Goal: Task Accomplishment & Management: Manage account settings

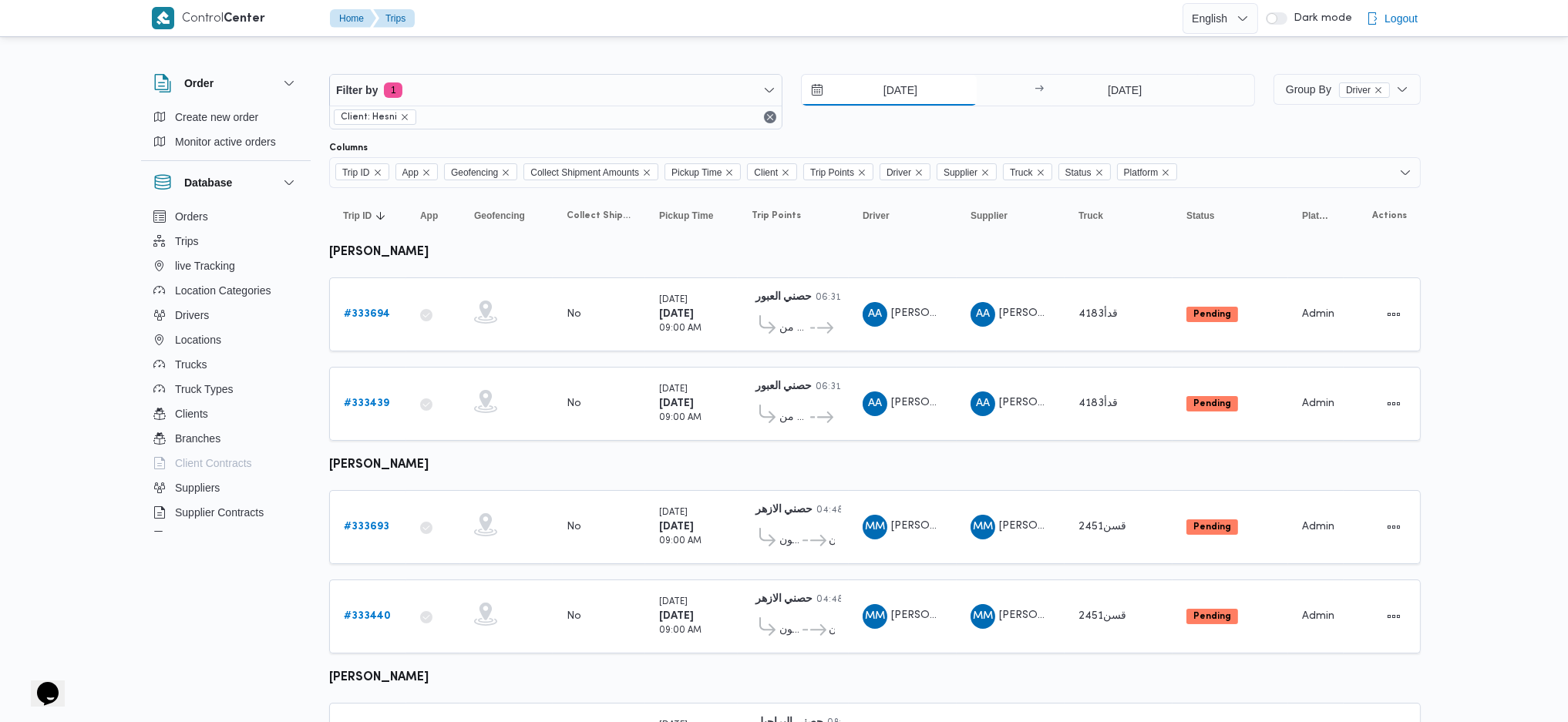
click at [881, 93] on input "26/8/2025" at bounding box center [890, 90] width 175 height 31
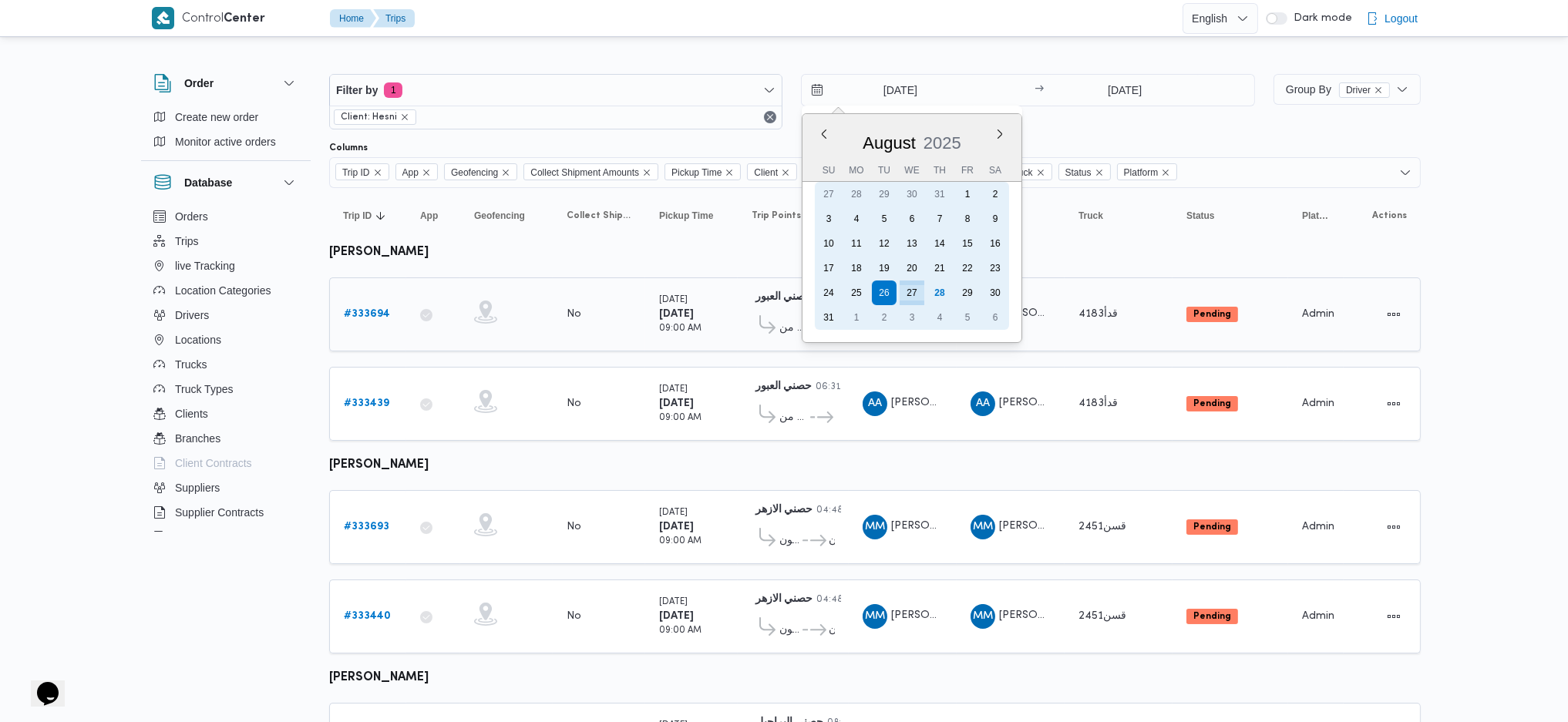
click at [914, 287] on div "27" at bounding box center [912, 293] width 25 height 25
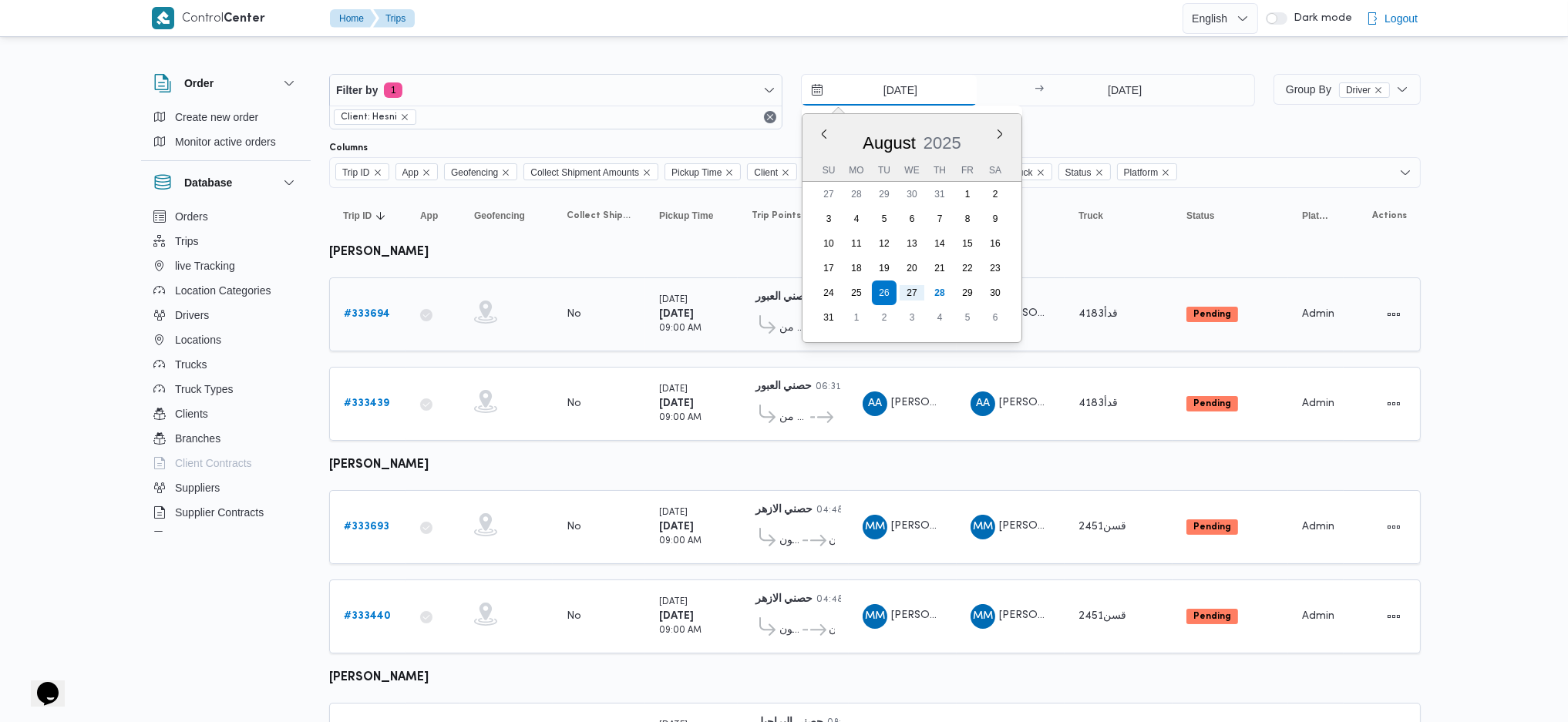
type input "27/8/2025"
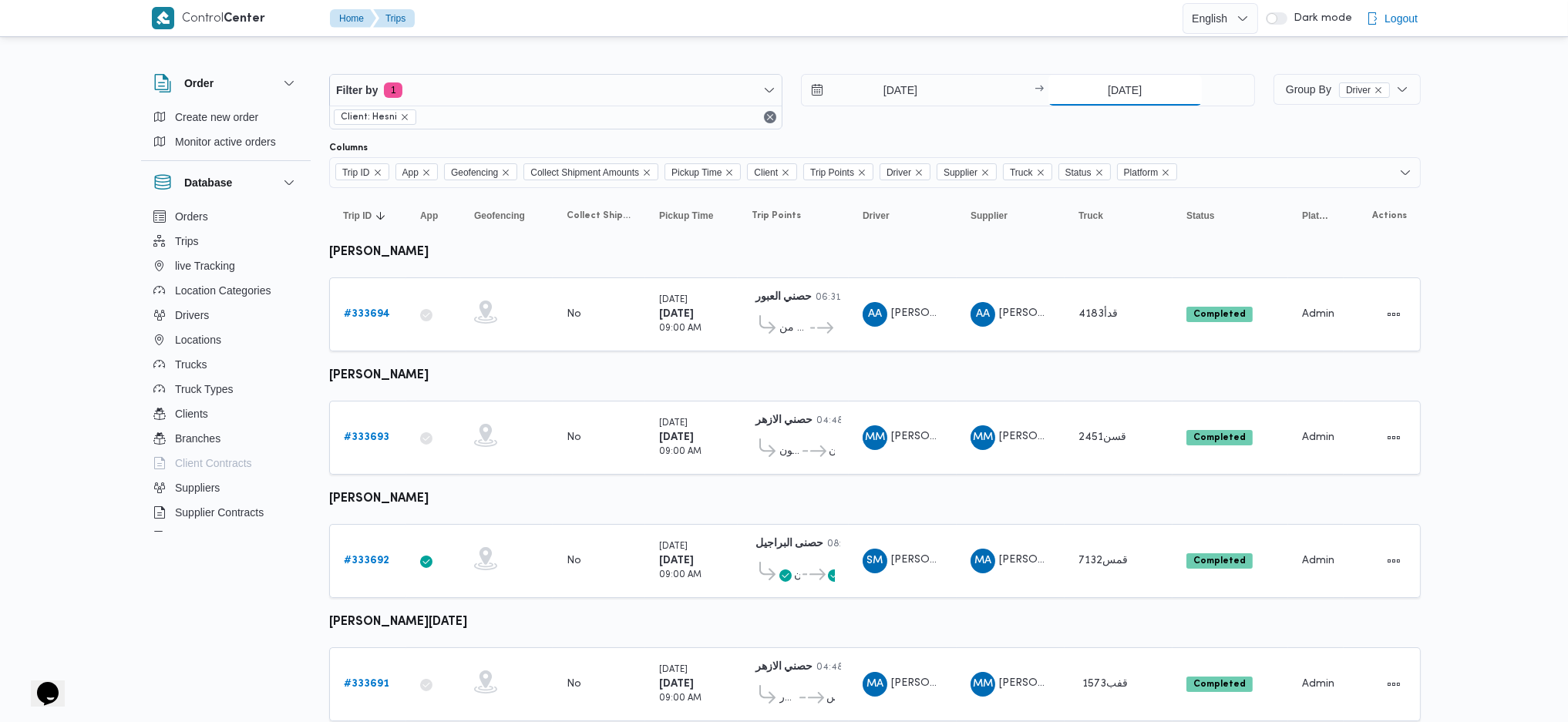
click at [1139, 83] on input "27/8/2025" at bounding box center [1126, 90] width 153 height 31
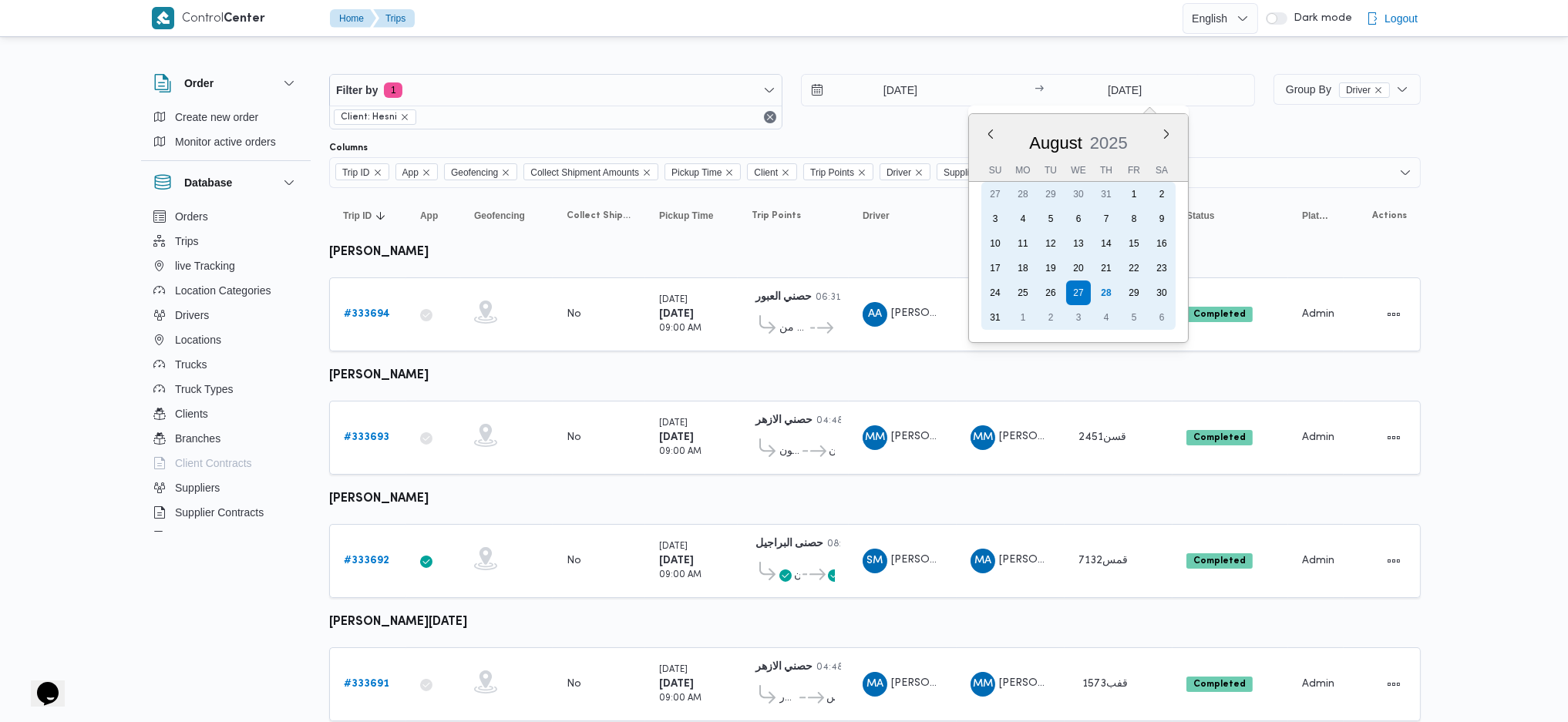
click at [1106, 291] on div "28" at bounding box center [1107, 293] width 25 height 25
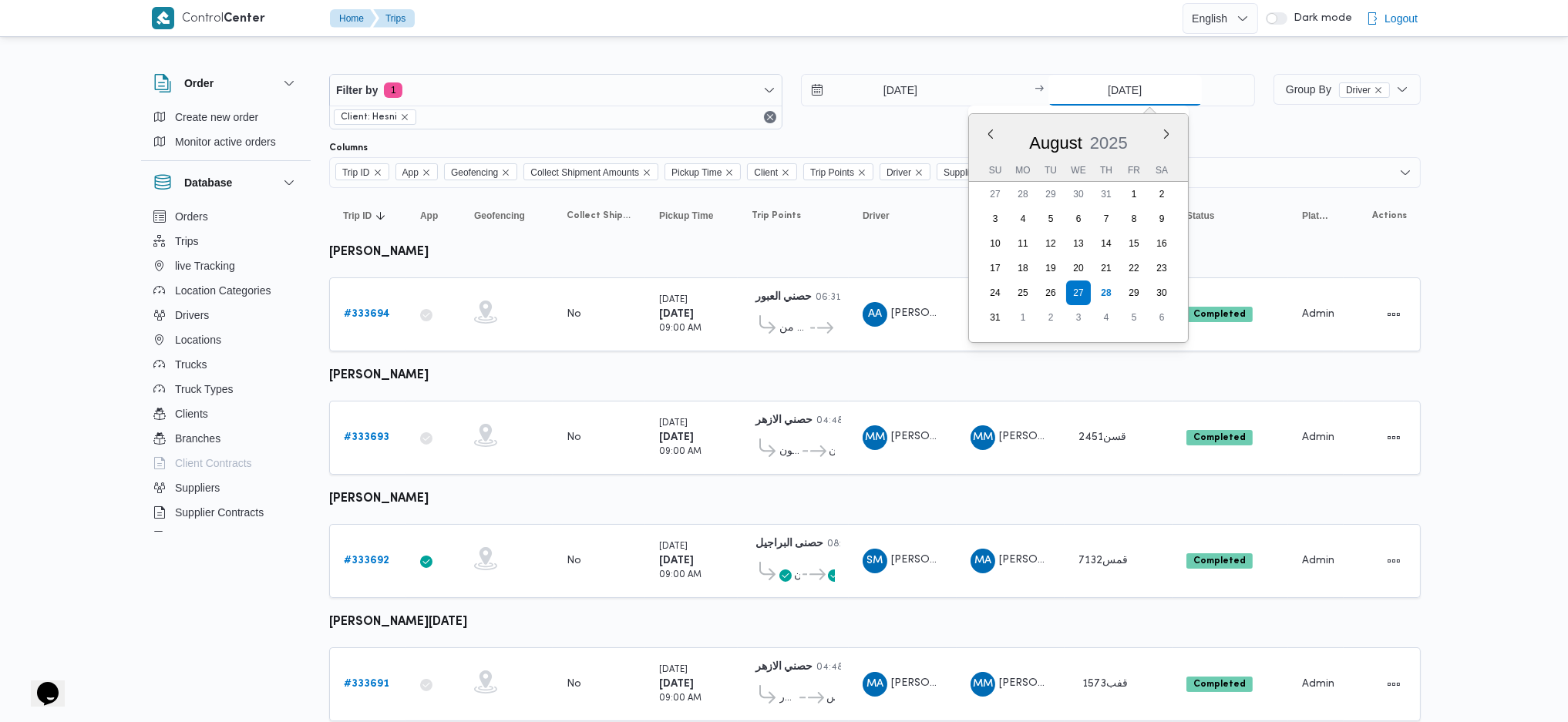
type input "28/8/2025"
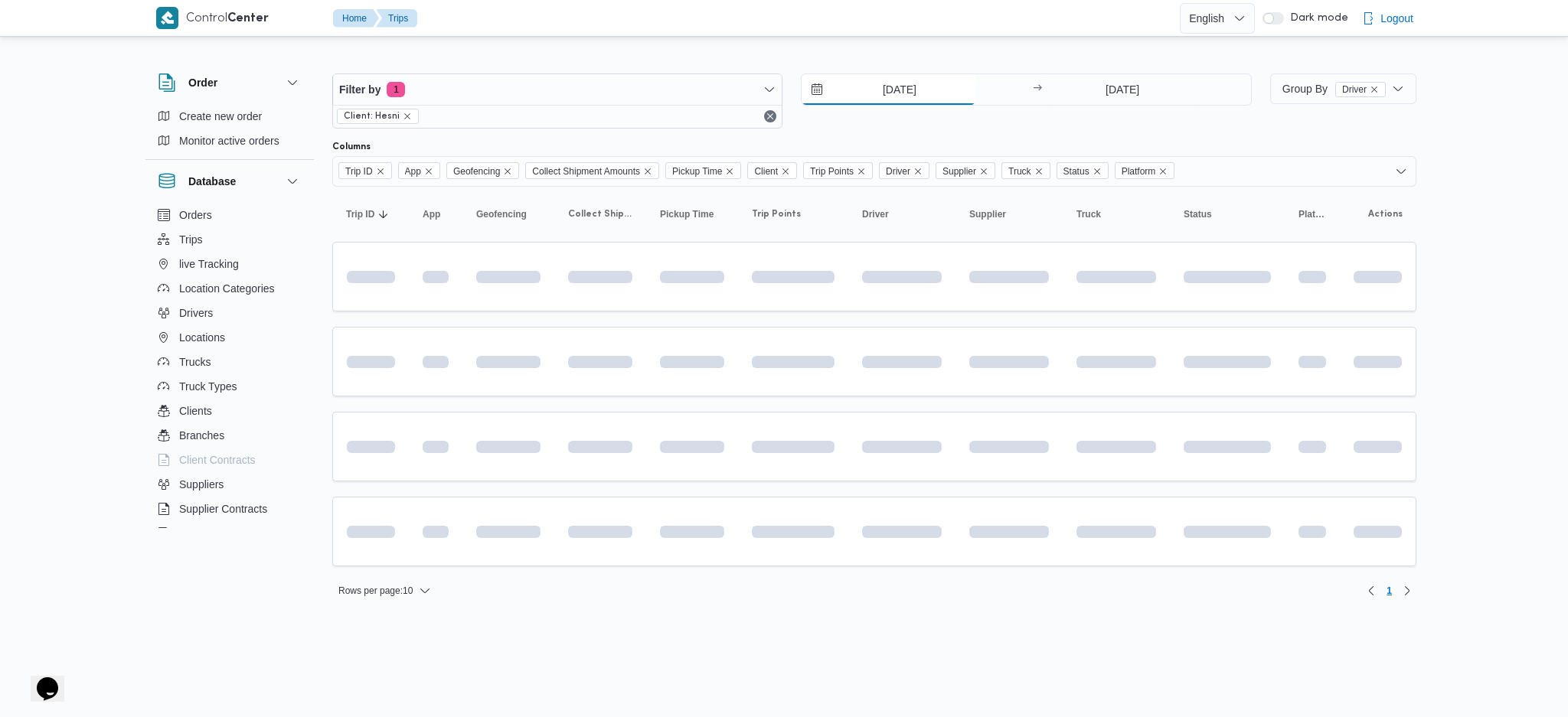
click at [898, 87] on input "27/8/2025" at bounding box center [889, 89] width 174 height 30
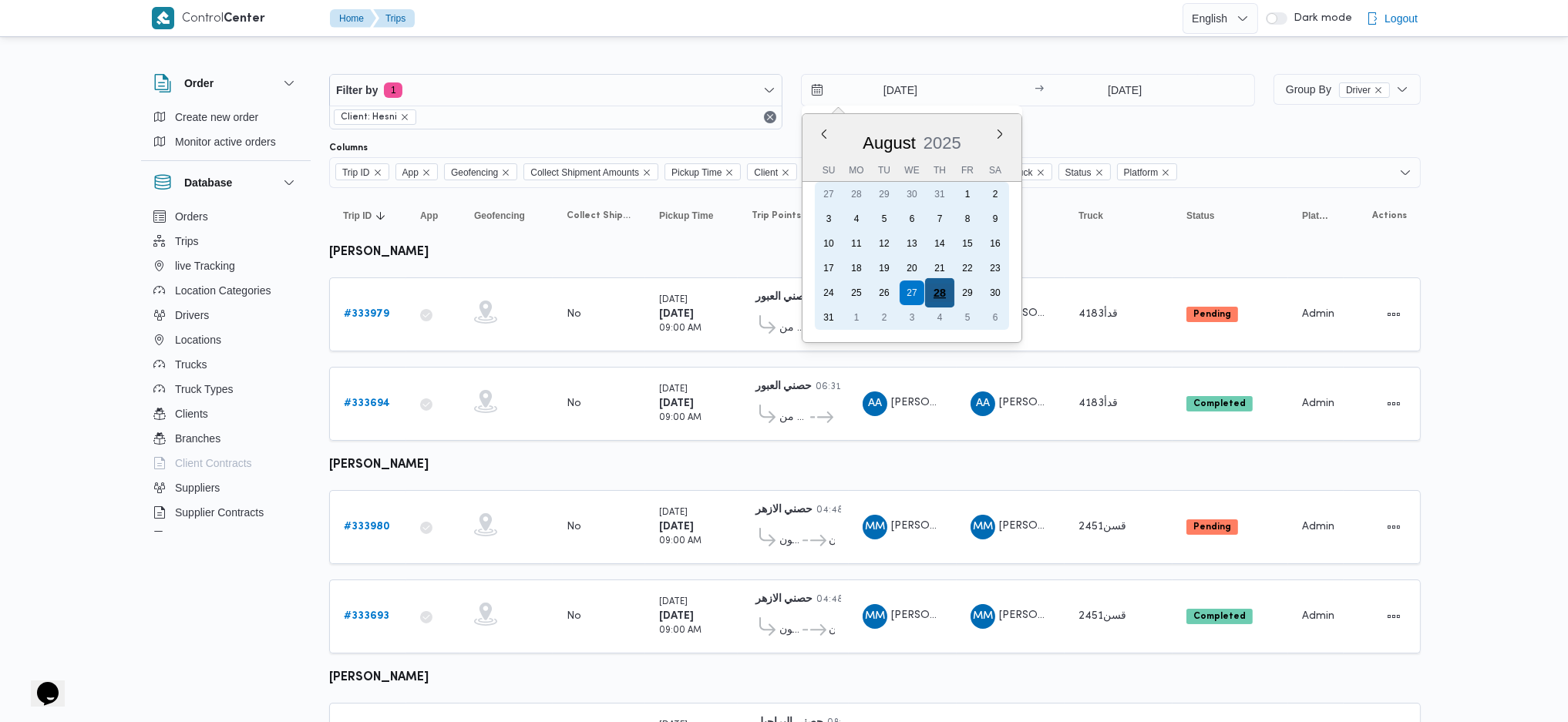
click at [941, 285] on div "28" at bounding box center [940, 293] width 30 height 30
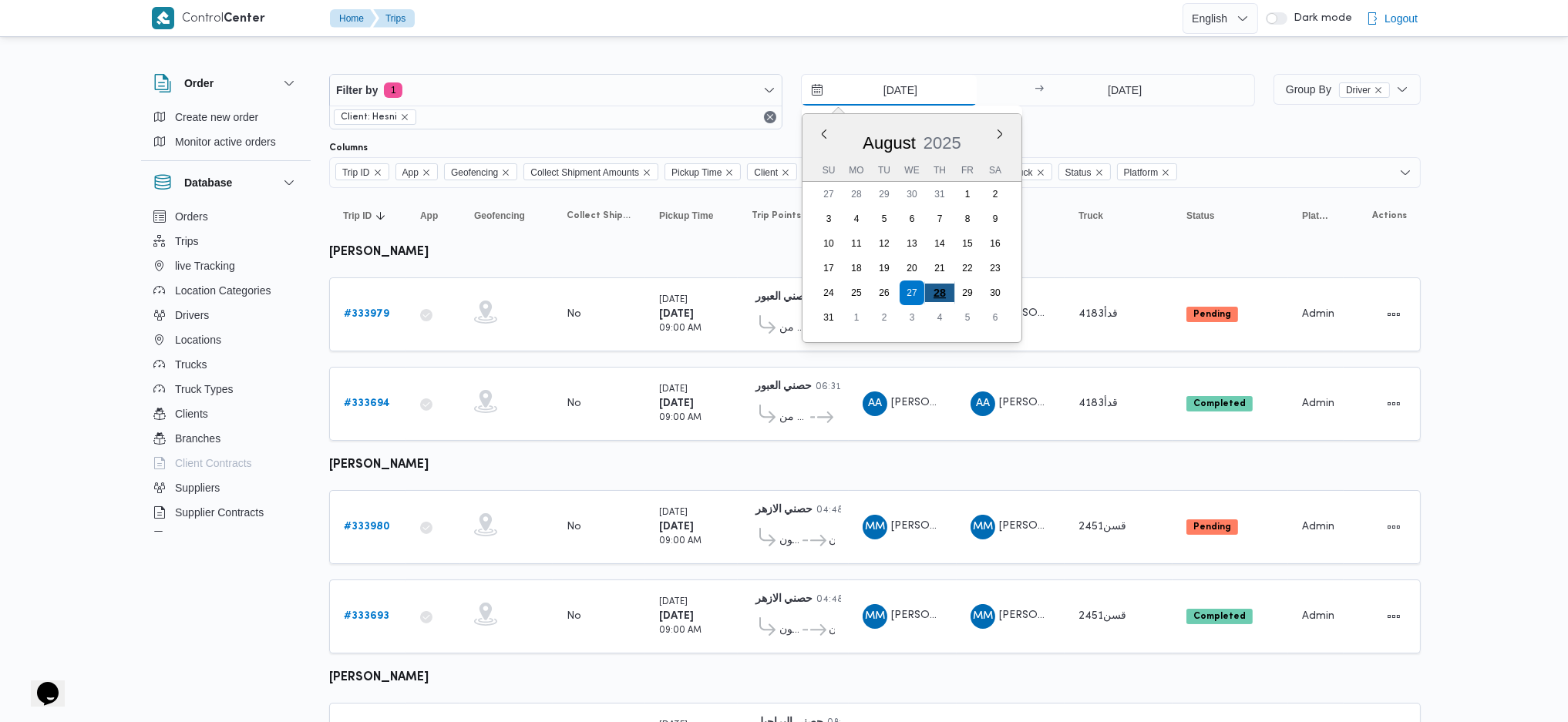
type input "28/8/2025"
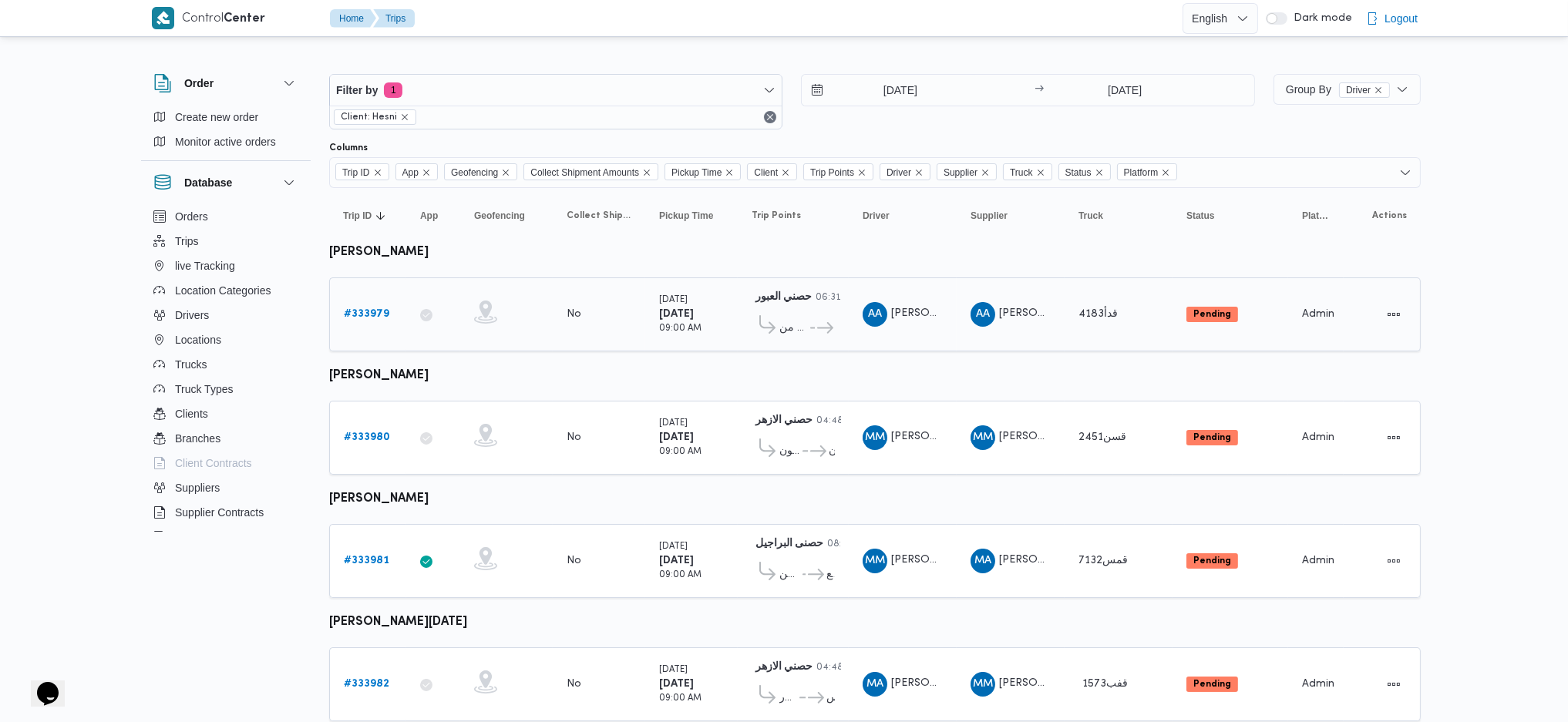
click at [382, 315] on b "# 333979" at bounding box center [366, 314] width 45 height 10
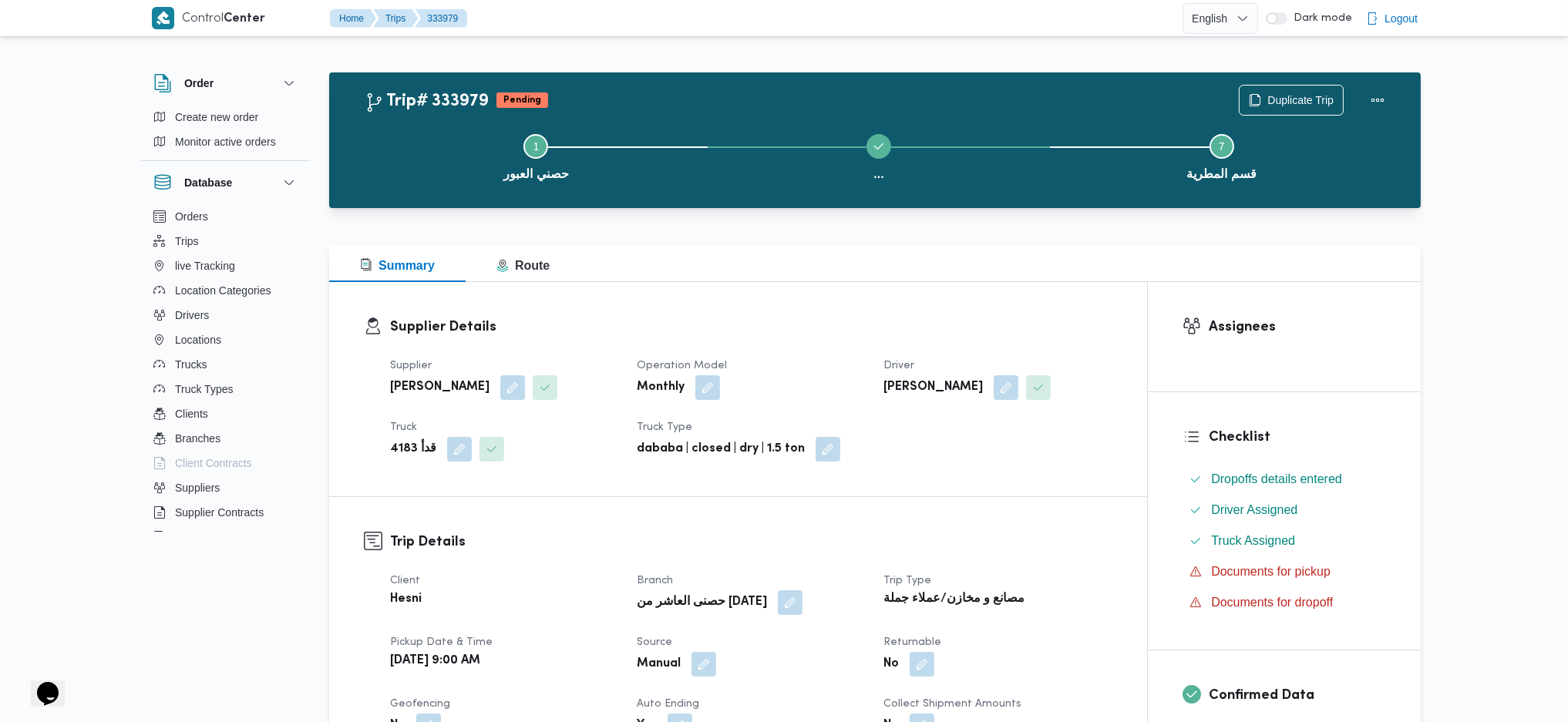
scroll to position [720, 0]
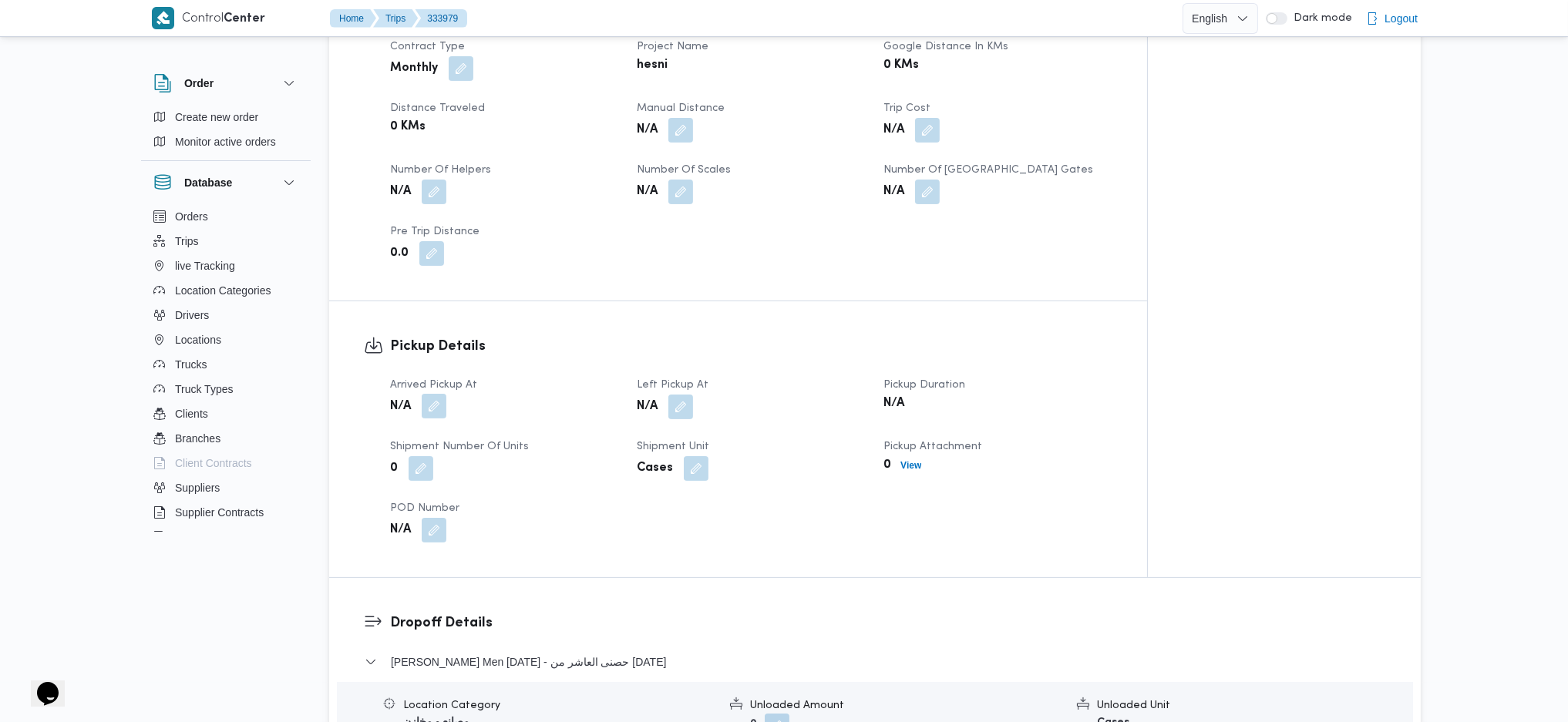
click at [435, 408] on button "button" at bounding box center [434, 406] width 25 height 25
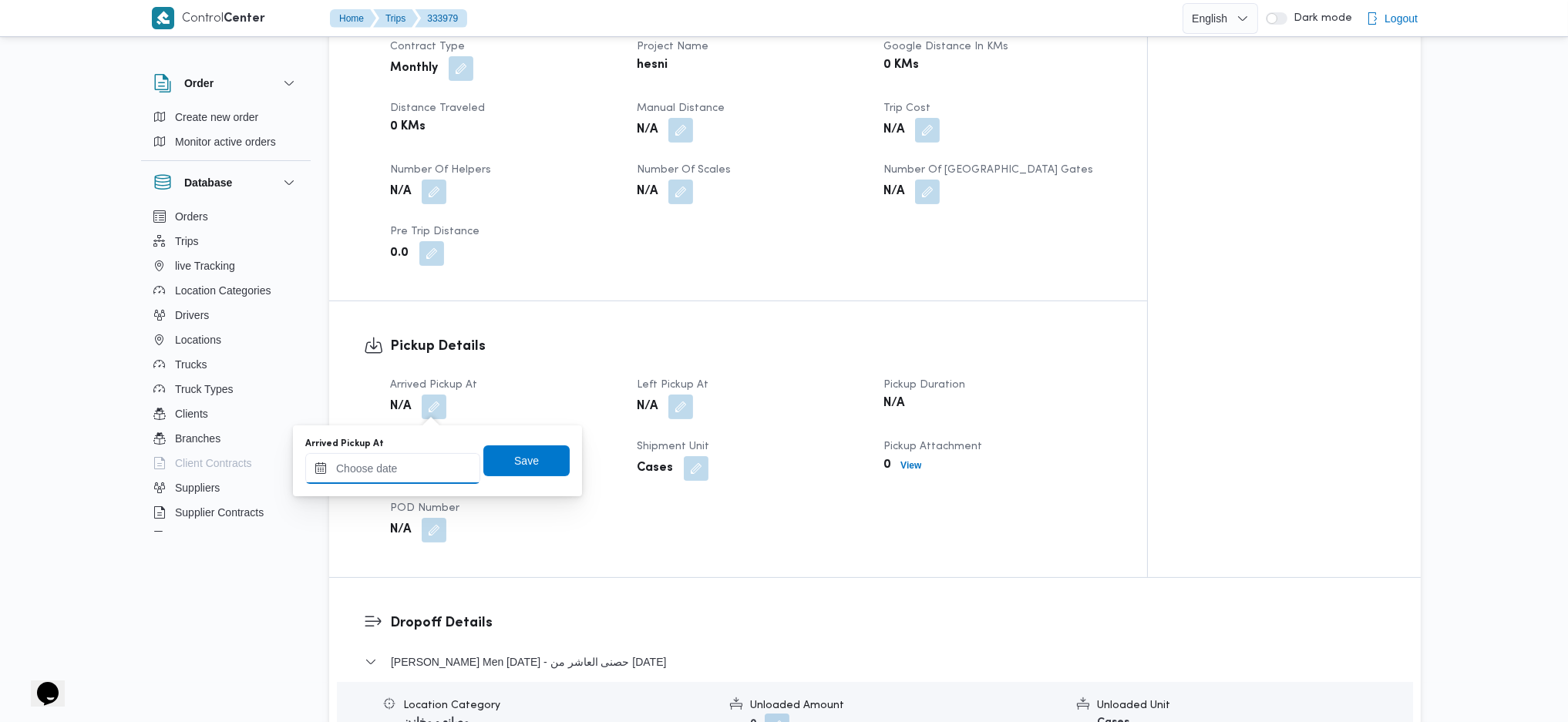
click at [412, 474] on input "Arrived Pickup At" at bounding box center [393, 468] width 175 height 31
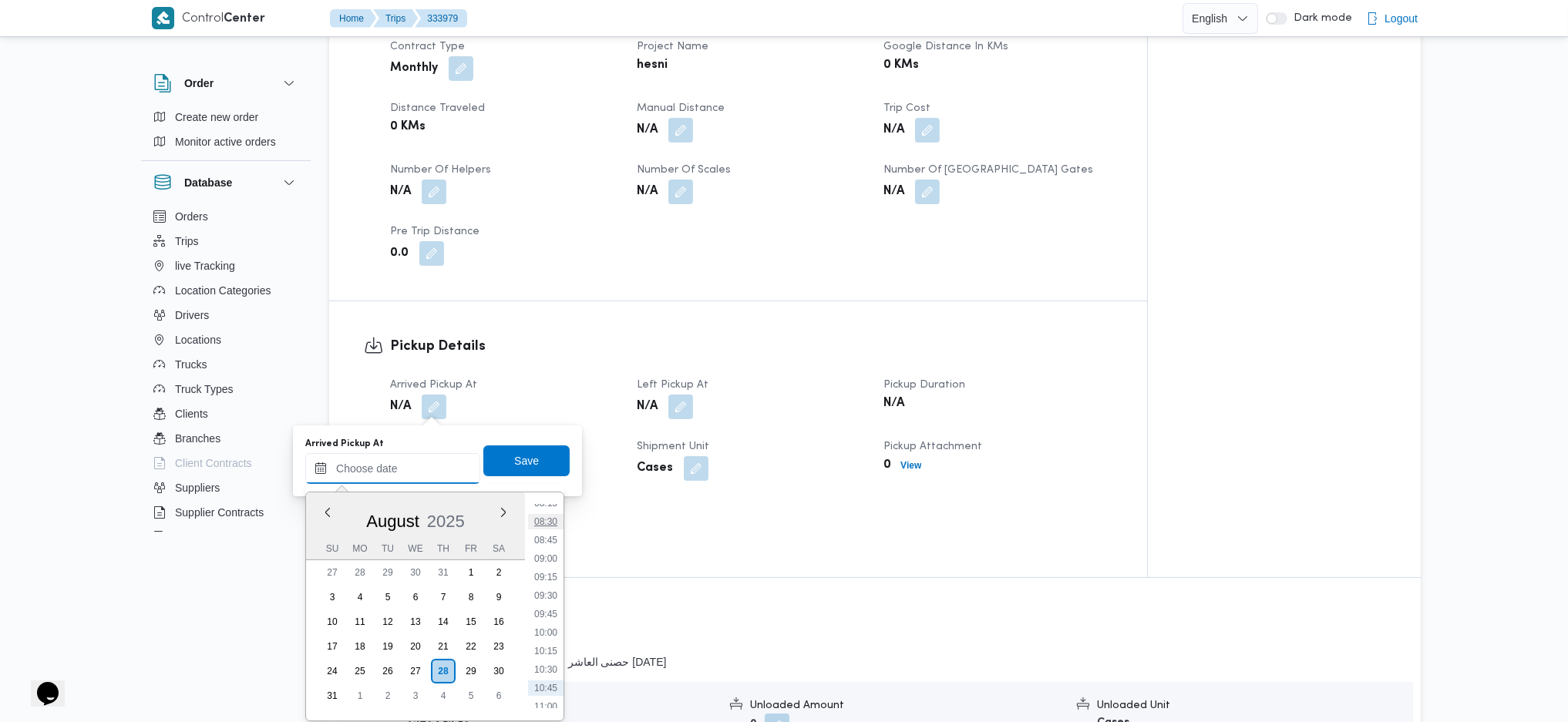
scroll to position [590, 0]
drag, startPoint x: 547, startPoint y: 588, endPoint x: 544, endPoint y: 581, distance: 7.6
click at [548, 588] on li "09:00" at bounding box center [545, 588] width 35 height 16
type input "28/08/2025 09:00"
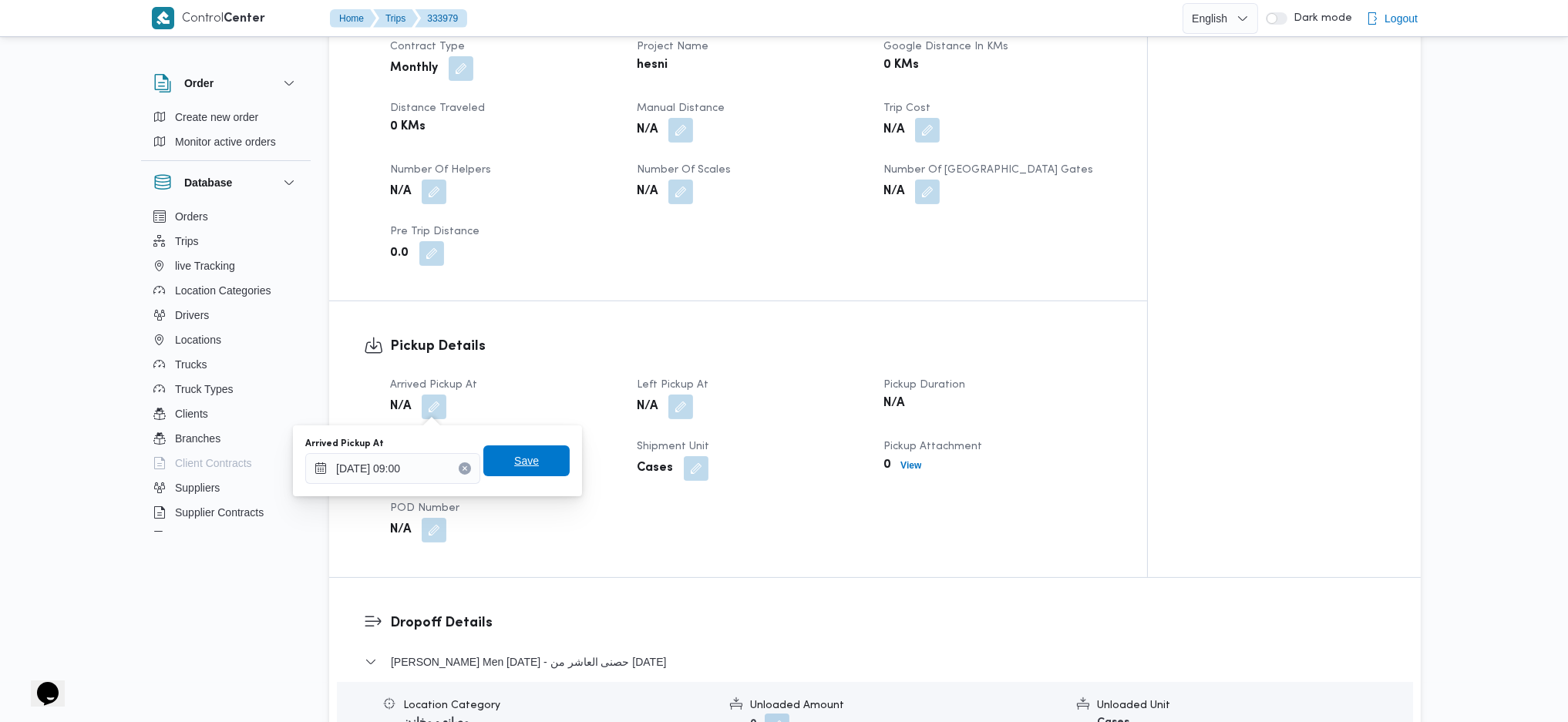
click at [524, 450] on span "Save" at bounding box center [527, 460] width 87 height 31
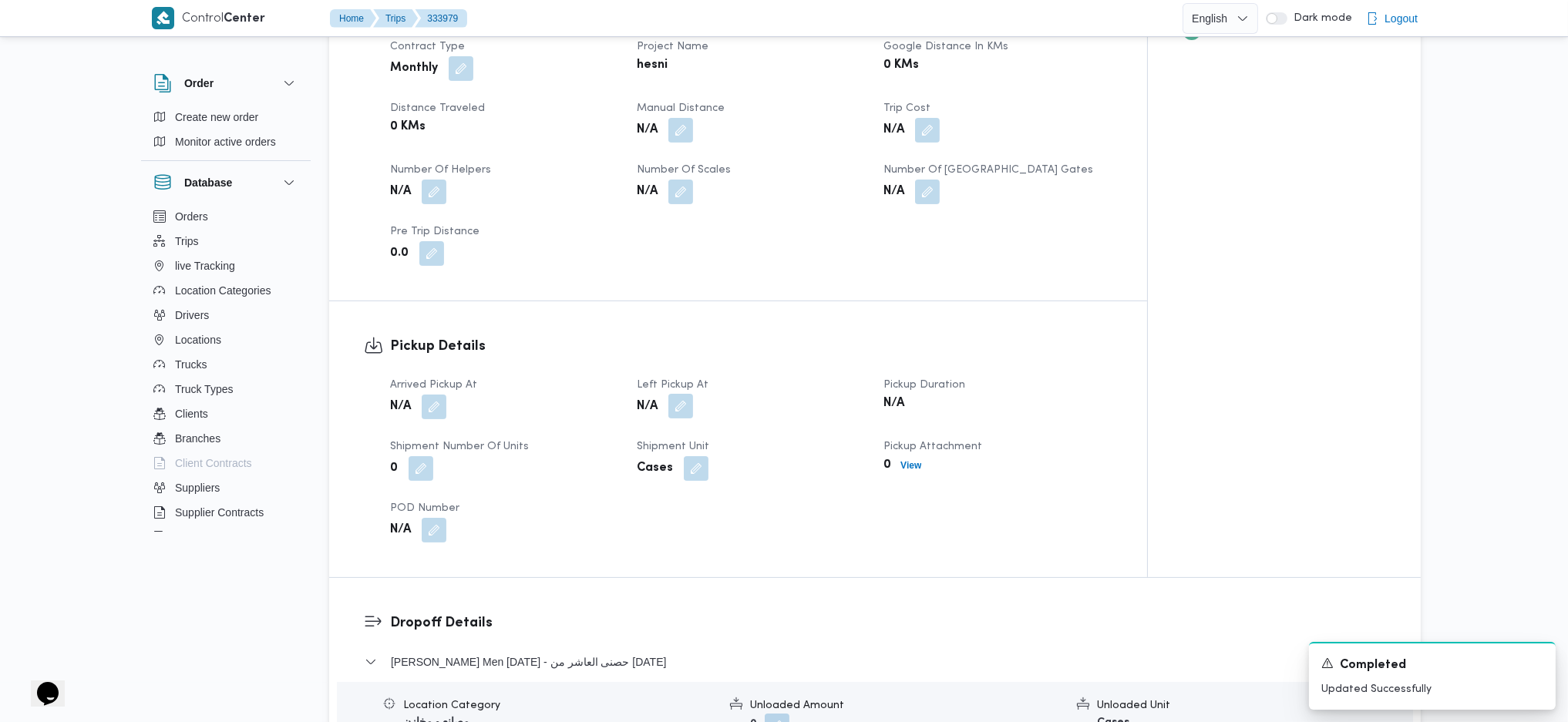
click at [687, 410] on button "button" at bounding box center [681, 406] width 25 height 25
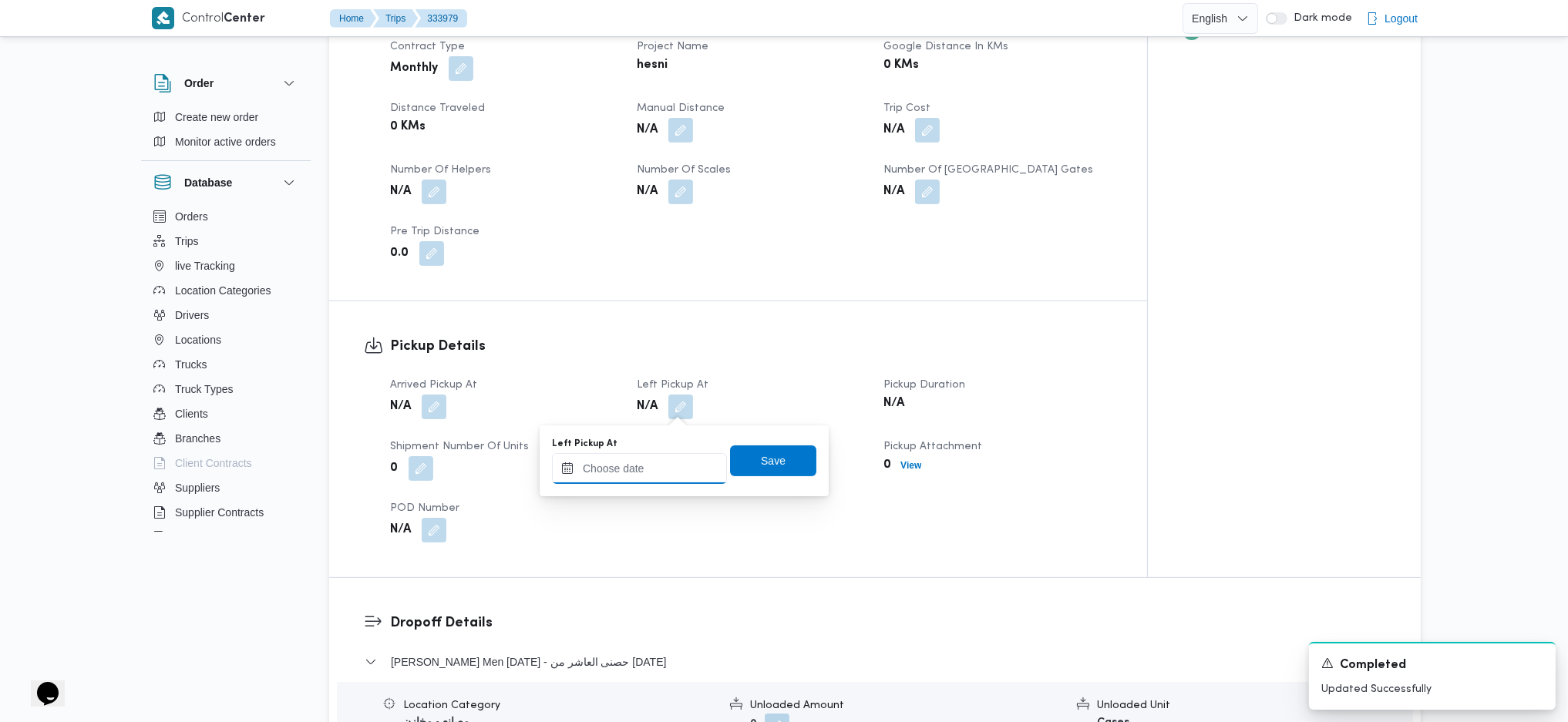
click at [673, 458] on input "Left Pickup At" at bounding box center [640, 468] width 175 height 31
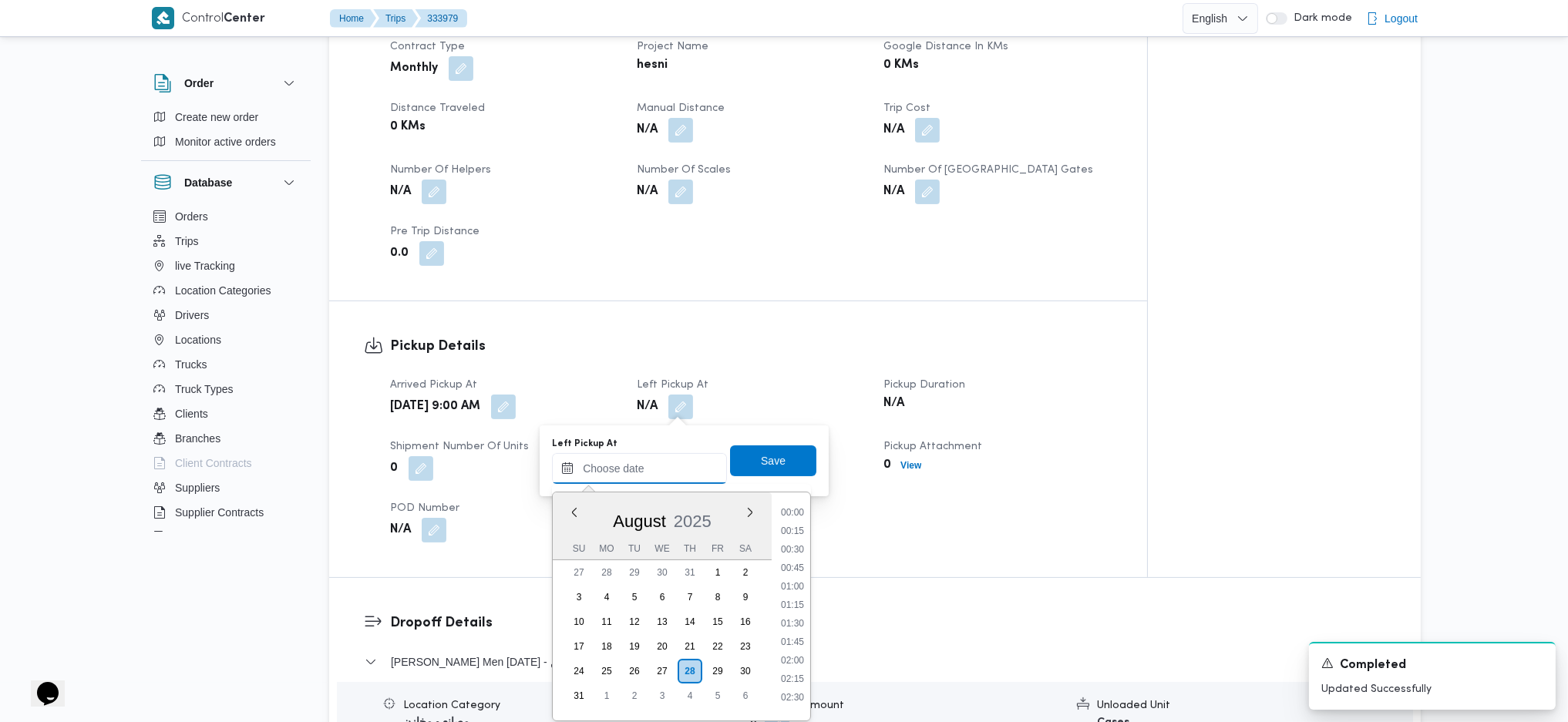
scroll to position [693, 0]
click at [794, 550] on ul "00:00 00:15 00:30 00:45 01:00 01:15 01:30 01:45 02:00 02:15 02:30 02:45 03:00 0…" at bounding box center [792, 606] width 35 height 204
click at [791, 559] on li "10:00" at bounding box center [792, 559] width 35 height 16
type input "[DATE] 10:00"
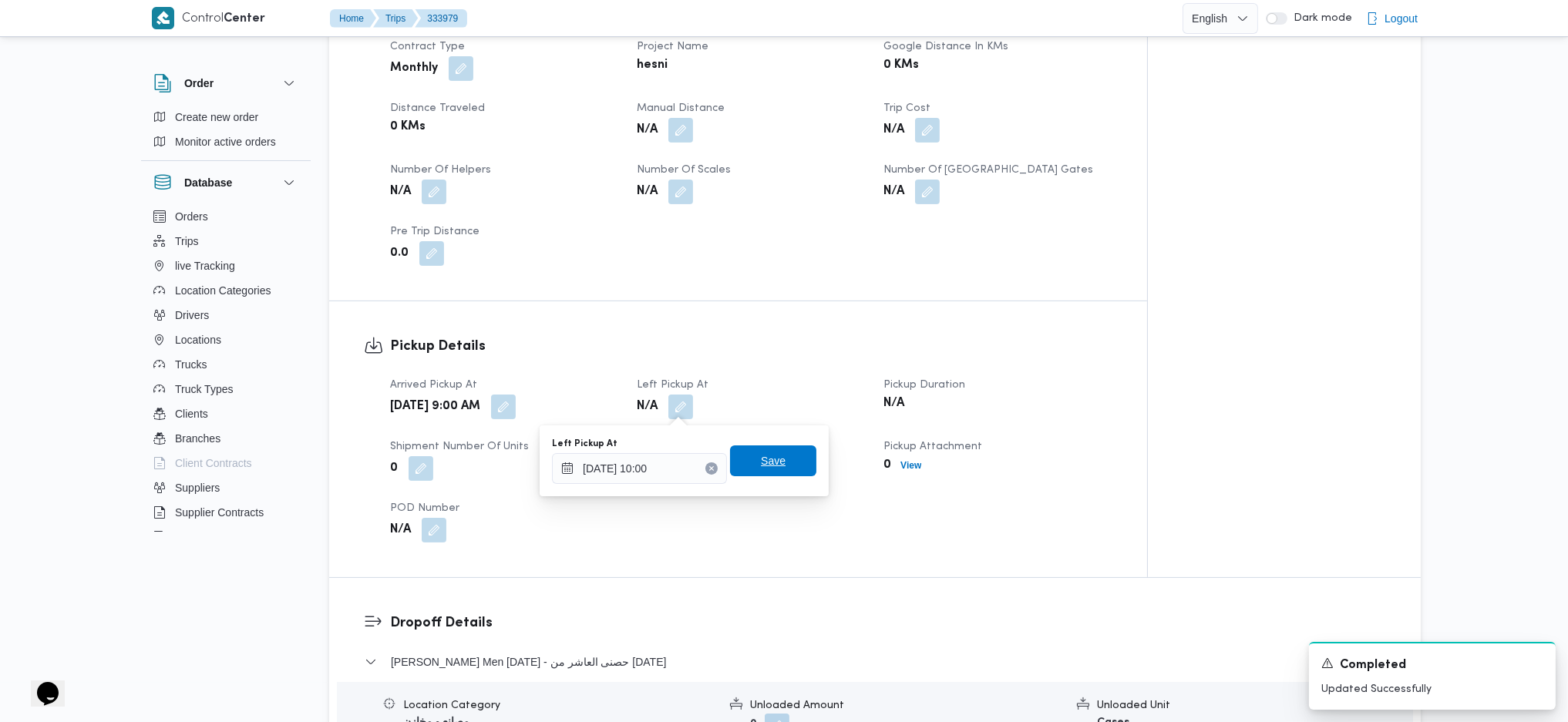
click at [763, 474] on span "Save" at bounding box center [773, 460] width 87 height 31
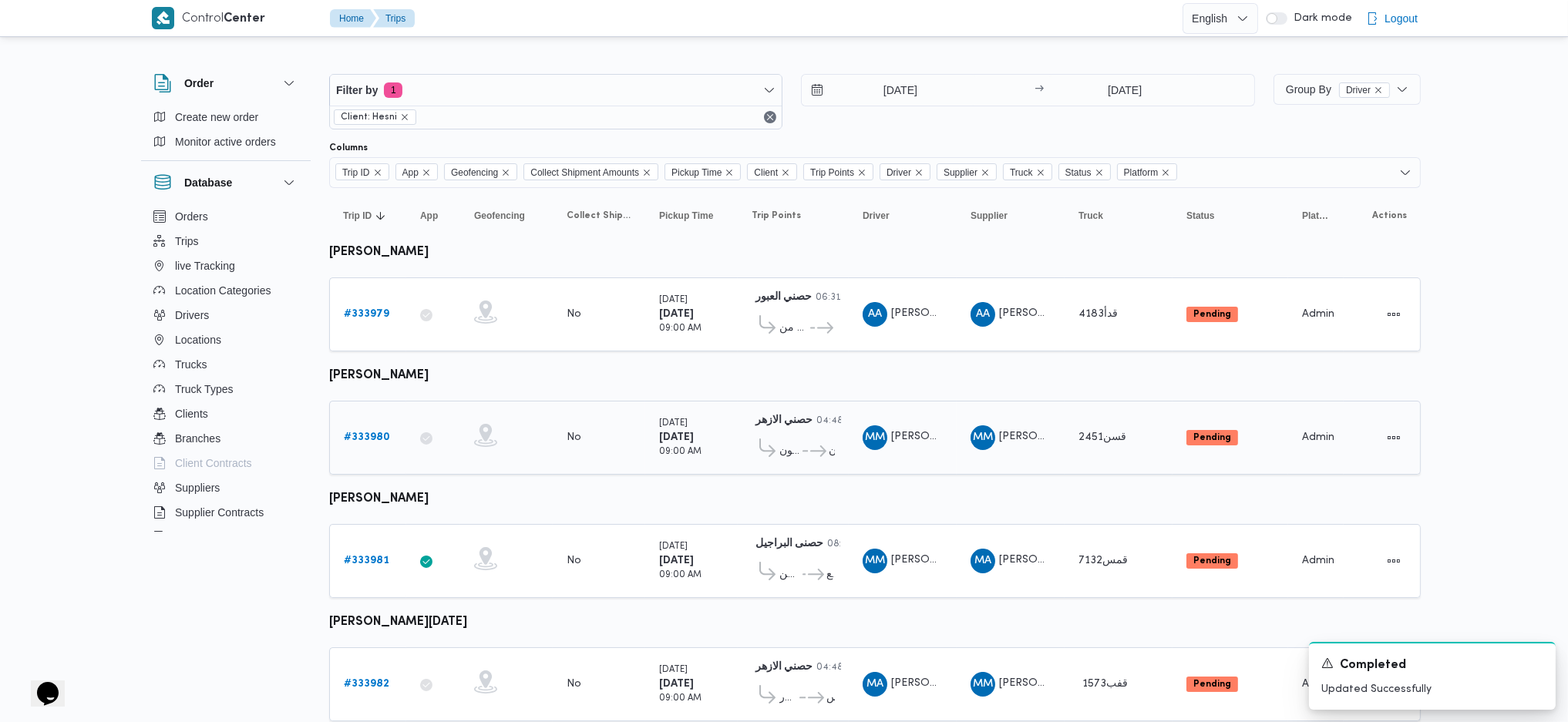
click at [361, 440] on link "# 333980" at bounding box center [367, 437] width 46 height 18
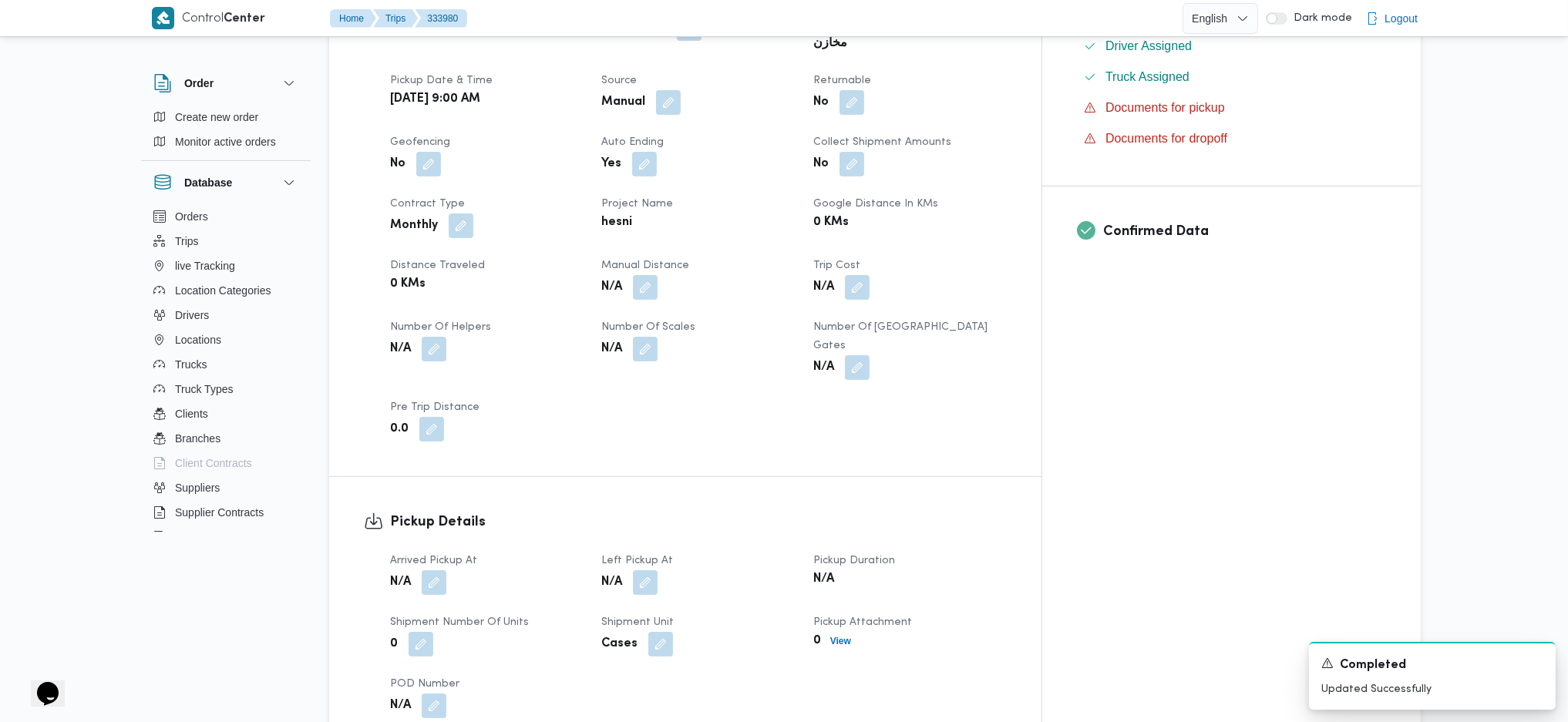
scroll to position [822, 0]
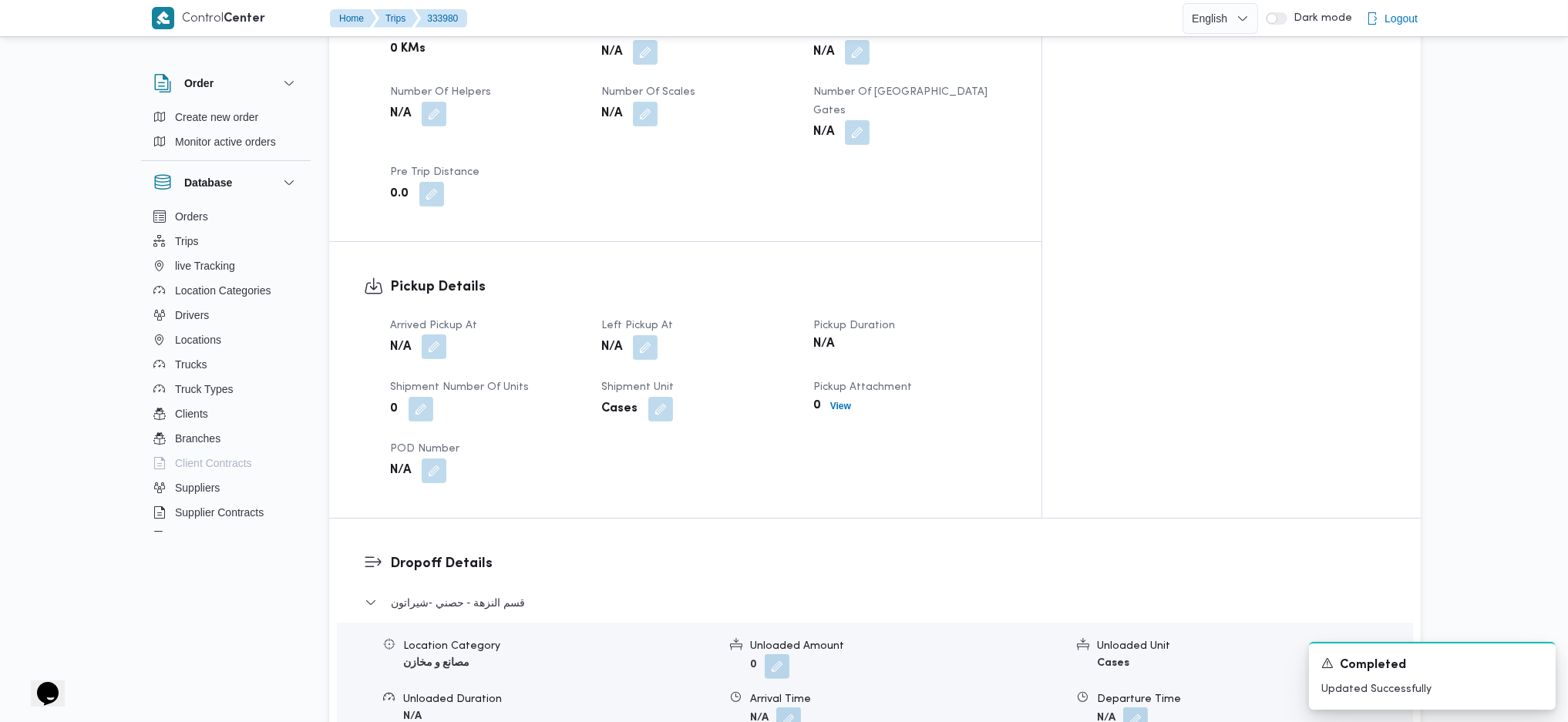
click at [437, 334] on button "button" at bounding box center [434, 347] width 25 height 25
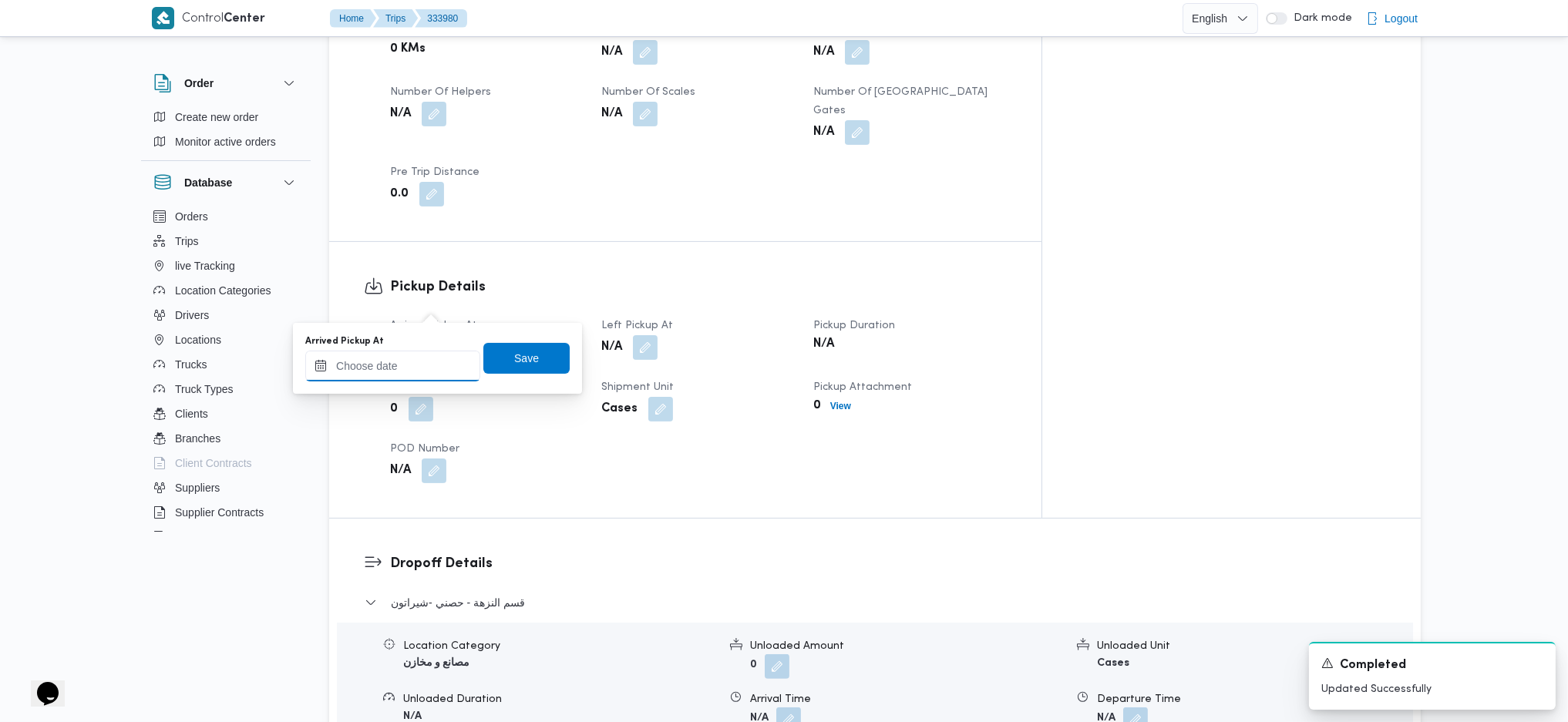
drag, startPoint x: 426, startPoint y: 369, endPoint x: 430, endPoint y: 377, distance: 8.9
click at [426, 370] on input "Arrived Pickup At" at bounding box center [393, 366] width 175 height 31
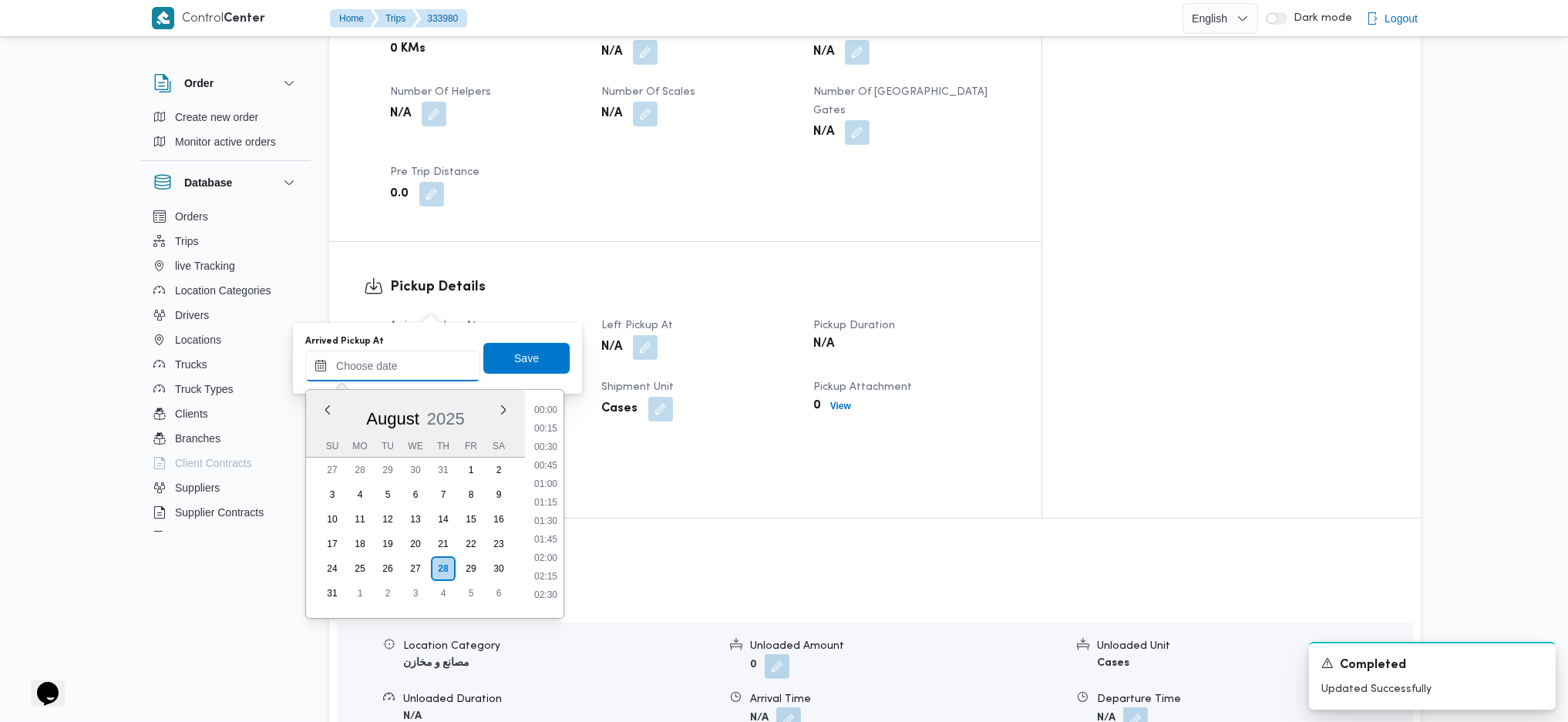
scroll to position [693, 0]
click at [549, 425] on li "09:30" at bounding box center [545, 420] width 35 height 16
type input "28/08/2025 09:30"
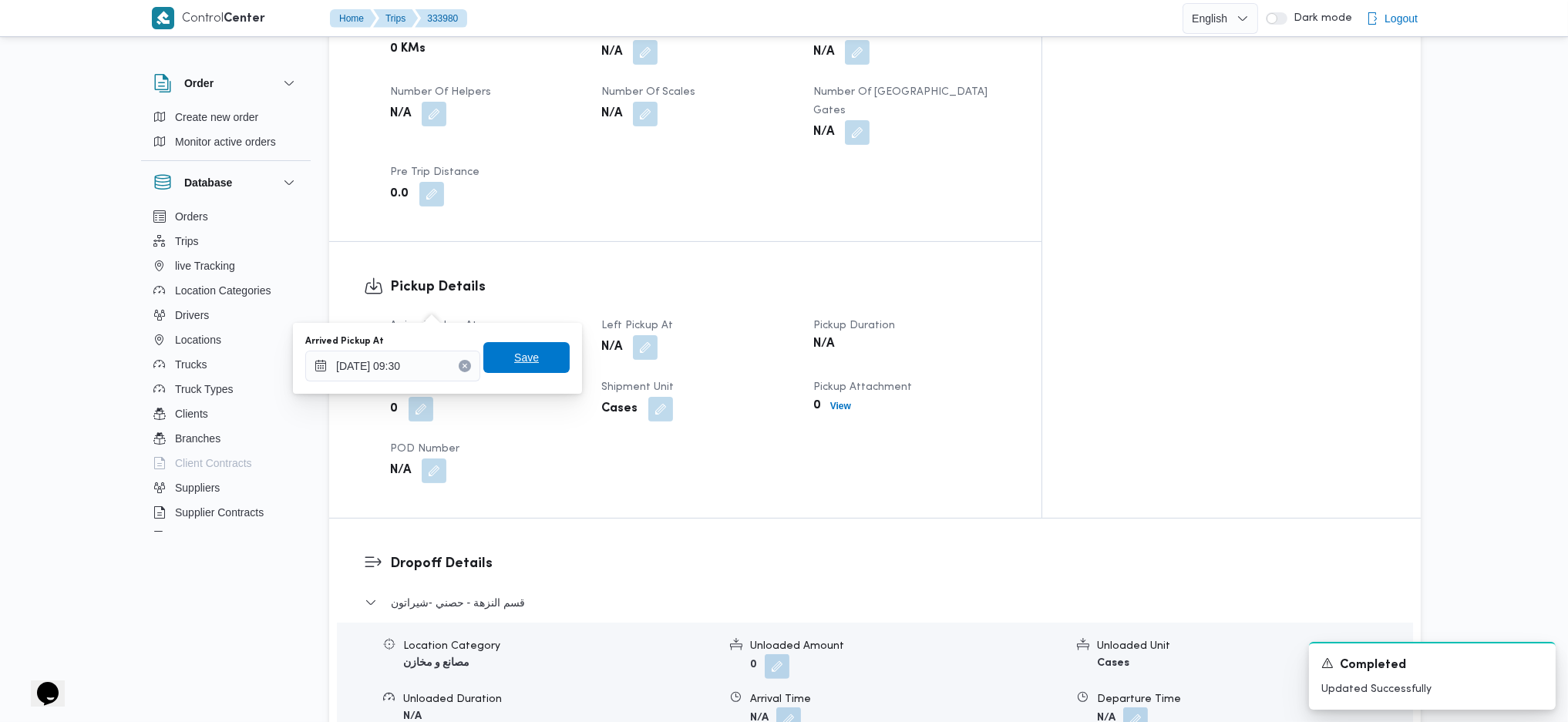
click at [531, 354] on span "Save" at bounding box center [527, 357] width 87 height 31
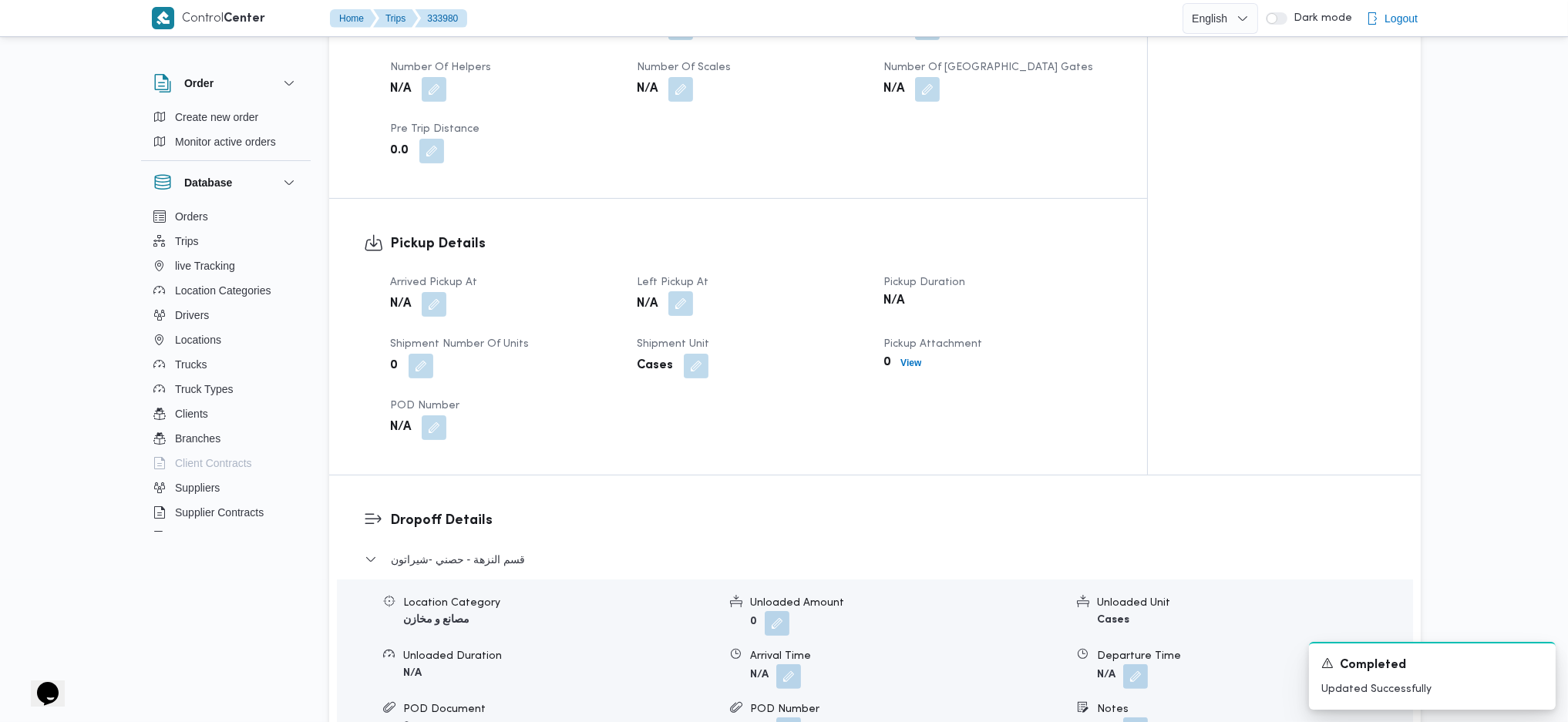
click at [679, 295] on button "button" at bounding box center [681, 304] width 25 height 25
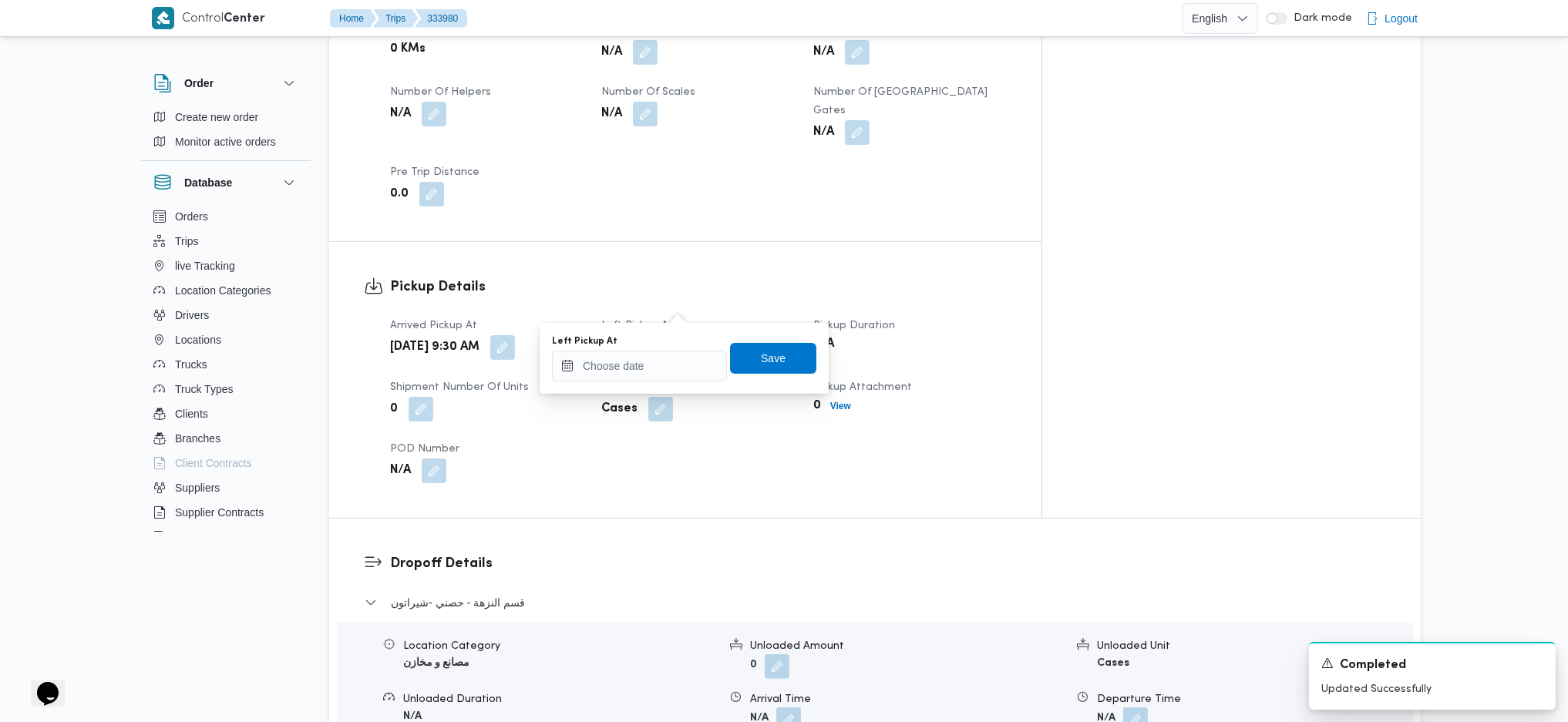
click at [670, 339] on div "Left Pickup At" at bounding box center [640, 341] width 175 height 12
click at [672, 380] on div at bounding box center [640, 366] width 175 height 31
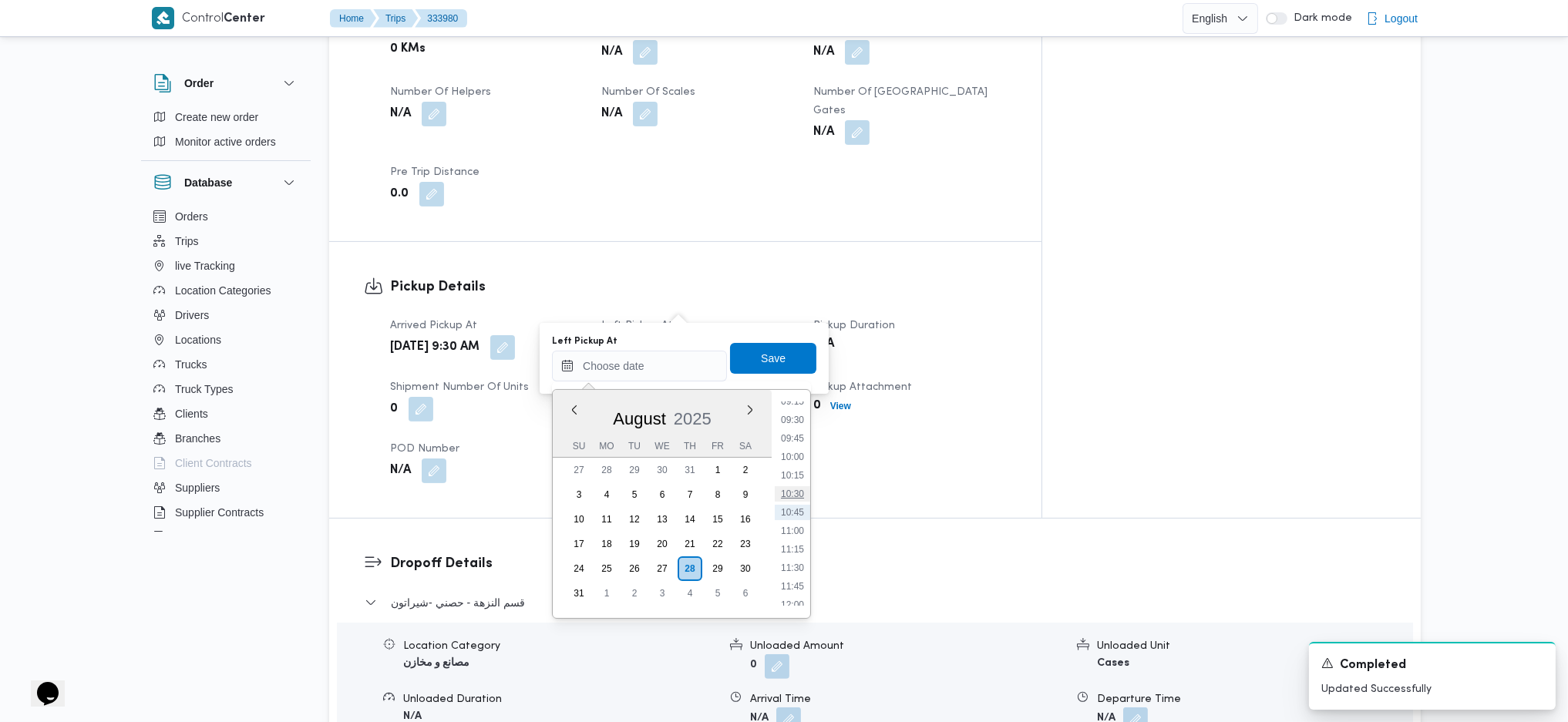
click at [798, 488] on li "10:30" at bounding box center [792, 494] width 35 height 16
type input "28/08/2025 10:30"
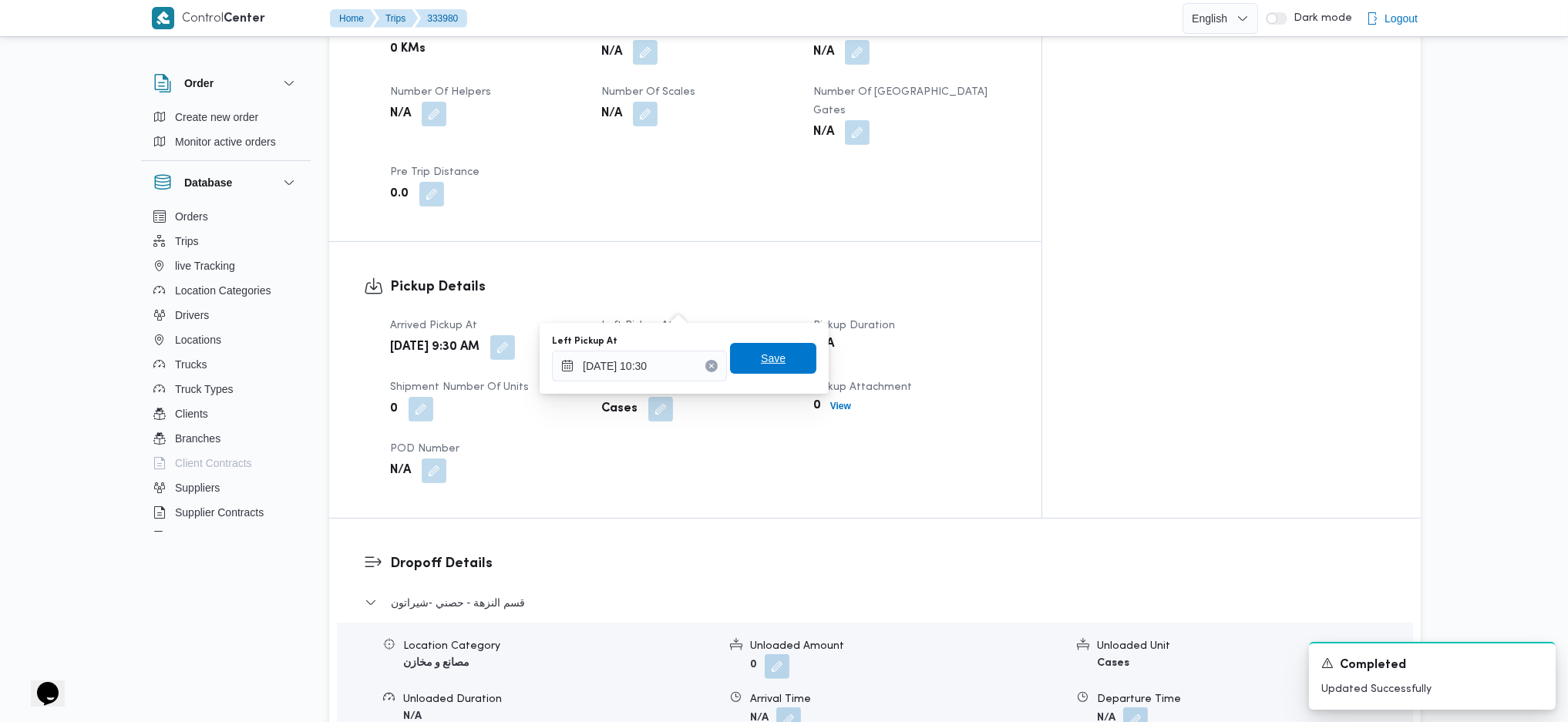
click at [762, 370] on span "Save" at bounding box center [773, 358] width 87 height 31
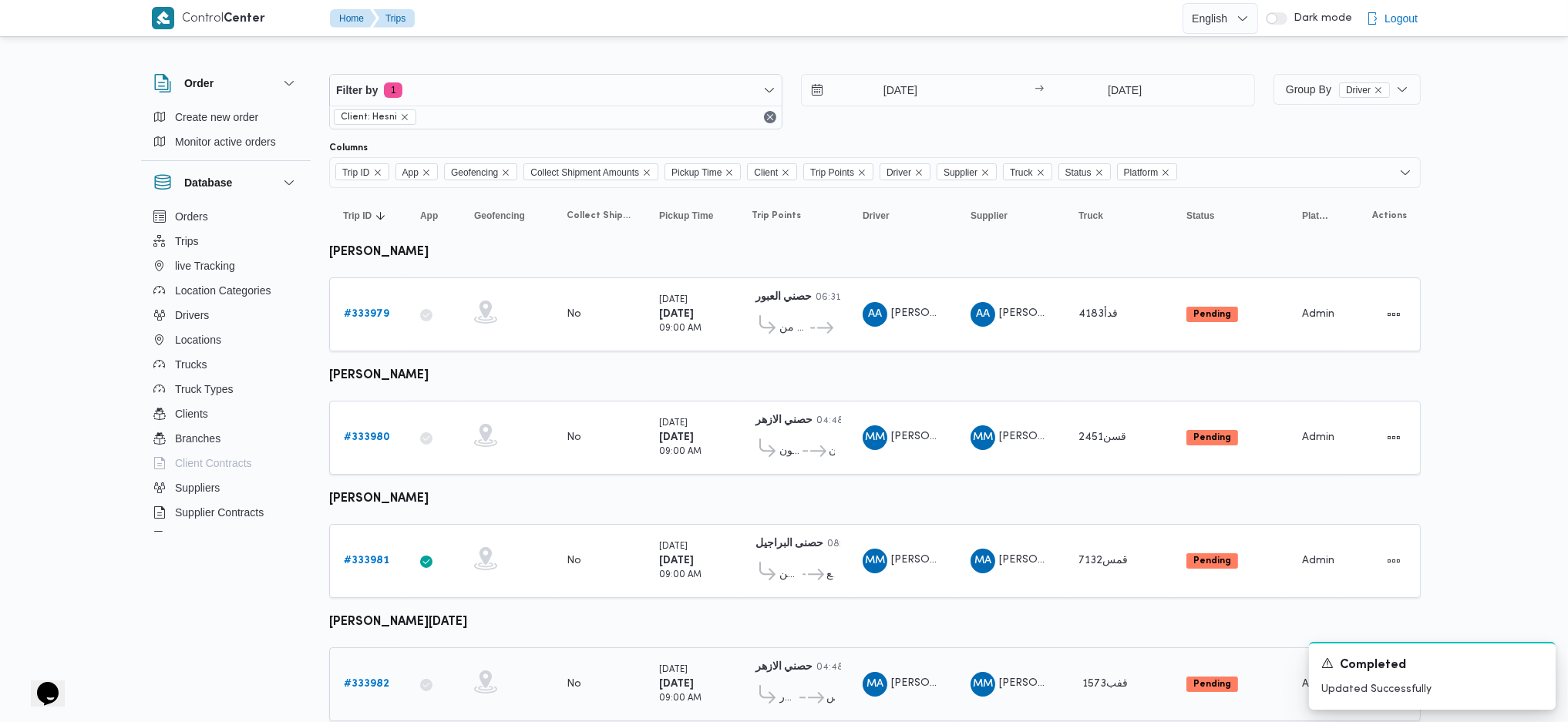
click at [358, 679] on b "# 333982" at bounding box center [366, 684] width 45 height 10
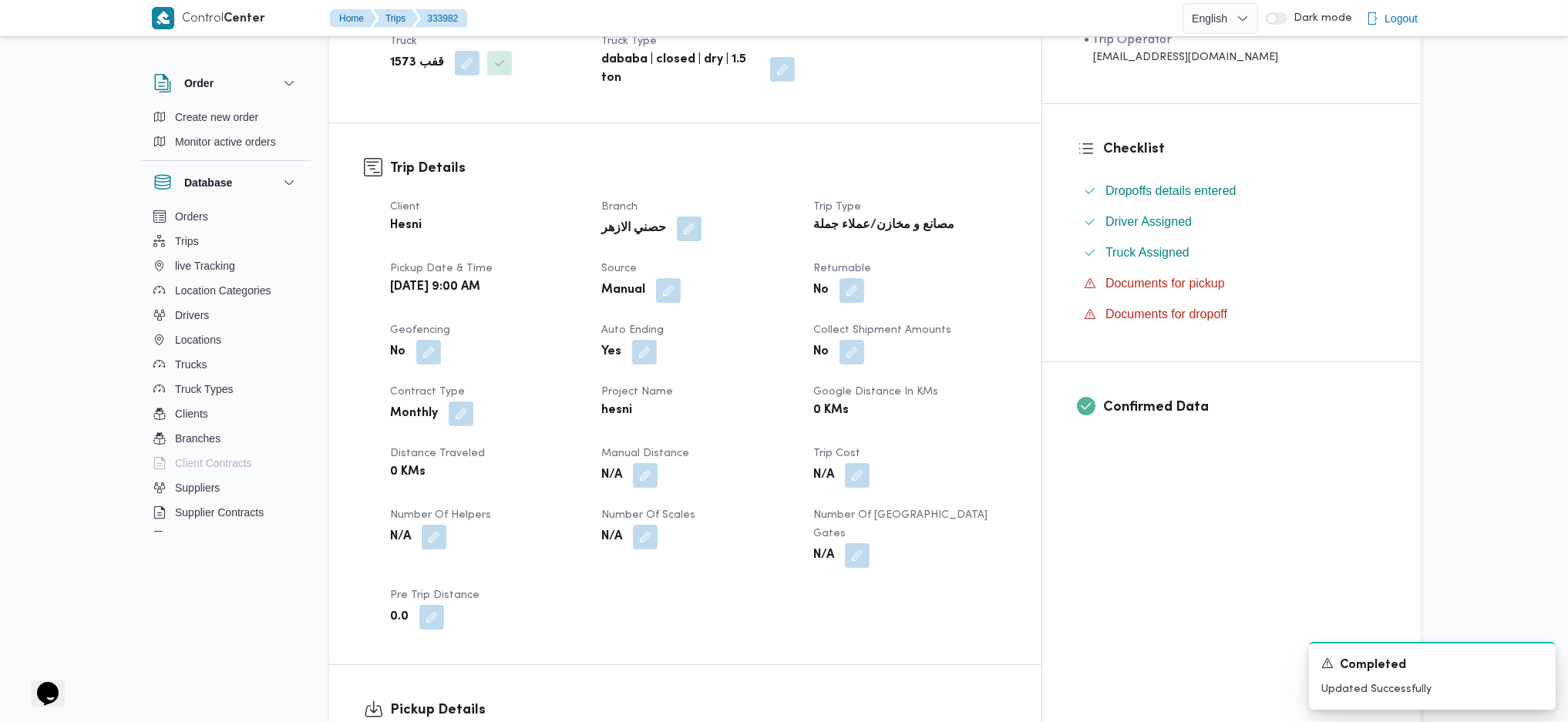
scroll to position [720, 0]
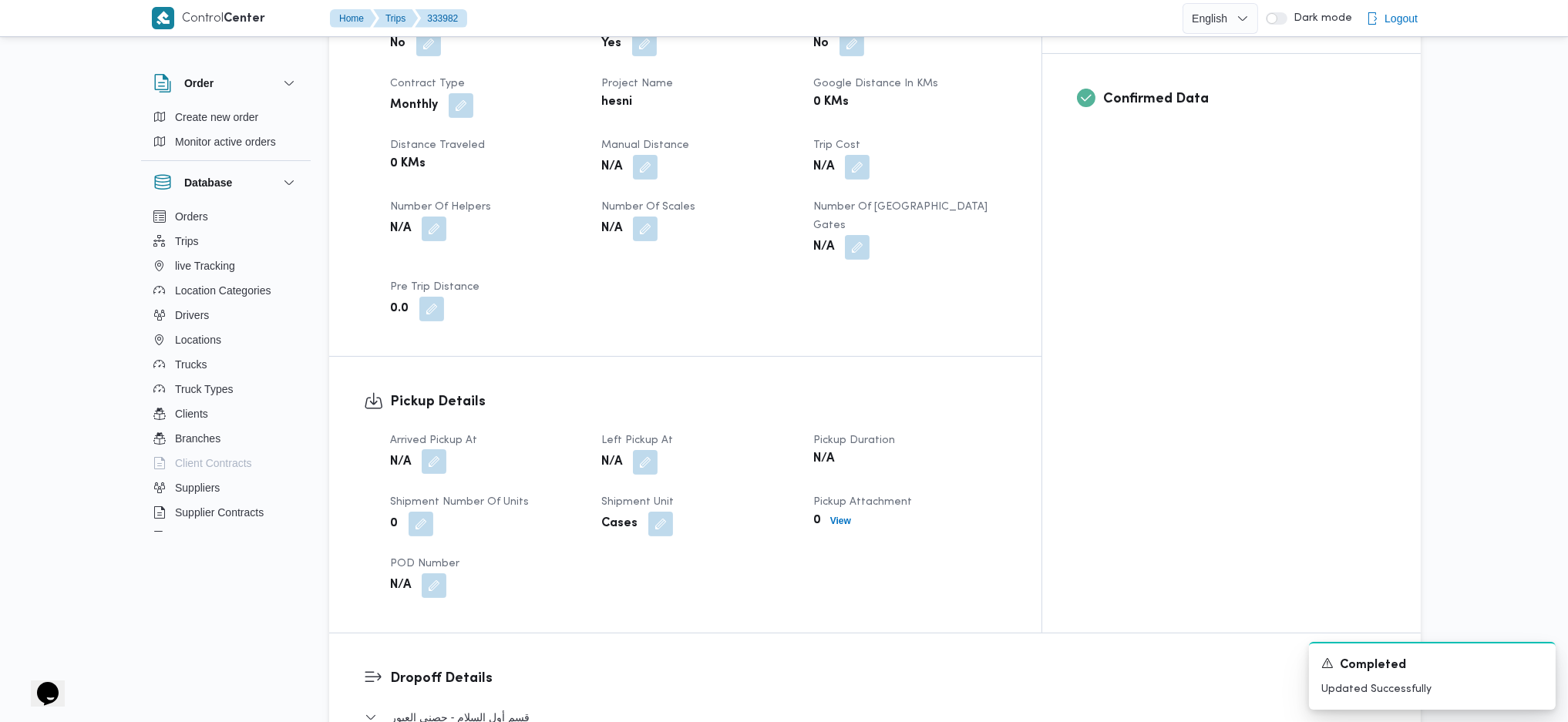
click at [437, 450] on button "button" at bounding box center [434, 462] width 25 height 25
click at [423, 559] on span "POD Number" at bounding box center [425, 564] width 69 height 10
click at [446, 450] on button "button" at bounding box center [434, 462] width 25 height 25
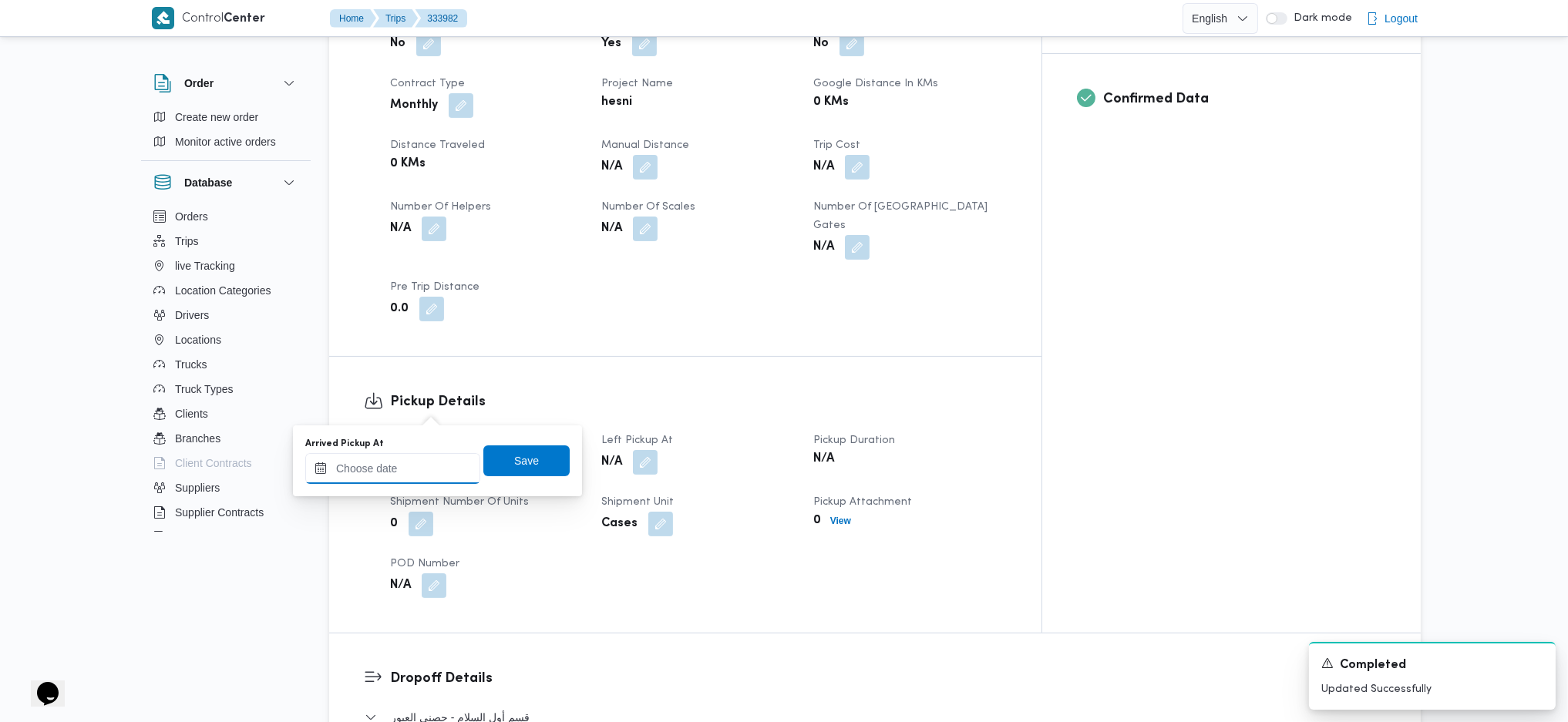
click at [435, 474] on input "Arrived Pickup At" at bounding box center [393, 468] width 175 height 31
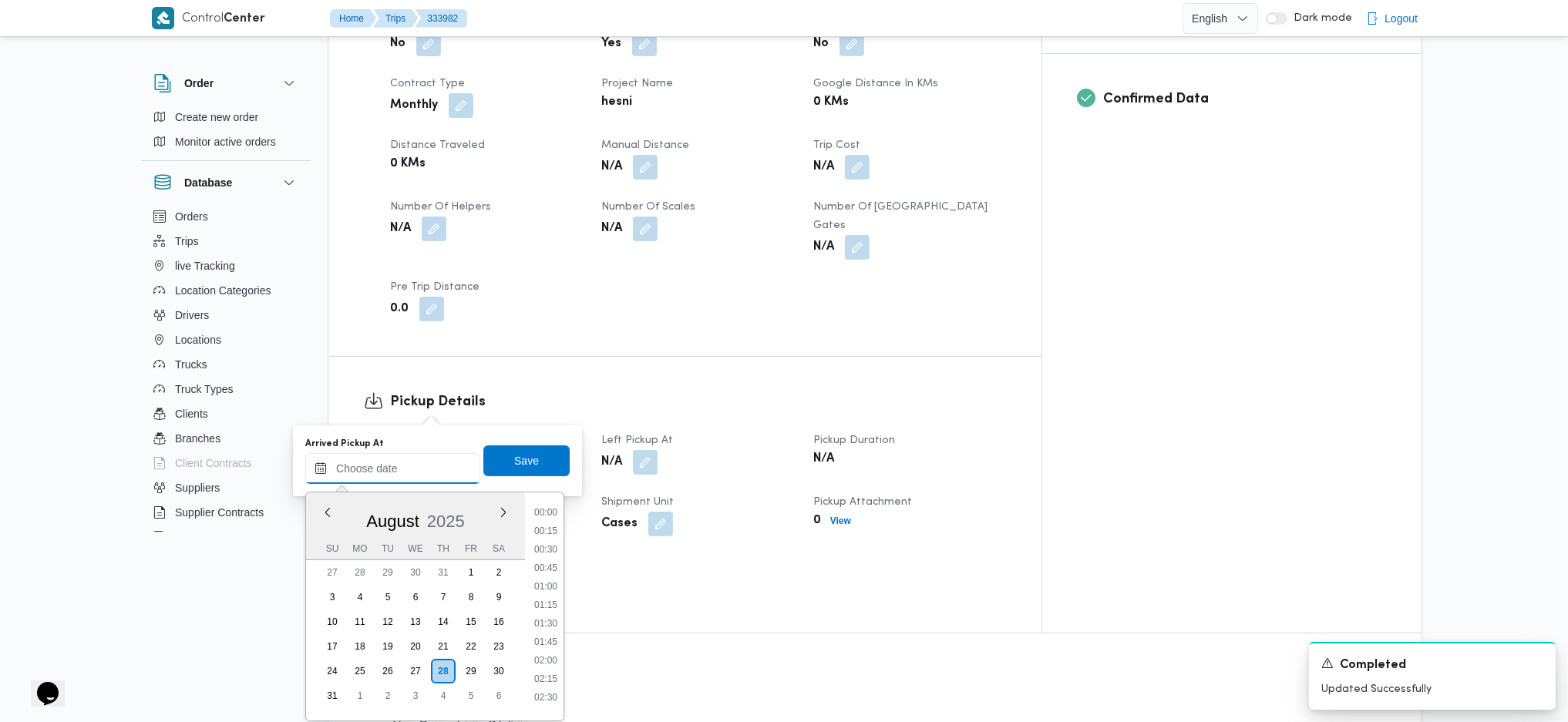
scroll to position [693, 0]
click at [539, 503] on li "09:15" at bounding box center [545, 504] width 35 height 16
type input "28/08/2025 09:15"
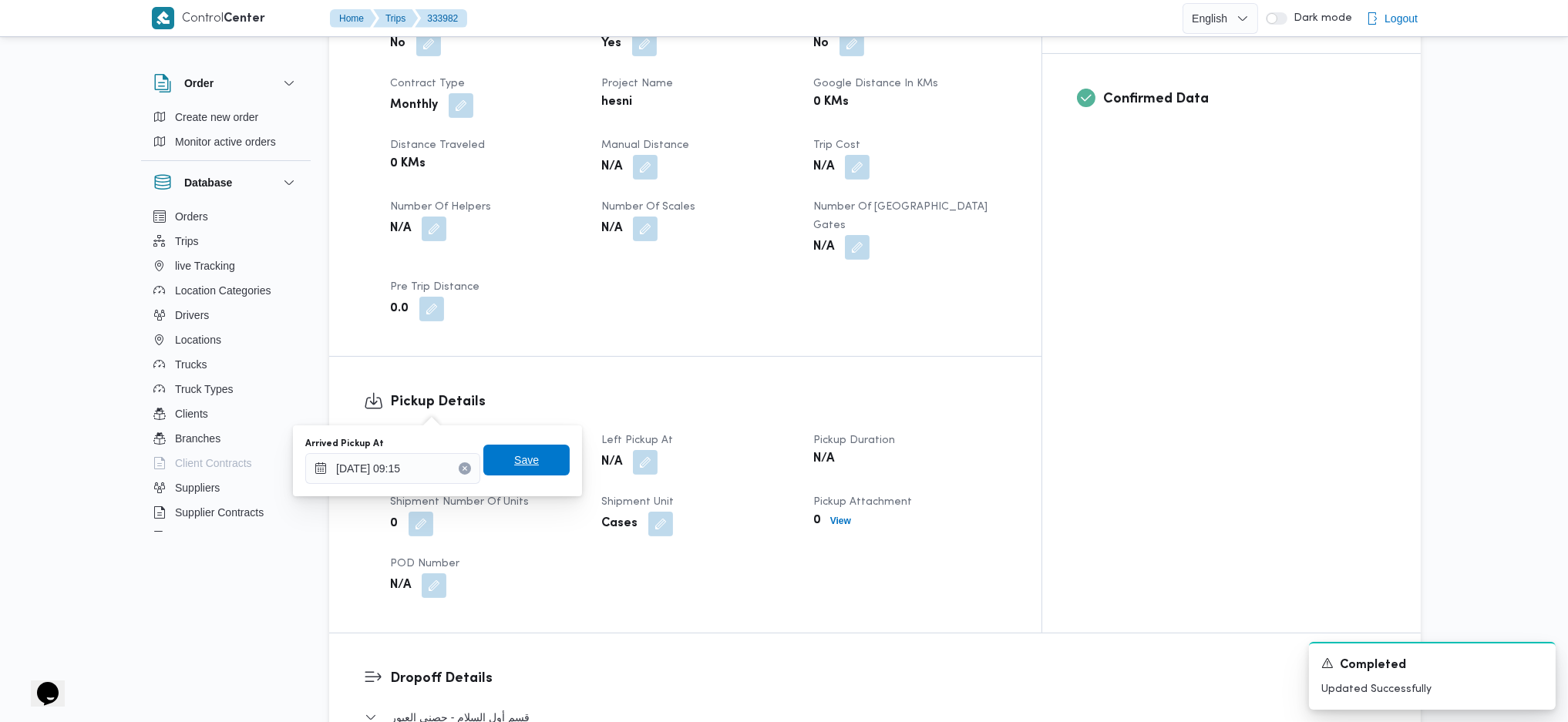
click at [514, 457] on span "Save" at bounding box center [527, 460] width 25 height 18
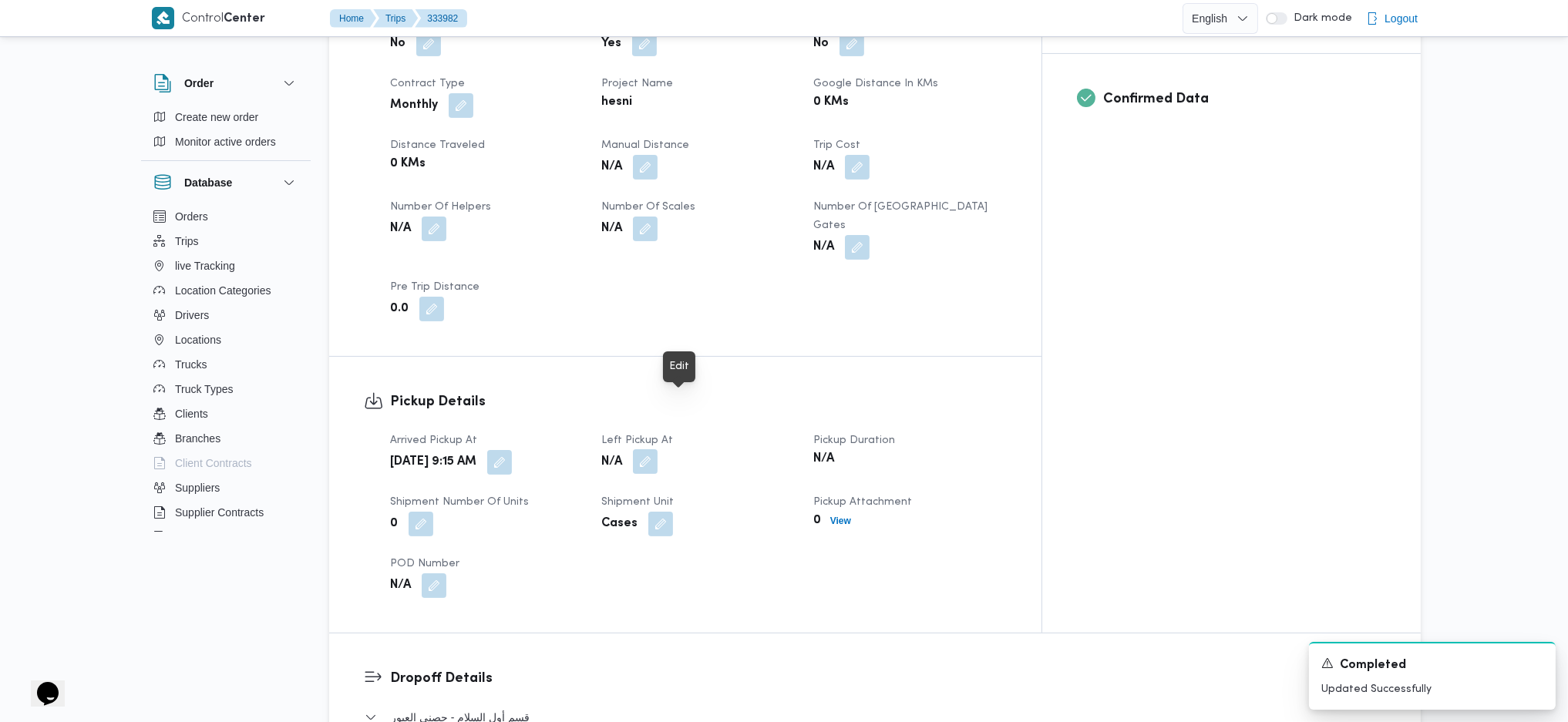
click at [658, 450] on button "button" at bounding box center [645, 462] width 25 height 25
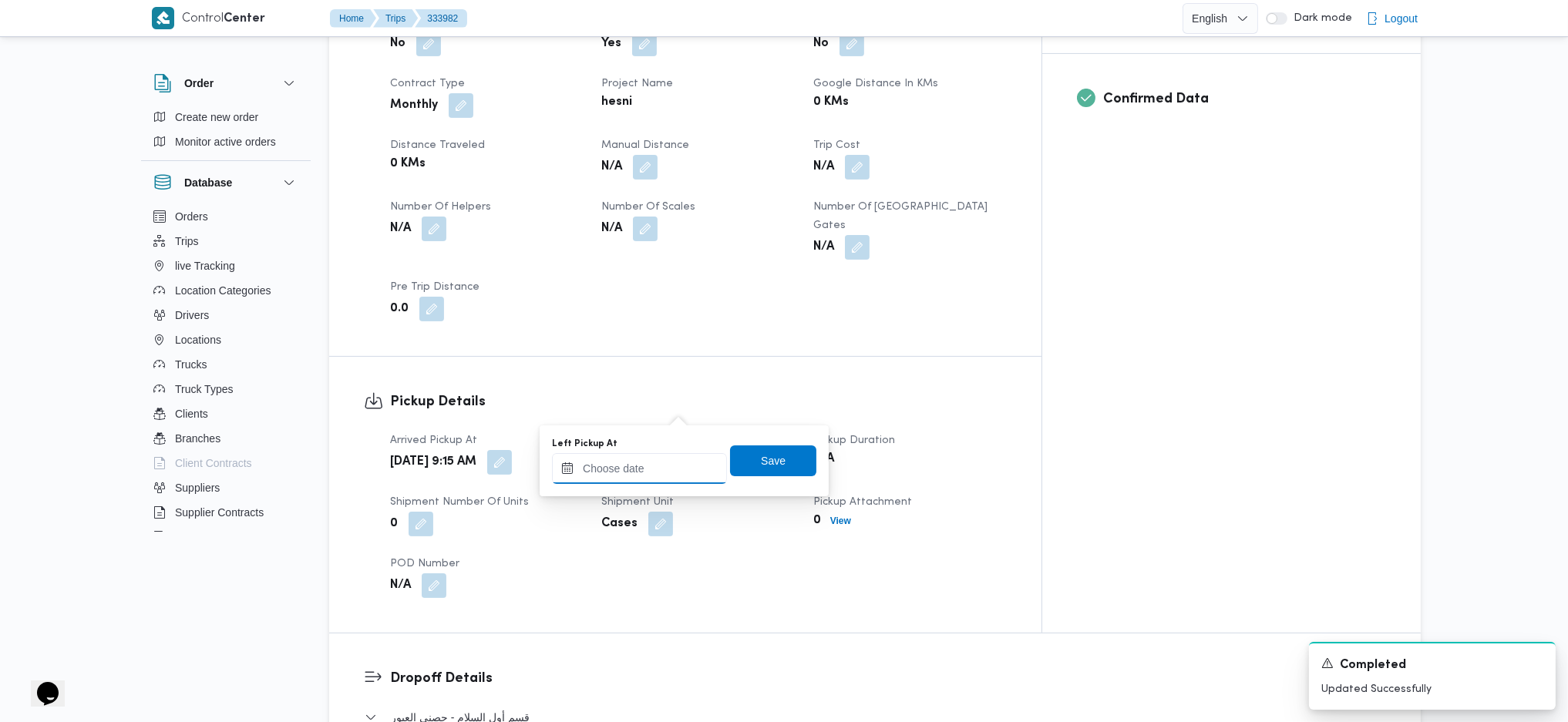
click at [673, 467] on input "Left Pickup At" at bounding box center [640, 468] width 175 height 31
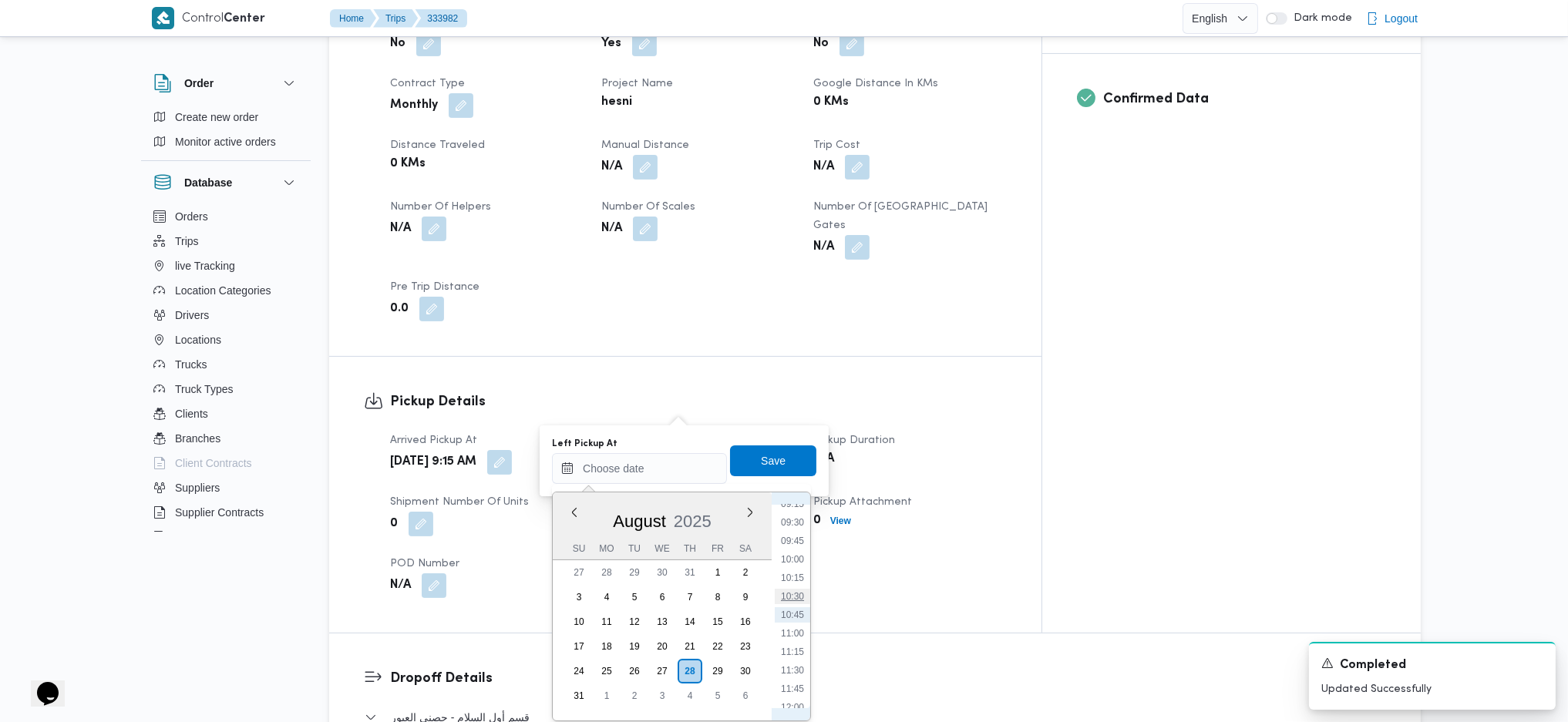
click at [796, 601] on li "10:30" at bounding box center [792, 597] width 35 height 16
type input "28/08/2025 10:30"
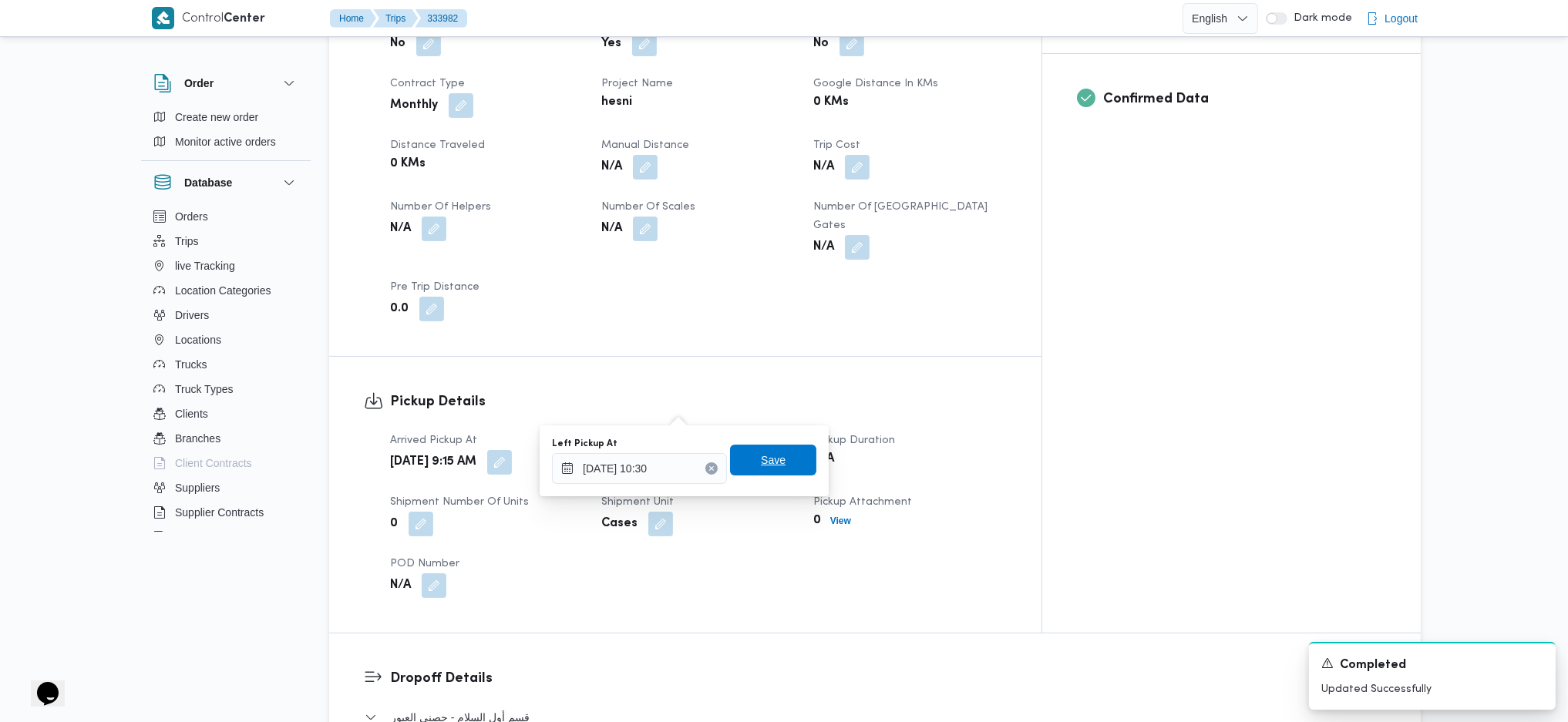
click at [761, 452] on span "Save" at bounding box center [773, 460] width 25 height 18
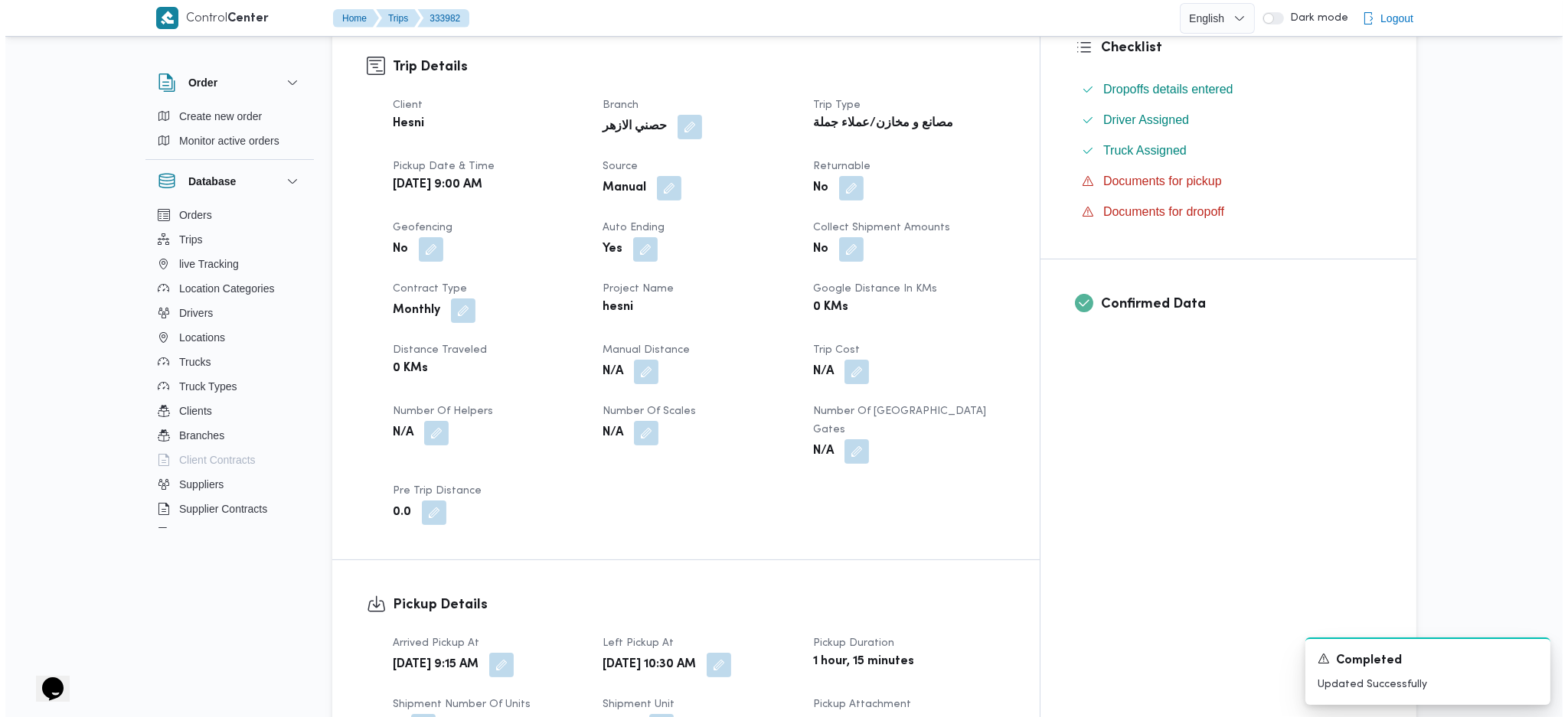
scroll to position [0, 0]
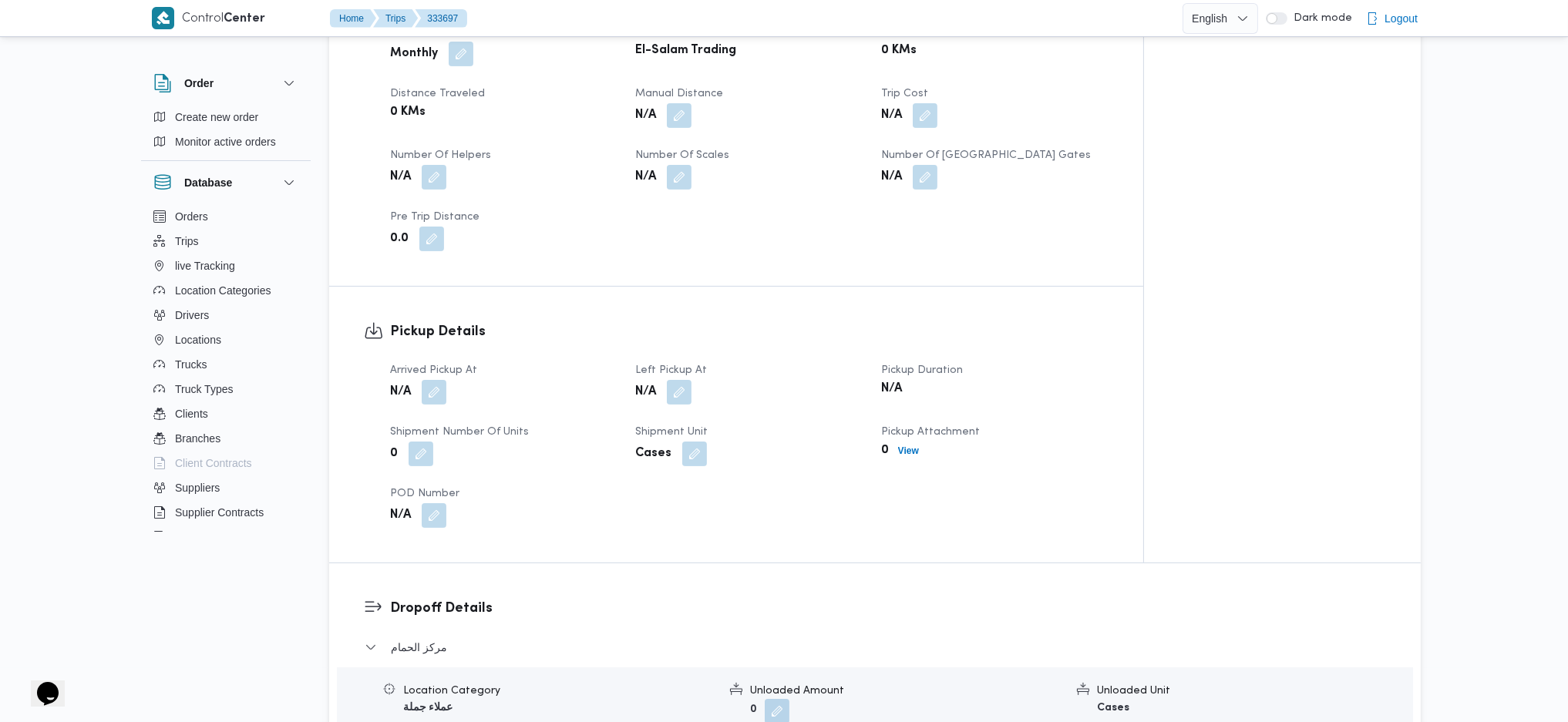
scroll to position [822, 0]
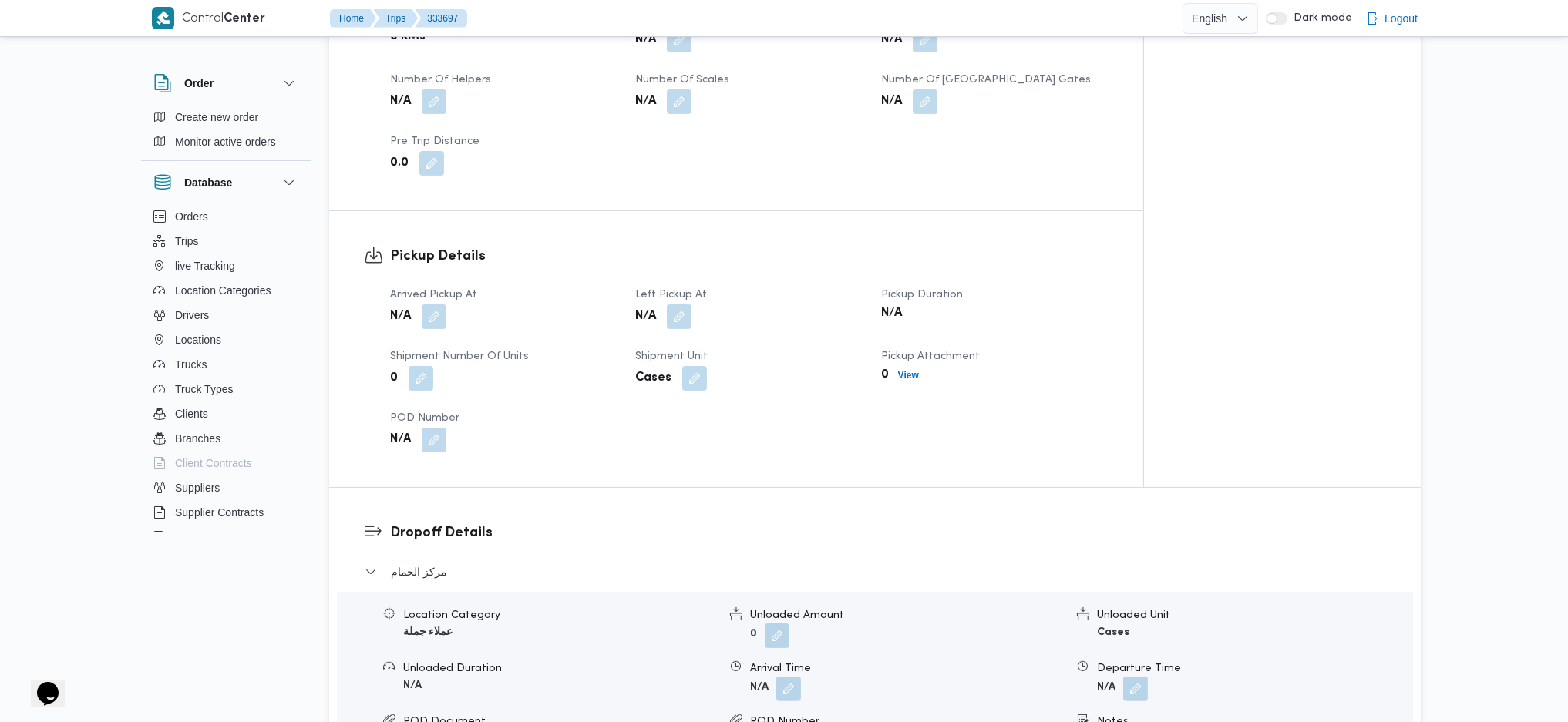
click at [442, 333] on div "Arrived Pickup At N/A Left Pickup At N/A Pickup Duration N/A Shipment Number of…" at bounding box center [749, 369] width 737 height 185
click at [436, 312] on button "button" at bounding box center [434, 316] width 25 height 25
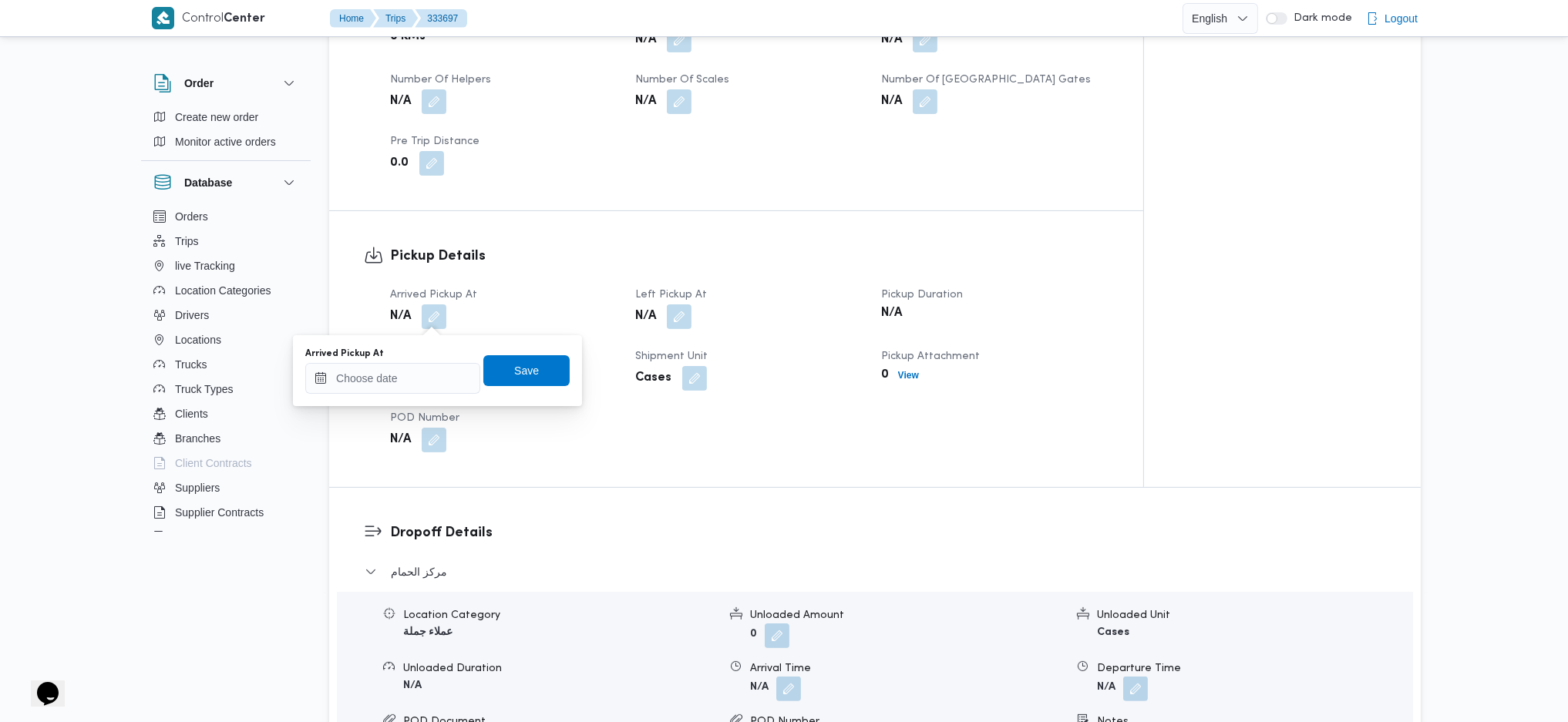
click at [421, 352] on div "Arrived Pickup At" at bounding box center [393, 353] width 175 height 12
drag, startPoint x: 422, startPoint y: 389, endPoint x: 574, endPoint y: 633, distance: 287.5
click at [423, 390] on input "Arrived Pickup At" at bounding box center [393, 378] width 175 height 31
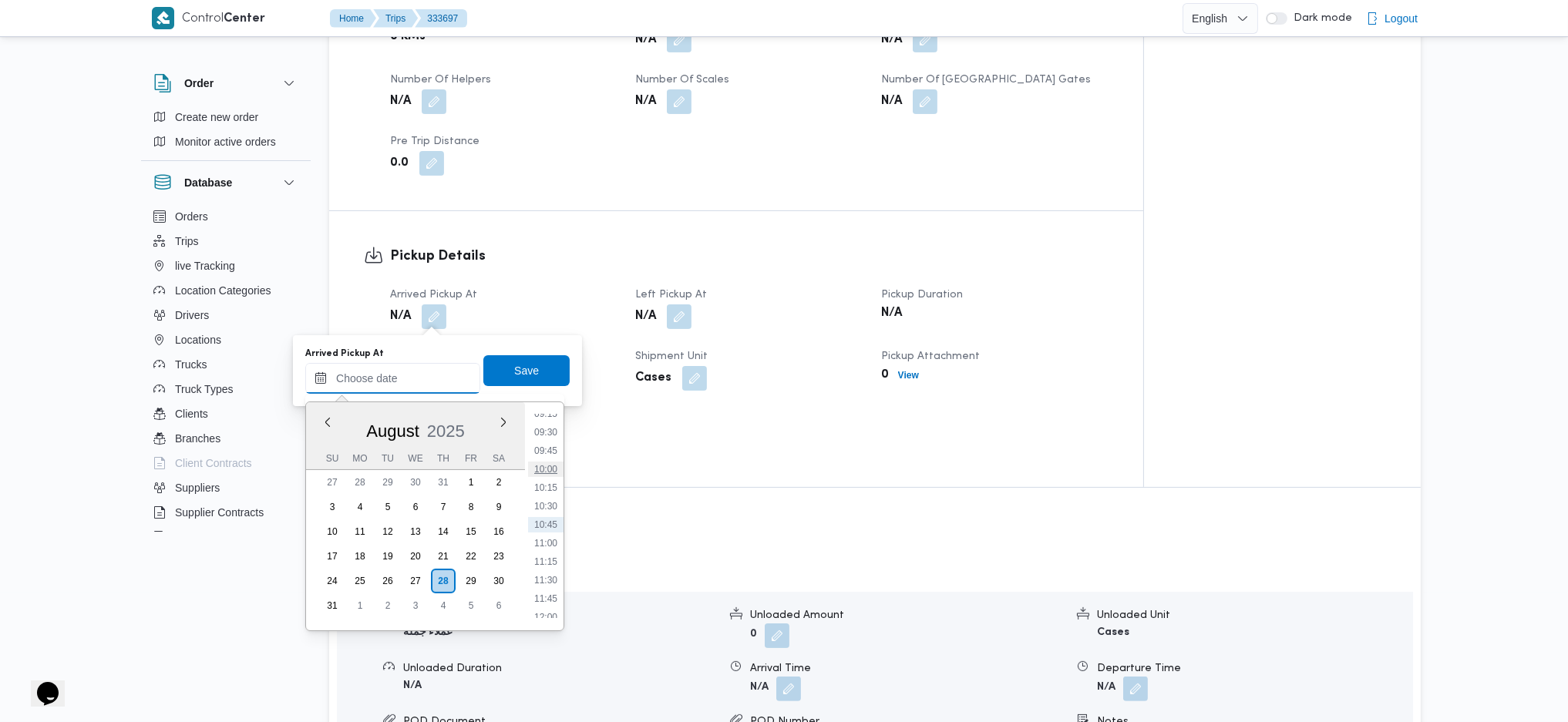
scroll to position [590, 0]
click at [545, 480] on li "09:00" at bounding box center [545, 498] width 35 height 16
type input "[DATE] 09:00"
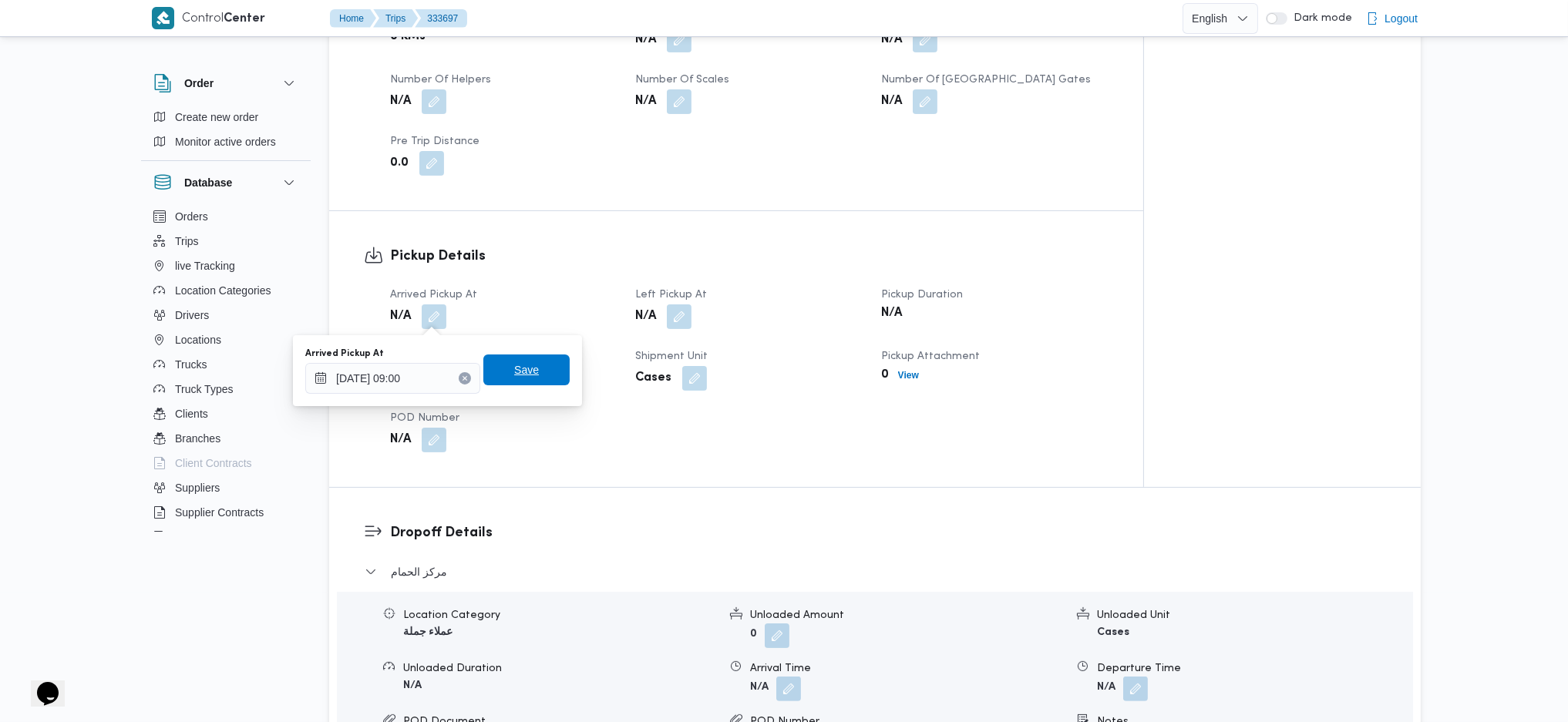
click at [521, 376] on span "Save" at bounding box center [527, 370] width 25 height 18
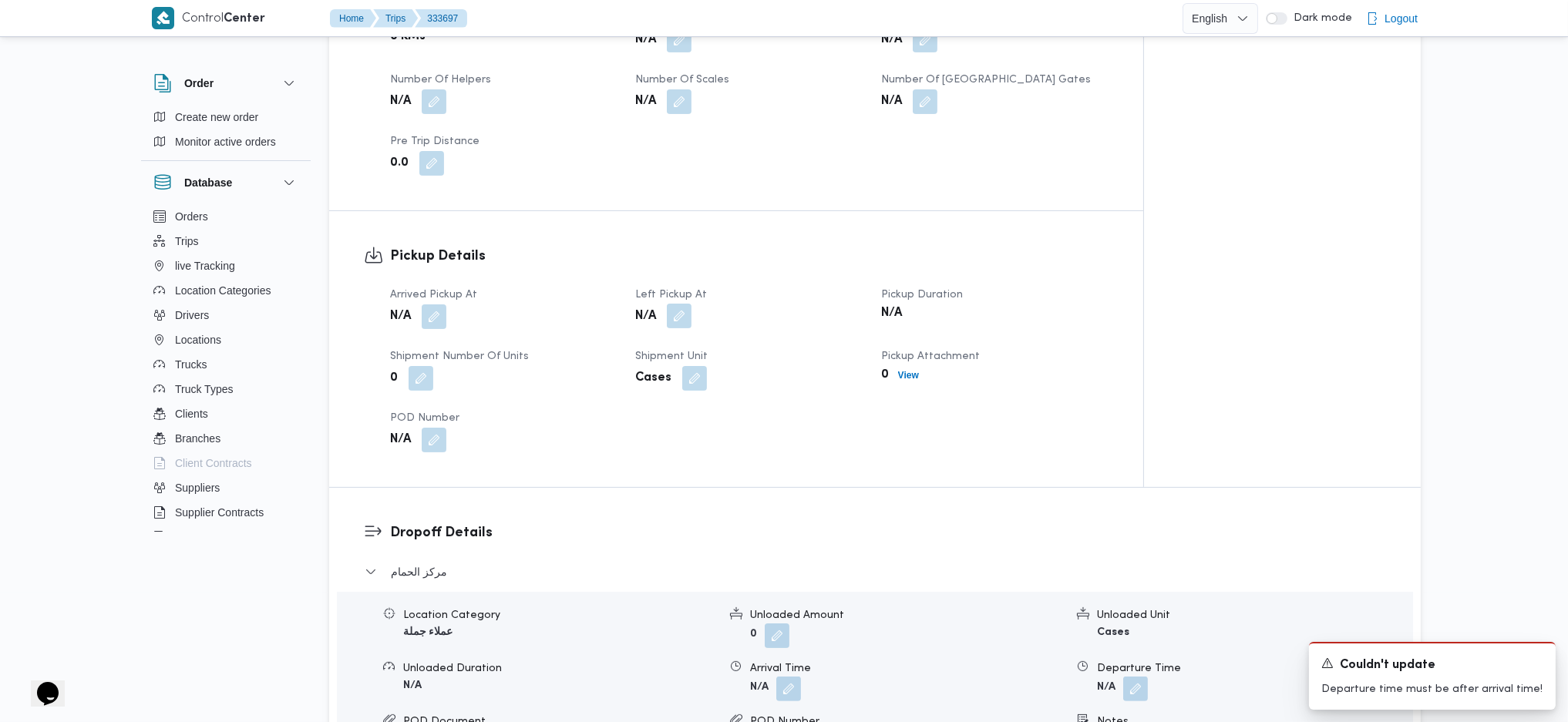
click at [687, 313] on button "button" at bounding box center [679, 316] width 25 height 25
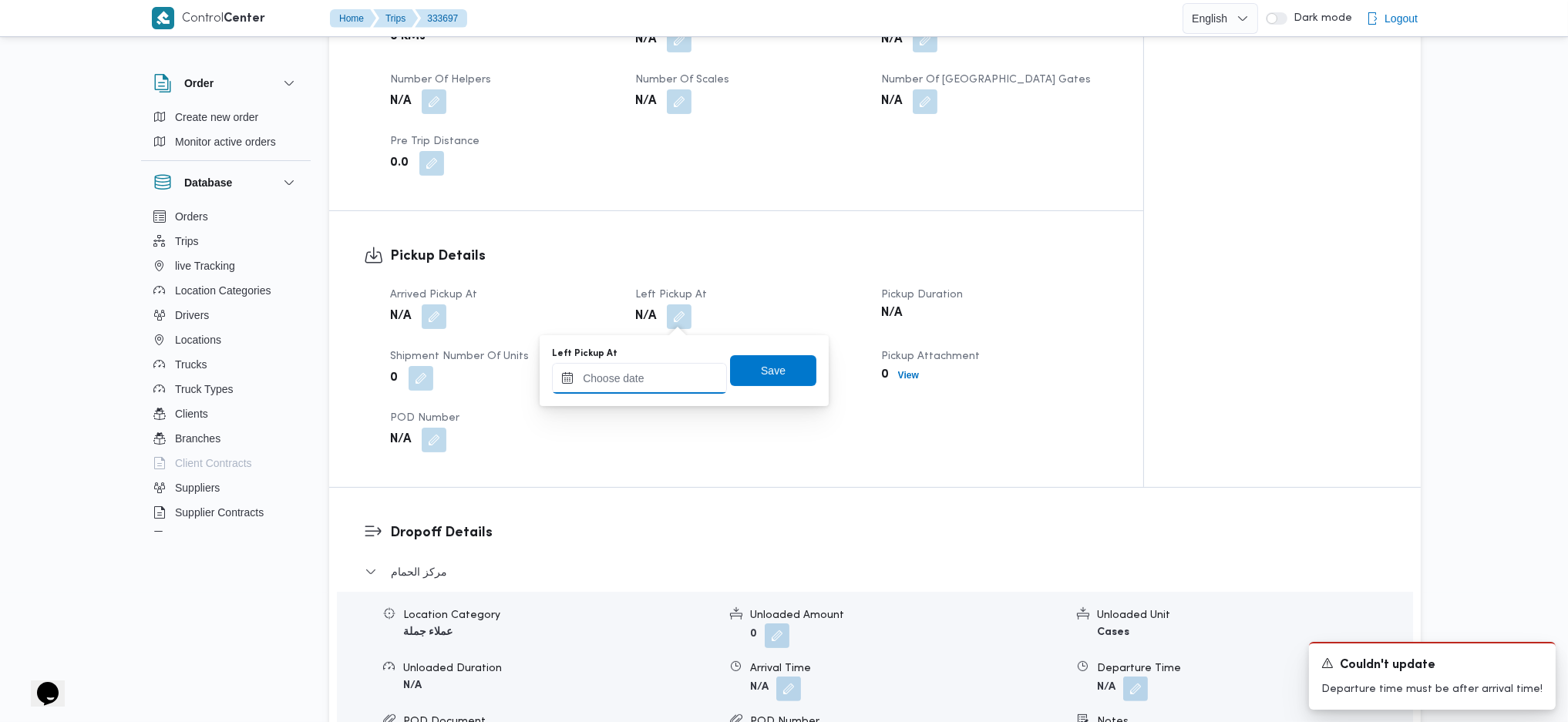
click at [663, 389] on input "Left Pickup At" at bounding box center [640, 378] width 175 height 31
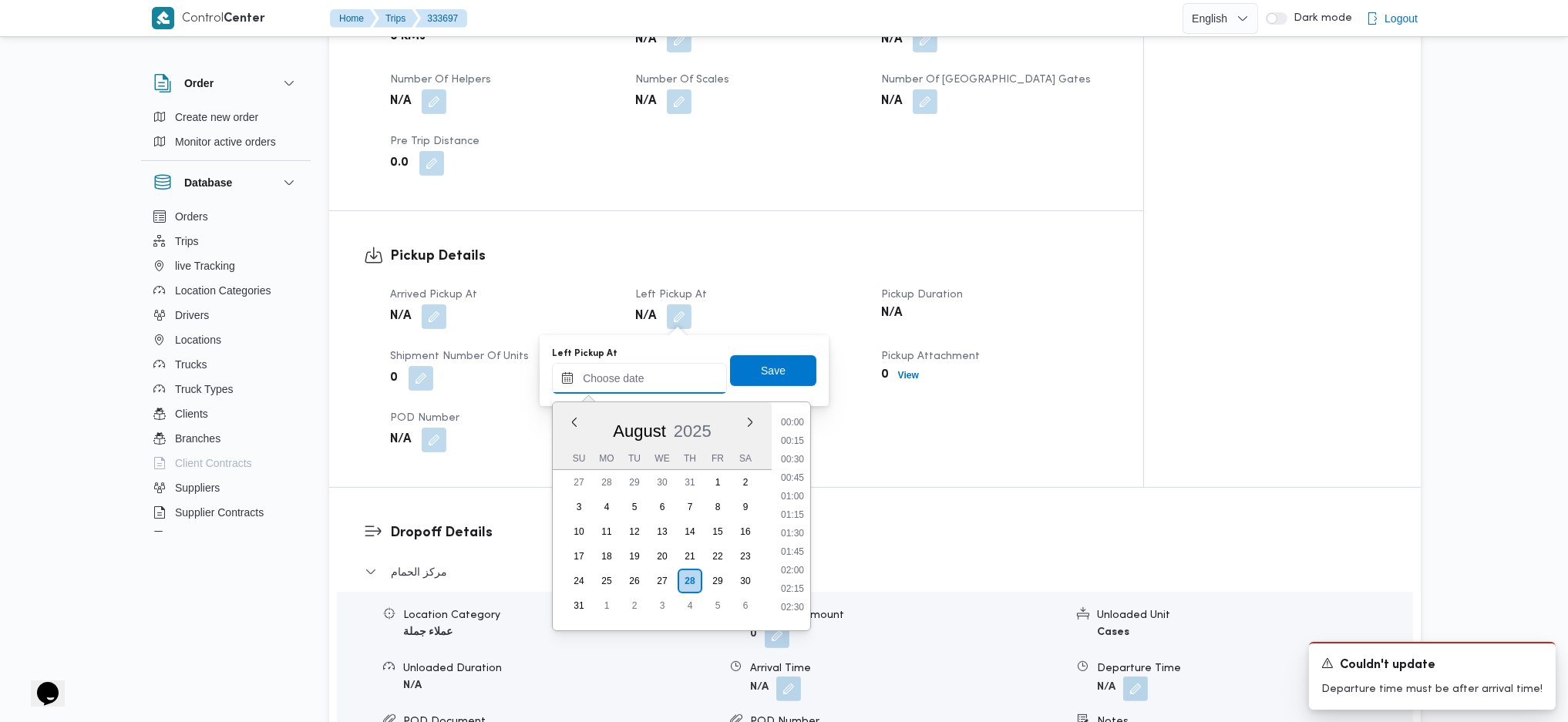
scroll to position [693, 0]
click at [787, 436] on li "09:30" at bounding box center [792, 432] width 35 height 16
type input "28/08/2025 09:30"
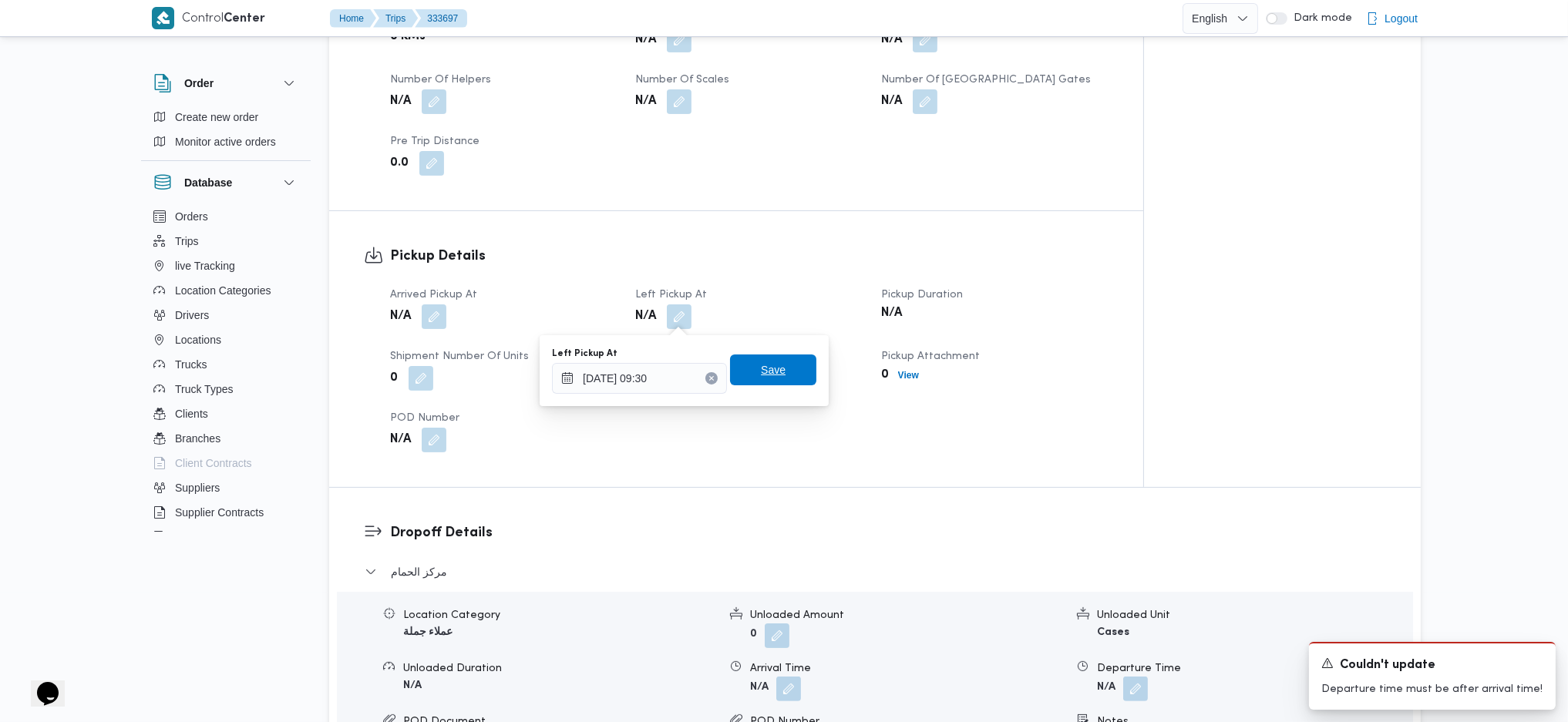
click at [761, 369] on span "Save" at bounding box center [773, 370] width 25 height 18
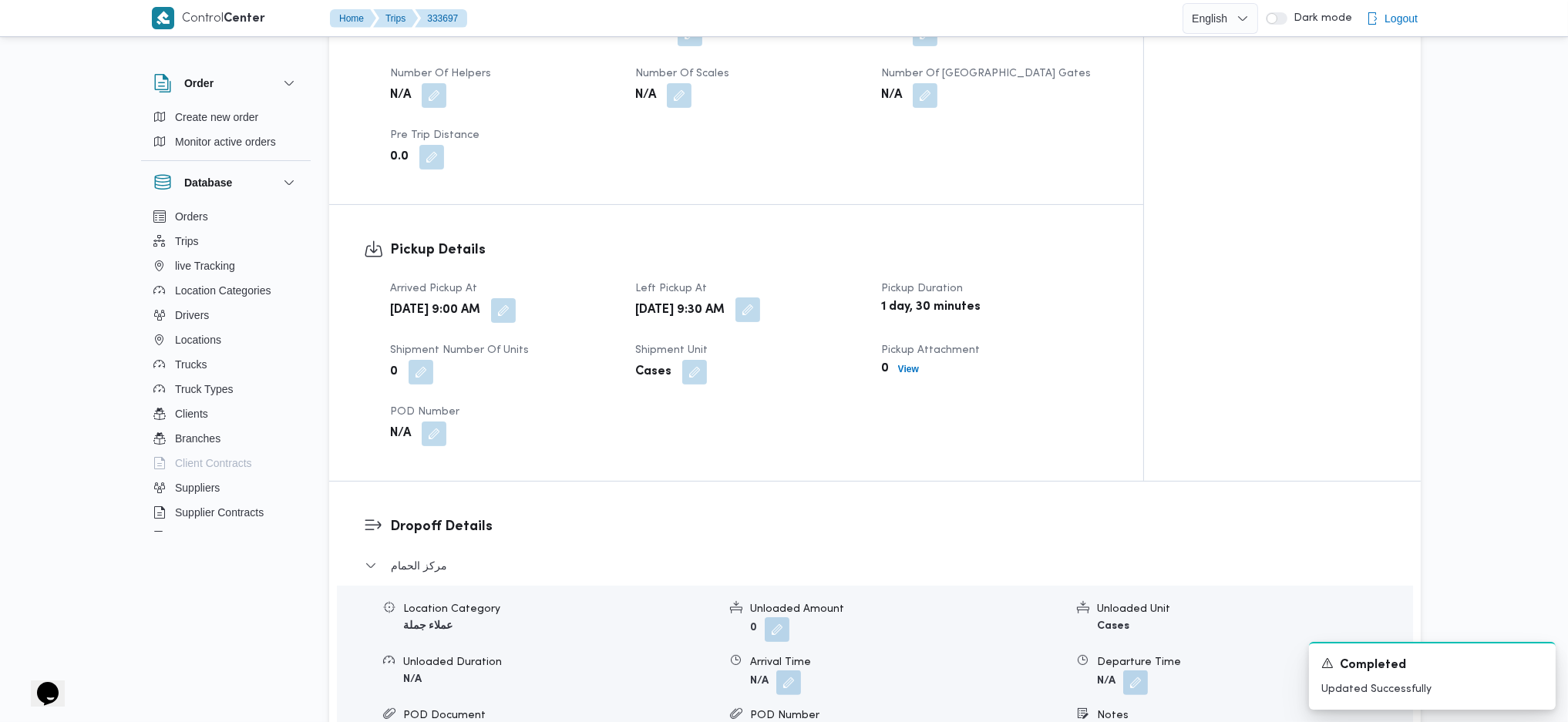
click at [760, 310] on button "button" at bounding box center [748, 310] width 25 height 25
click at [799, 234] on div "Pickup Details Arrived Pickup At Wed, Aug 27, 2025 9:00 AM Left Pickup At Thu, …" at bounding box center [736, 343] width 815 height 276
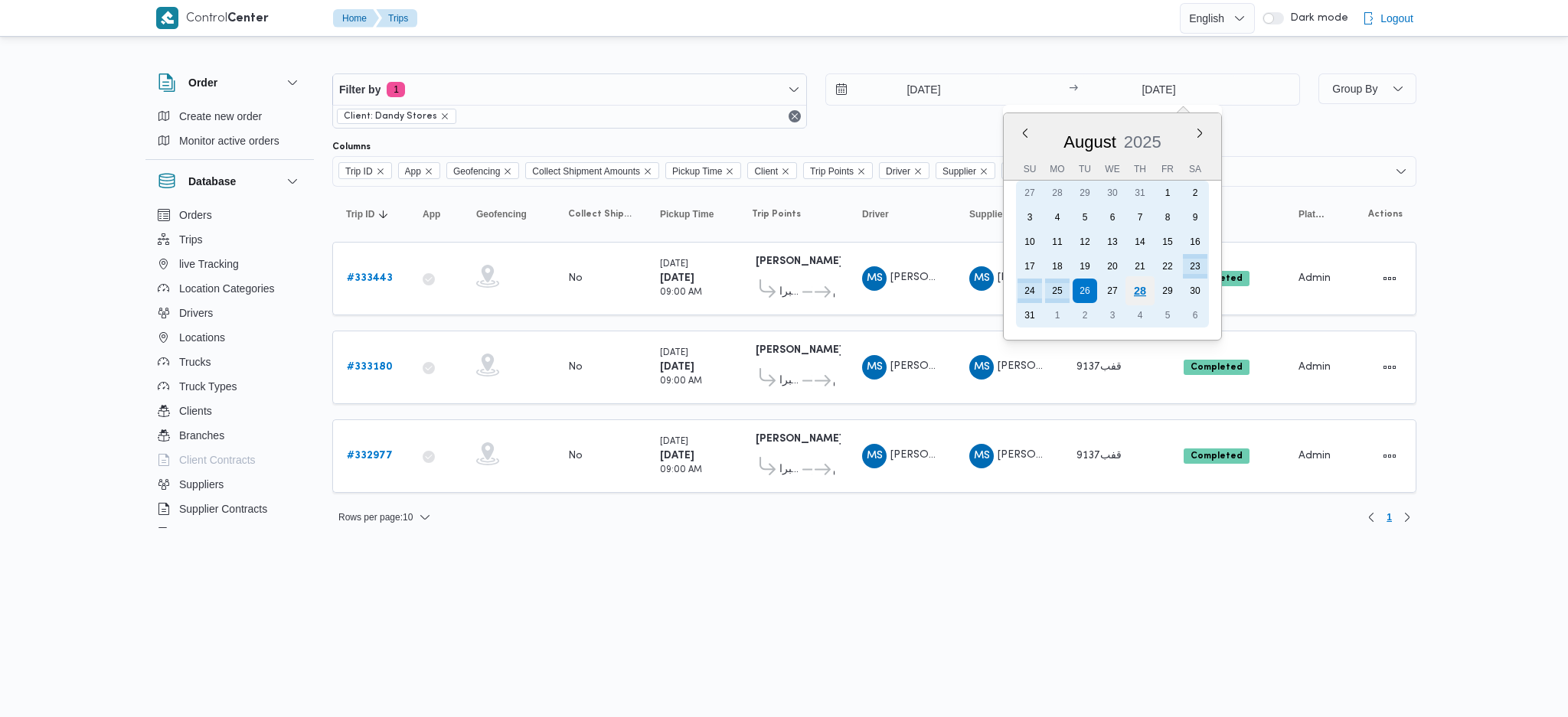
click at [1141, 282] on div "28" at bounding box center [1140, 291] width 30 height 29
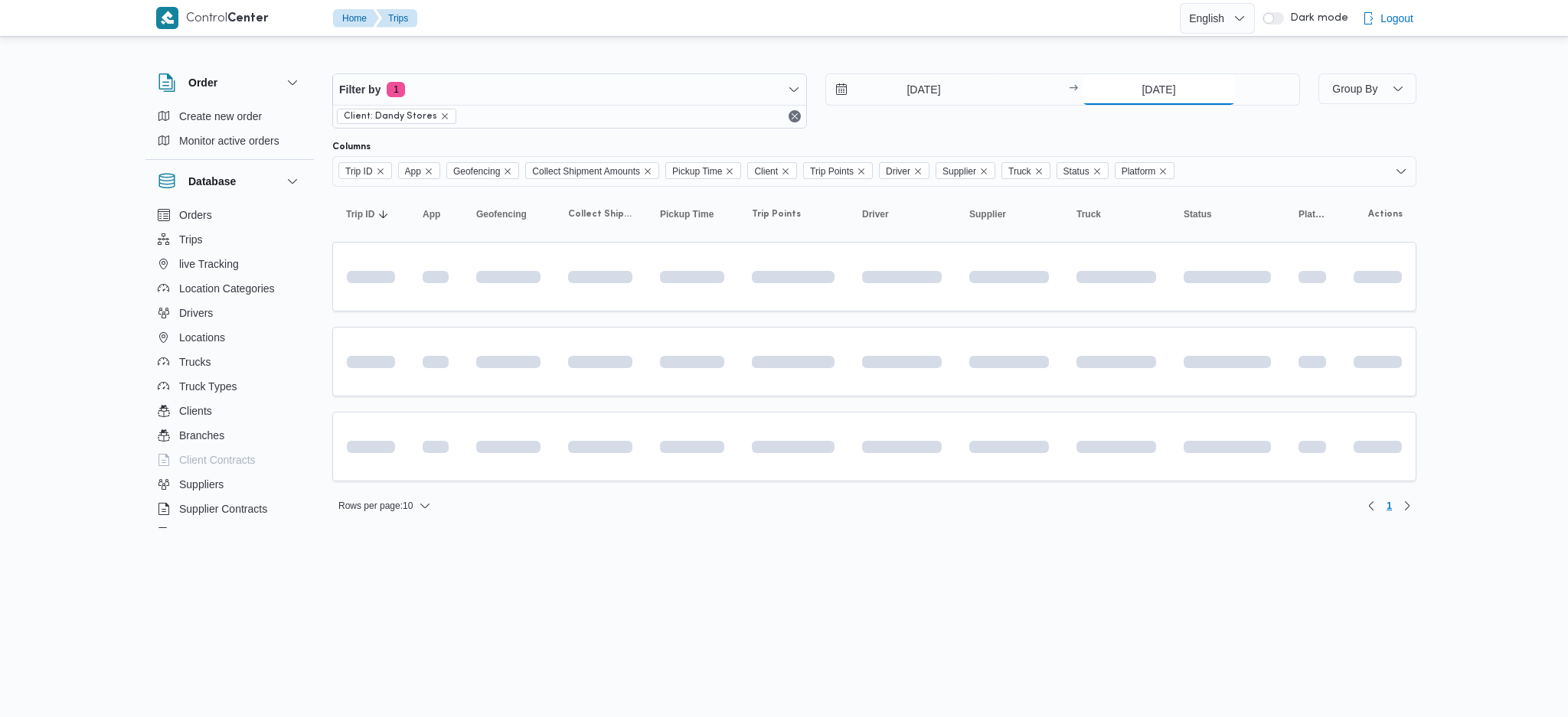
type input "28/8/2025"
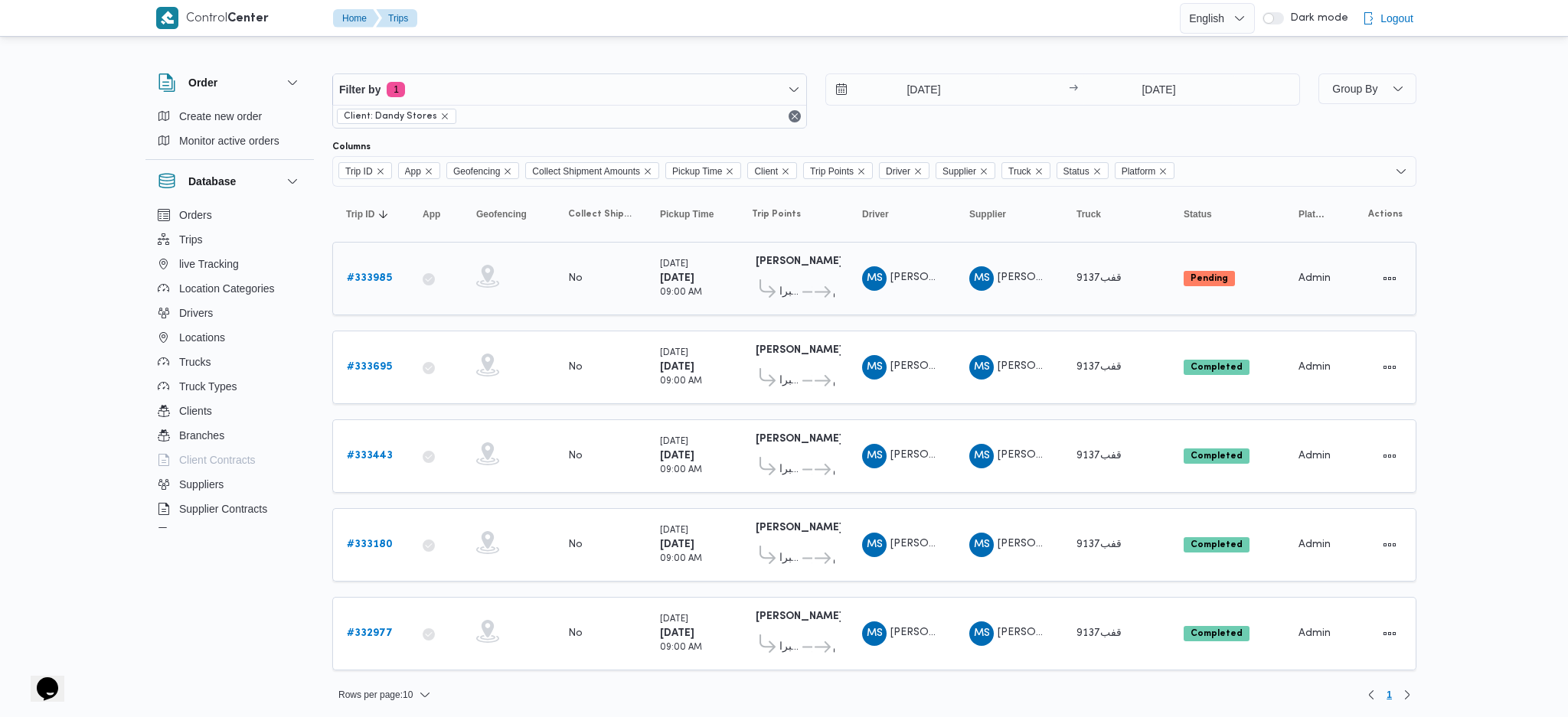
click at [374, 274] on b "# 333985" at bounding box center [369, 279] width 45 height 10
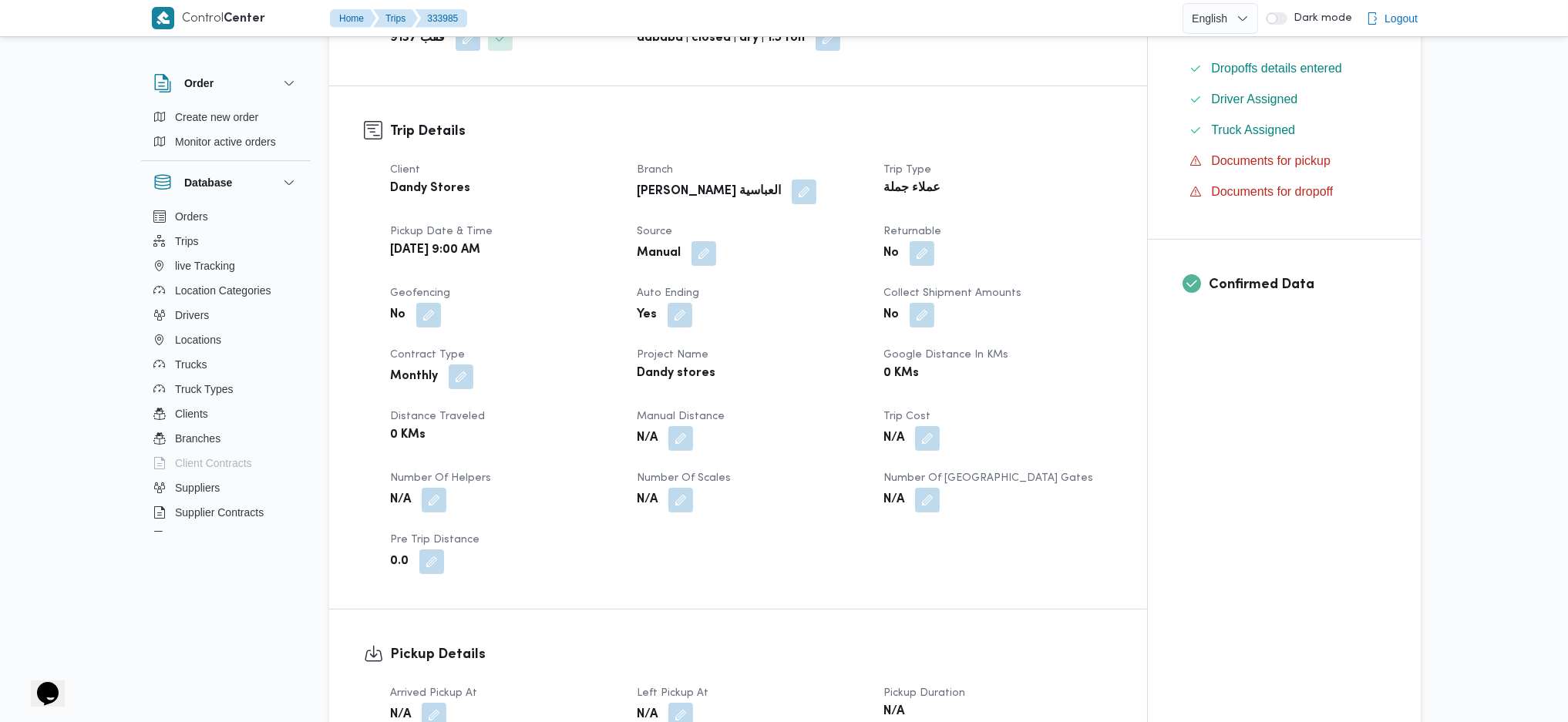
scroll to position [925, 0]
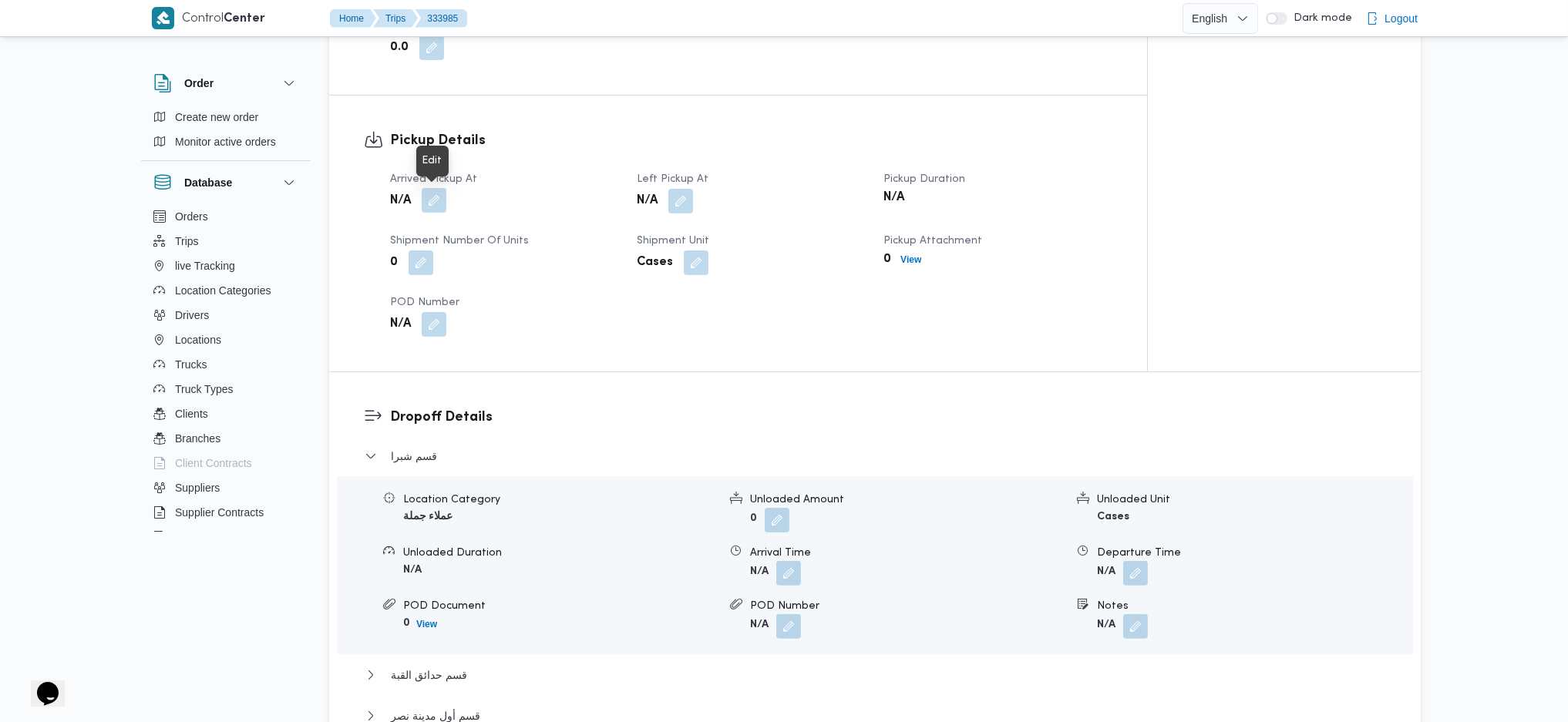
click at [441, 203] on button "button" at bounding box center [434, 201] width 25 height 25
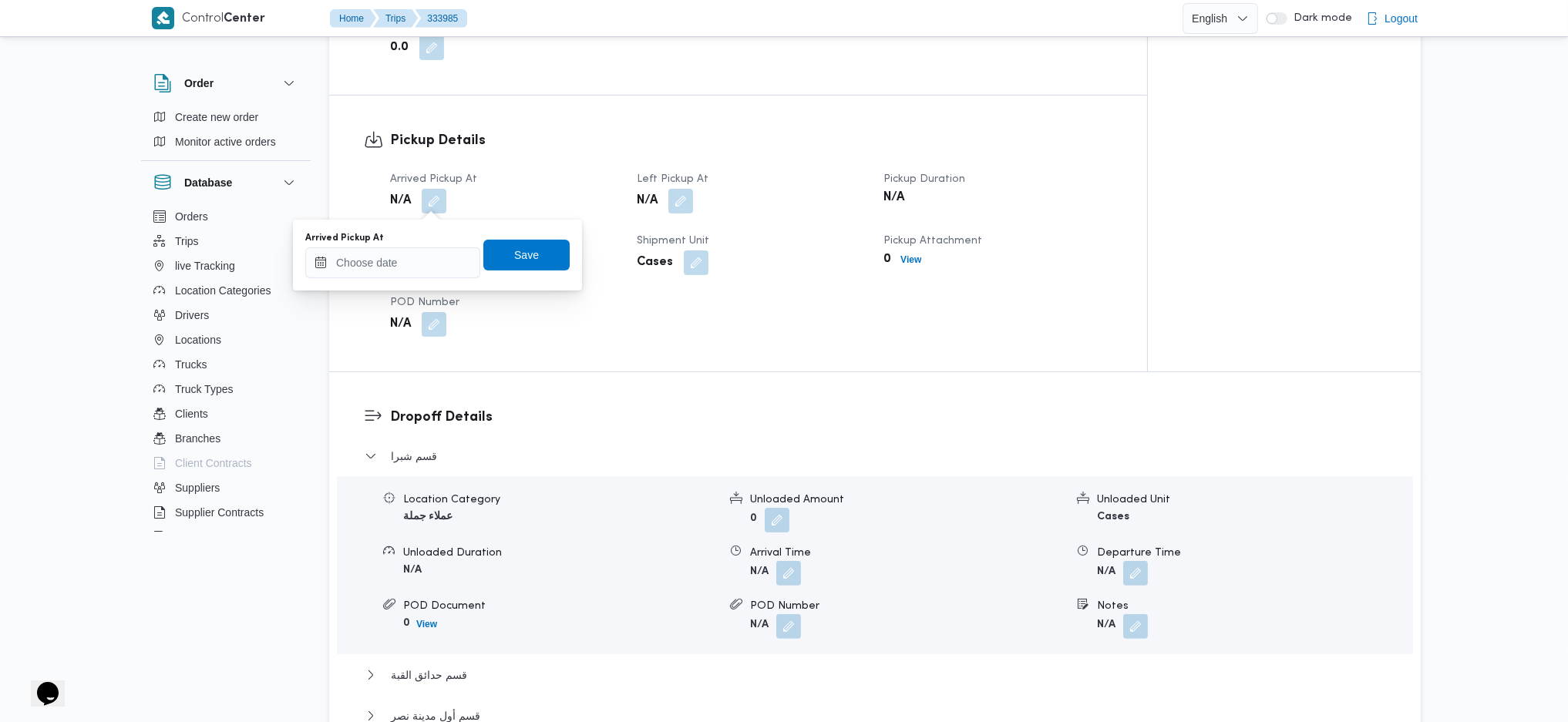
click at [416, 252] on div "Arrived Pickup At" at bounding box center [393, 255] width 175 height 46
click at [417, 256] on input "Arrived Pickup At" at bounding box center [393, 262] width 175 height 31
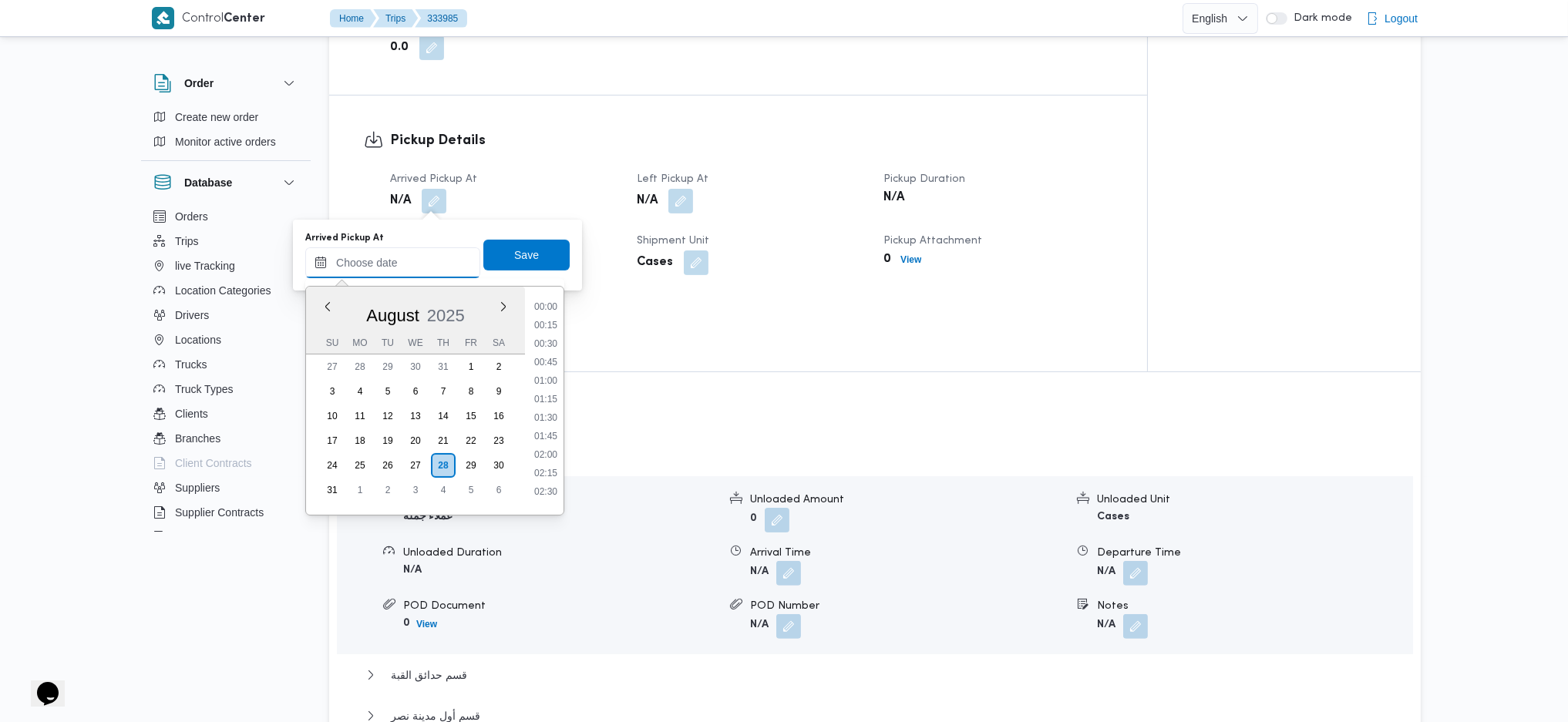
scroll to position [693, 0]
click at [549, 317] on li "09:30" at bounding box center [545, 317] width 35 height 16
type input "28/08/2025 09:30"
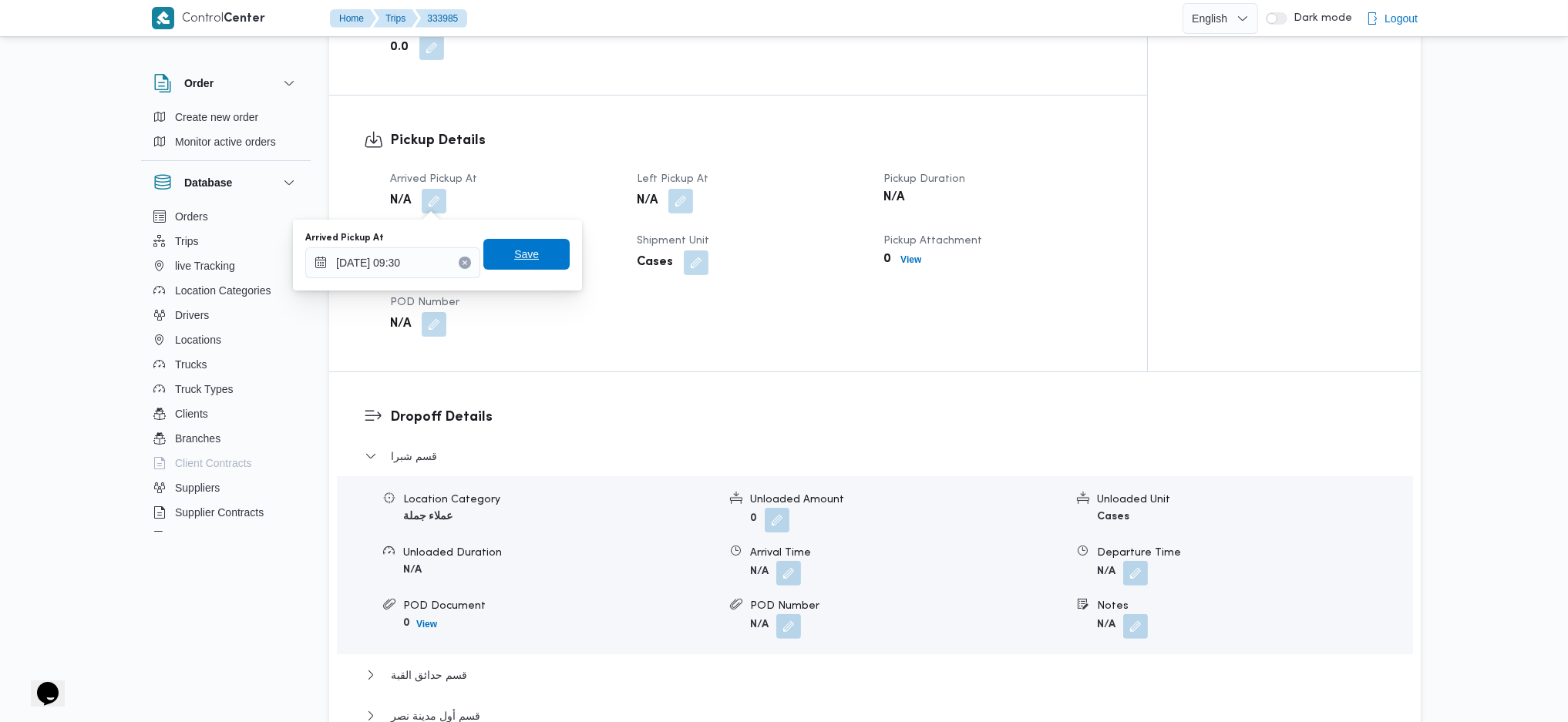
click at [527, 252] on span "Save" at bounding box center [527, 254] width 87 height 31
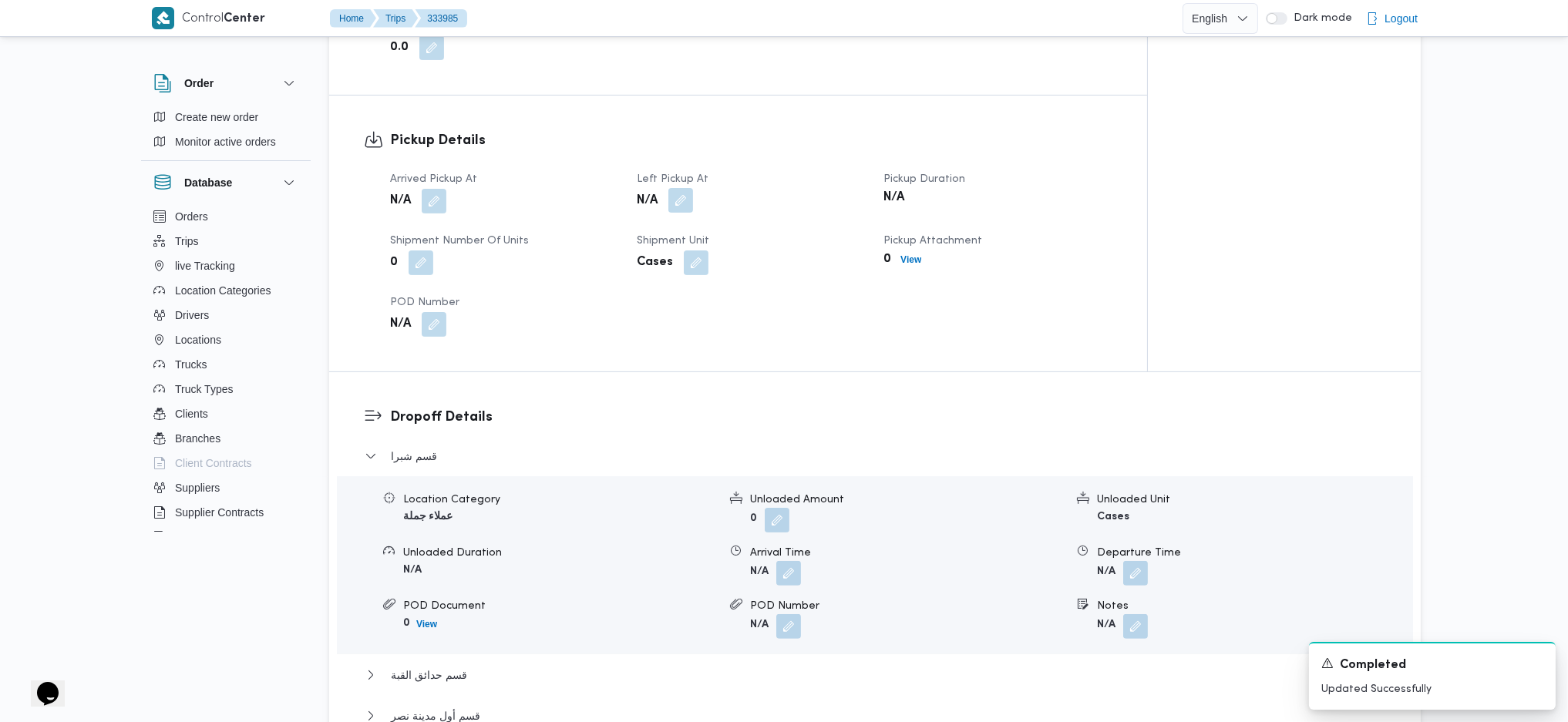
click at [682, 207] on button "button" at bounding box center [681, 201] width 25 height 25
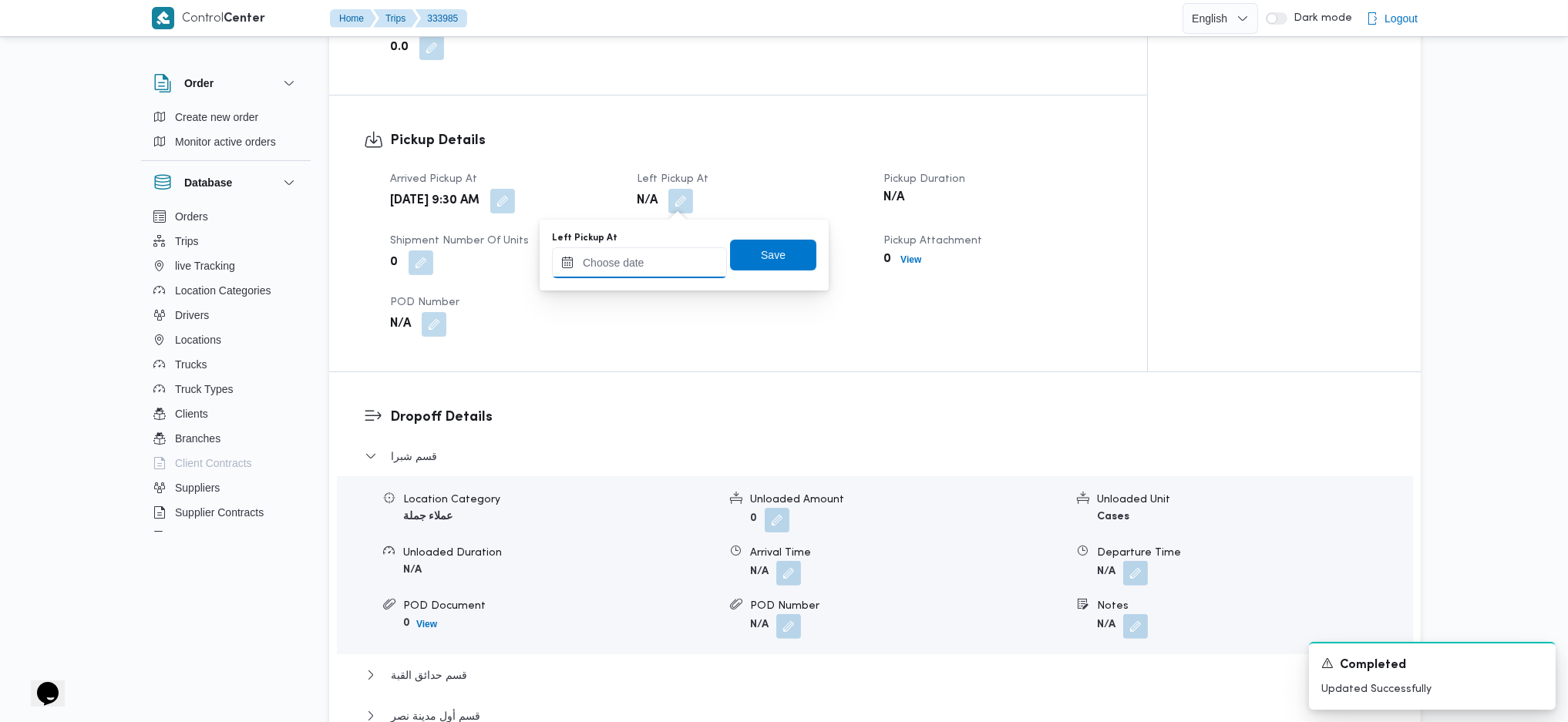
click at [654, 261] on input "Left Pickup At" at bounding box center [640, 262] width 175 height 31
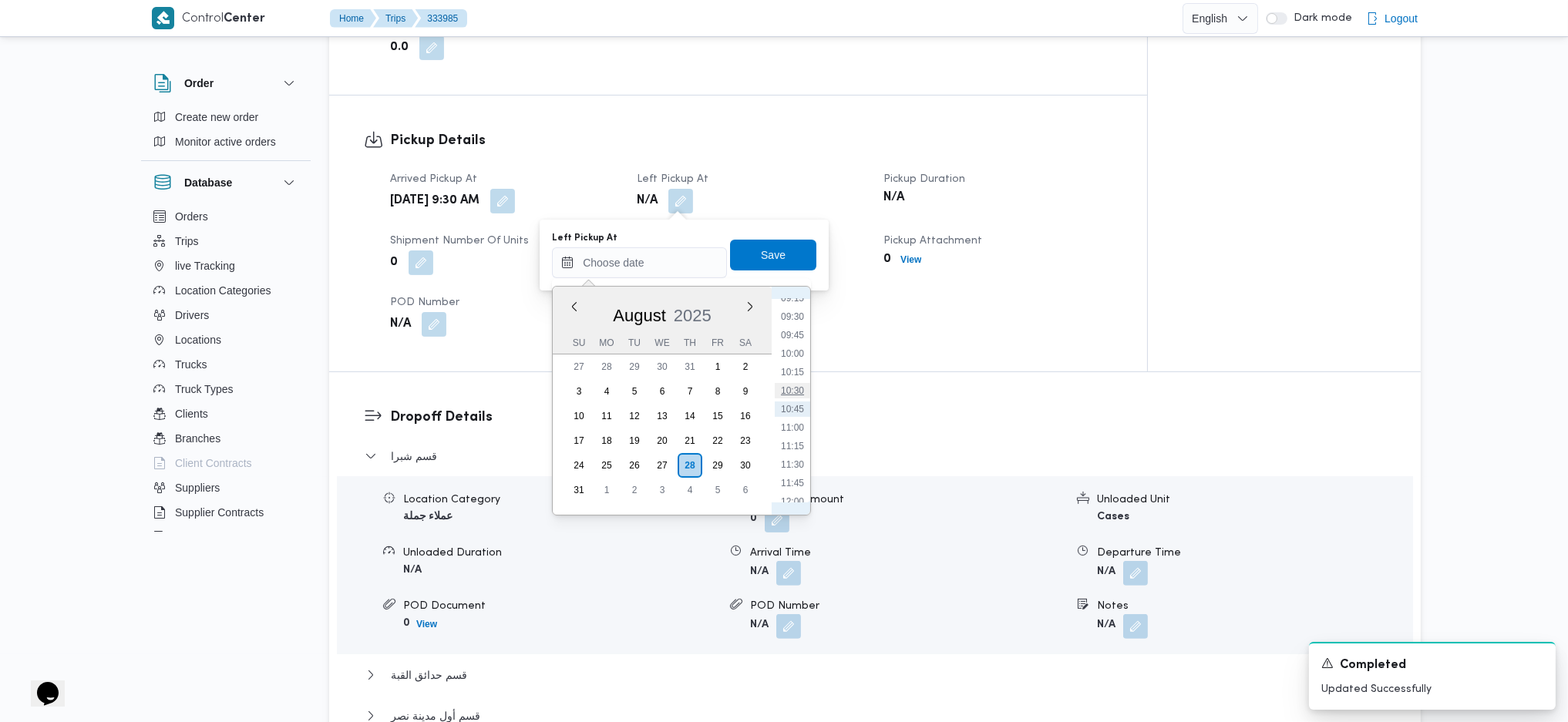
click at [779, 398] on li "10:30" at bounding box center [792, 390] width 35 height 16
type input "28/08/2025 10:30"
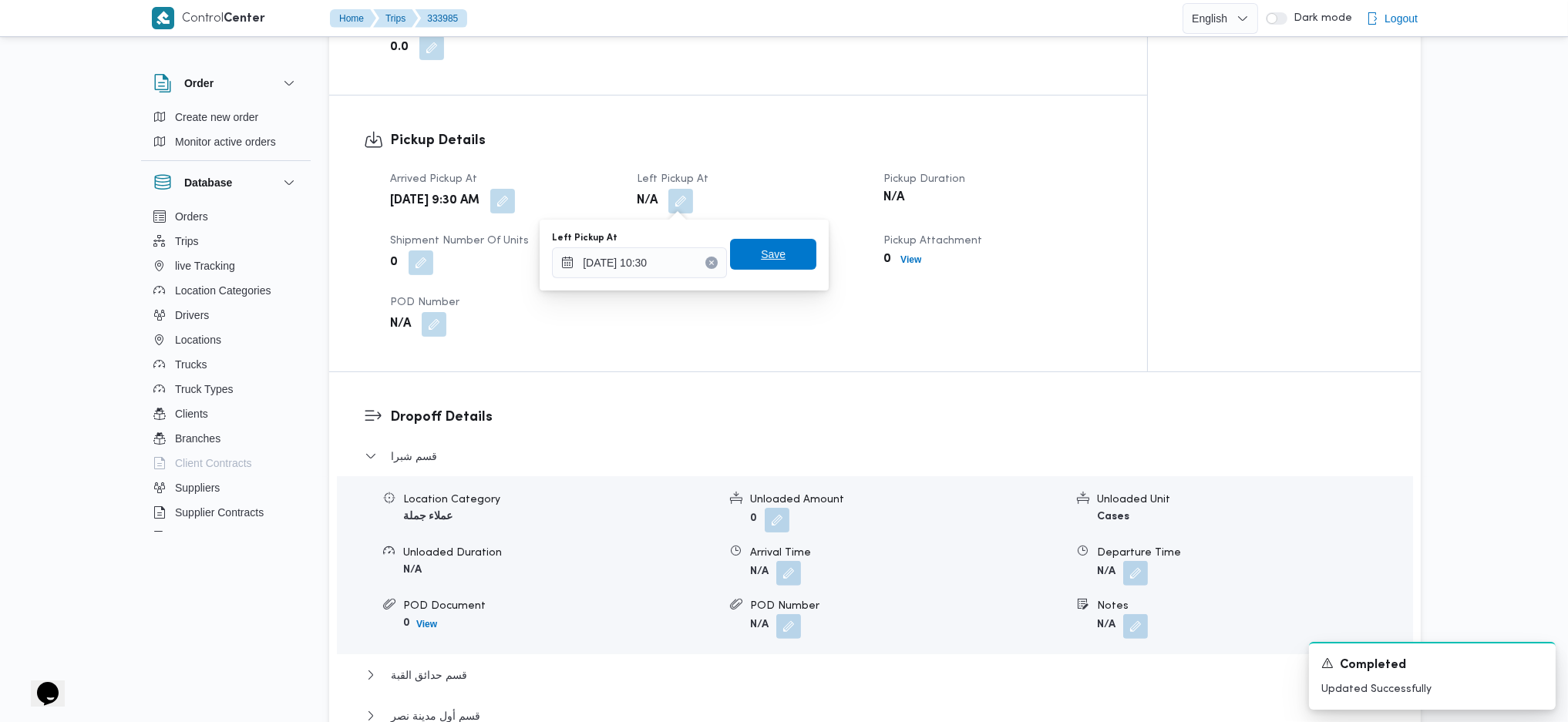
click at [762, 244] on span "Save" at bounding box center [773, 254] width 87 height 31
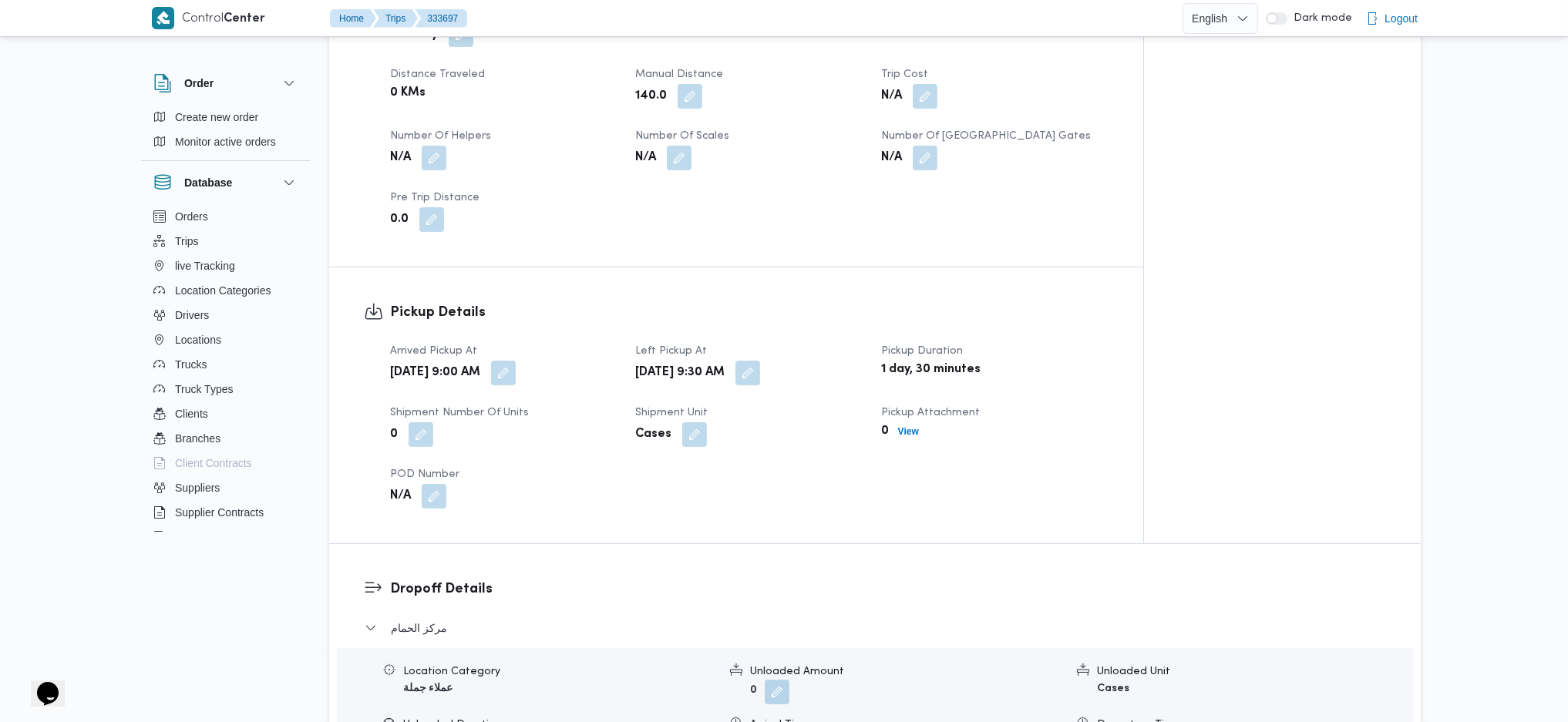
scroll to position [745, 0]
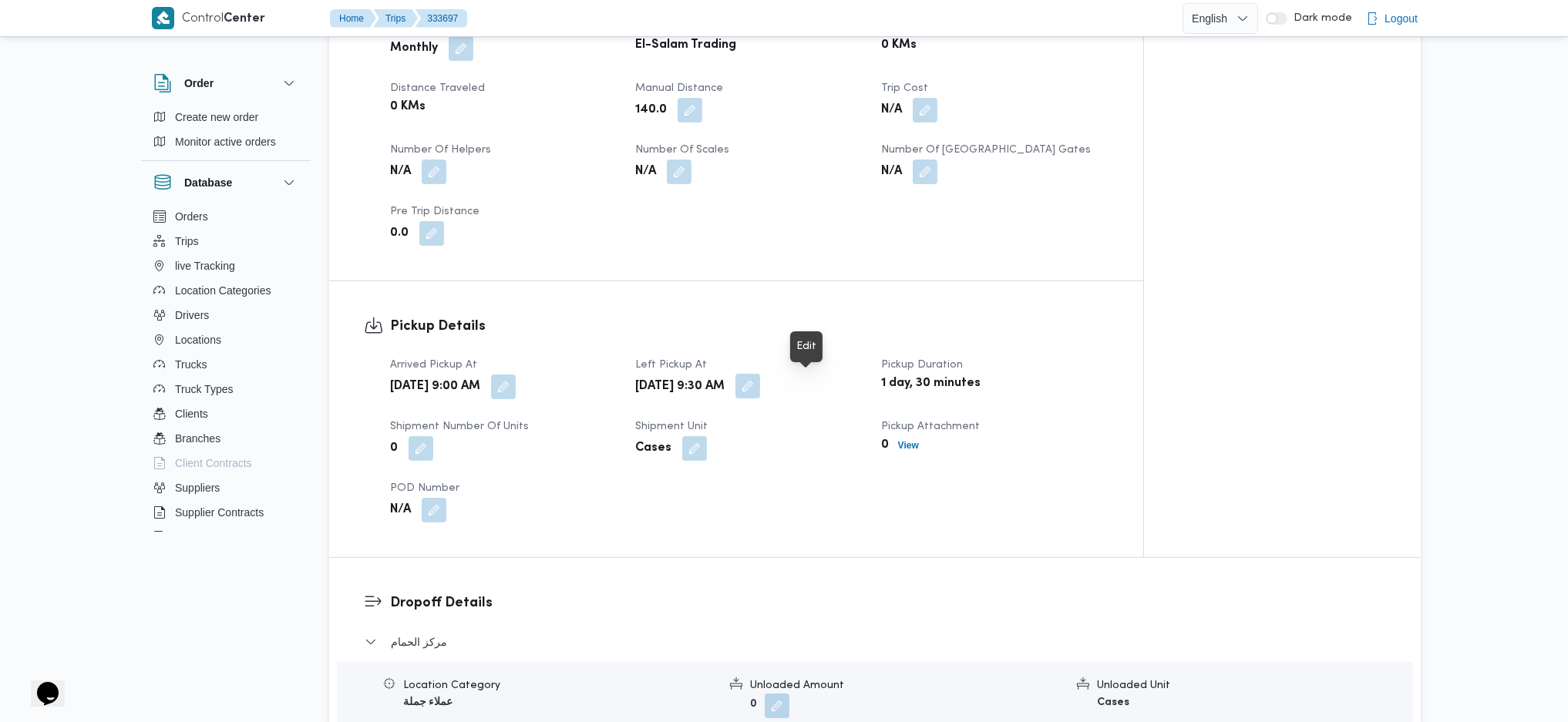
click at [760, 381] on button "button" at bounding box center [748, 386] width 25 height 25
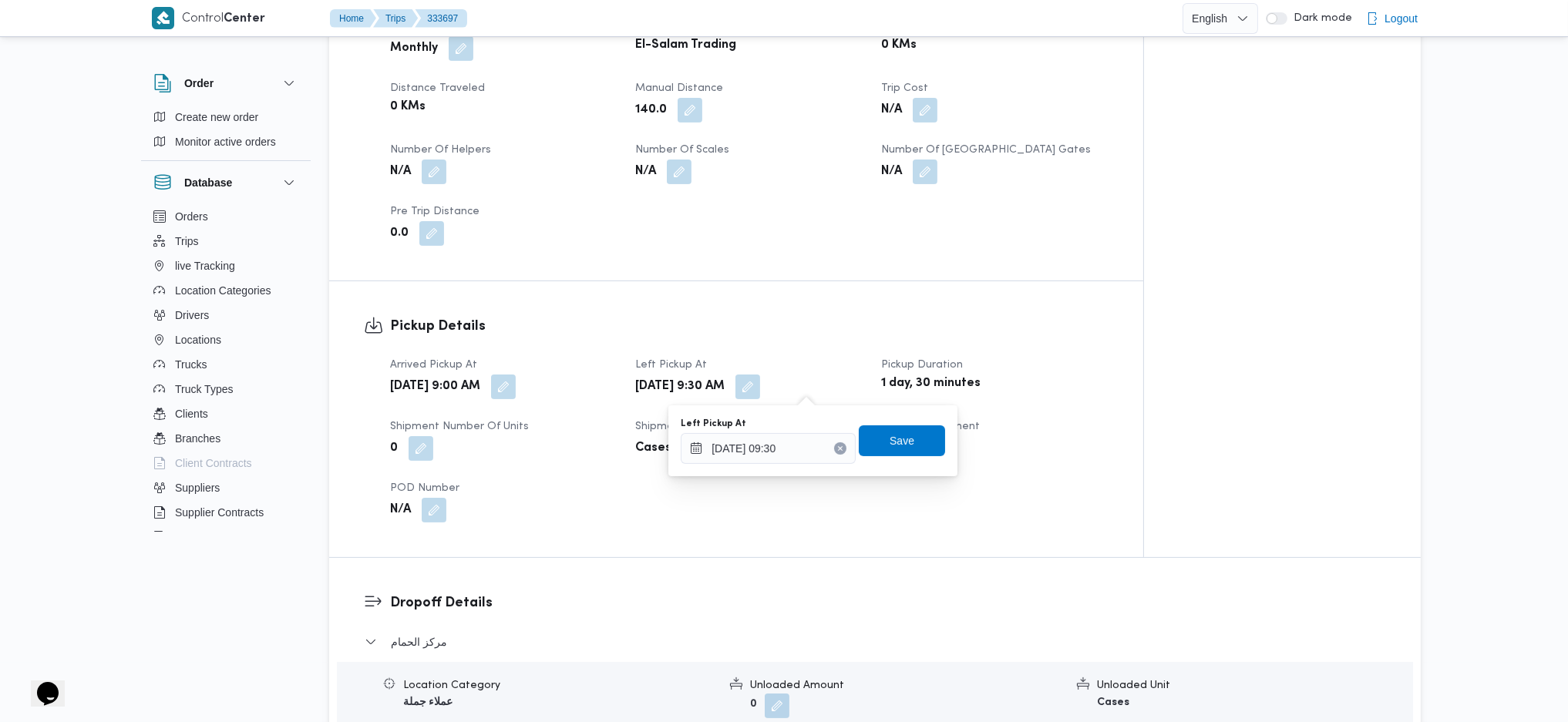
click at [774, 426] on div "Left Pickup At" at bounding box center [768, 423] width 175 height 12
click at [771, 448] on input "[DATE] 09:30" at bounding box center [768, 448] width 175 height 31
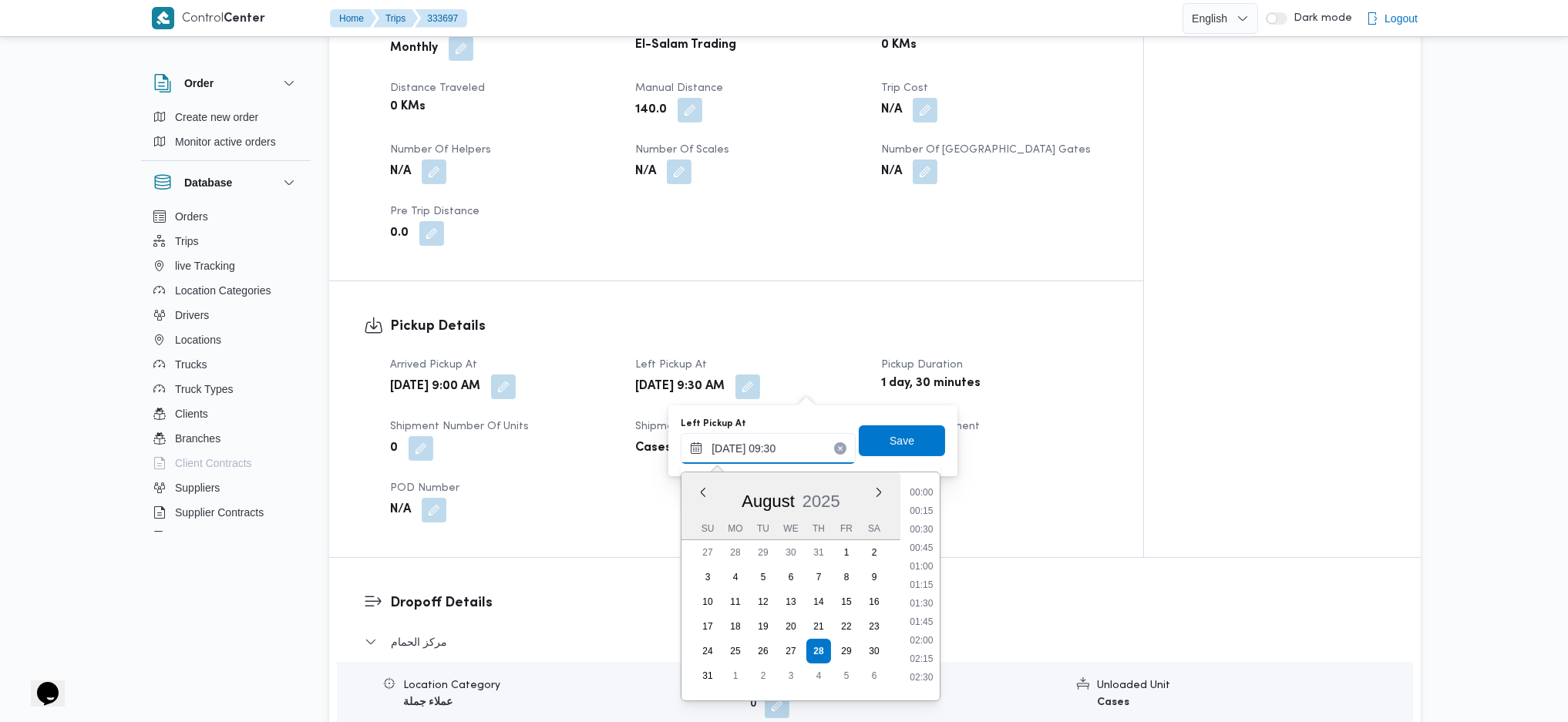
scroll to position [600, 0]
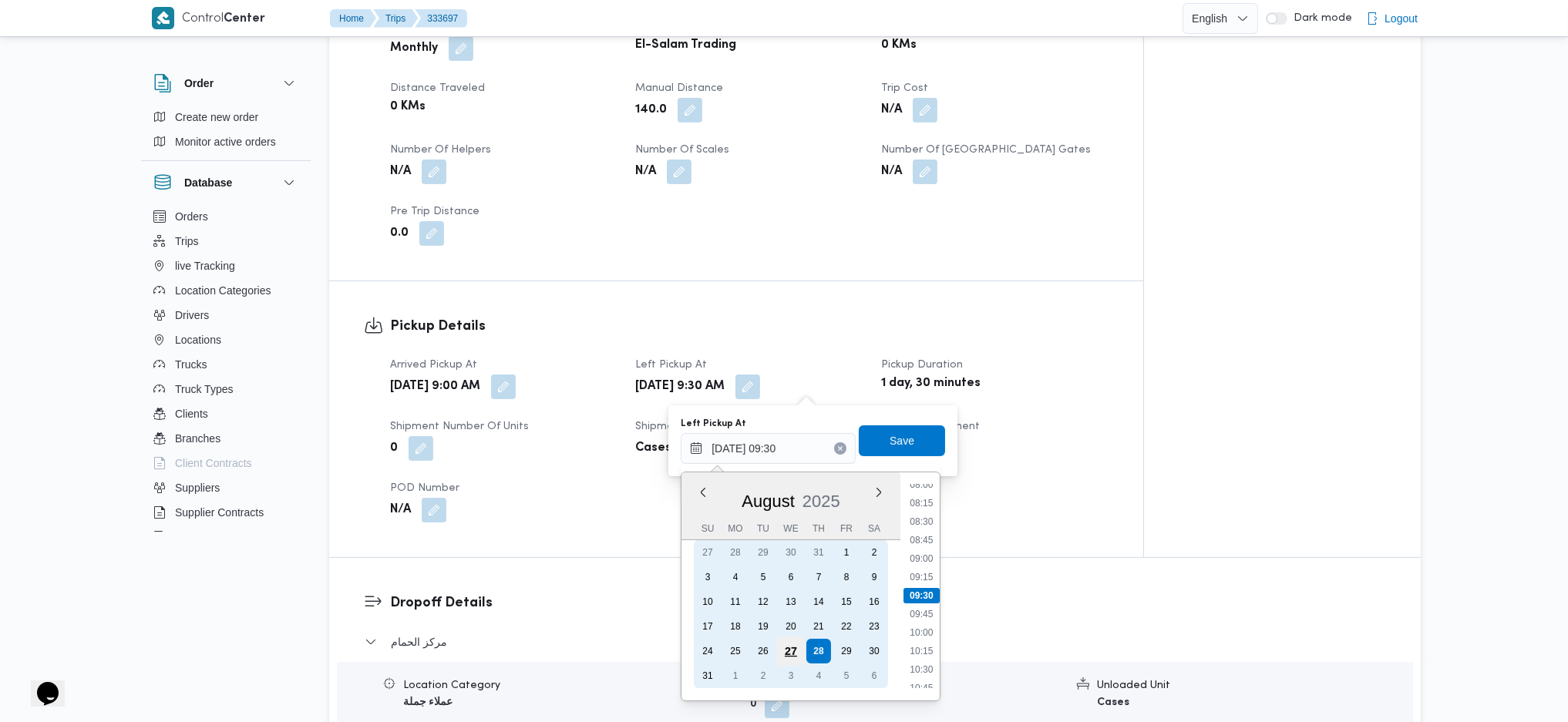
click at [784, 640] on div "27" at bounding box center [791, 652] width 30 height 30
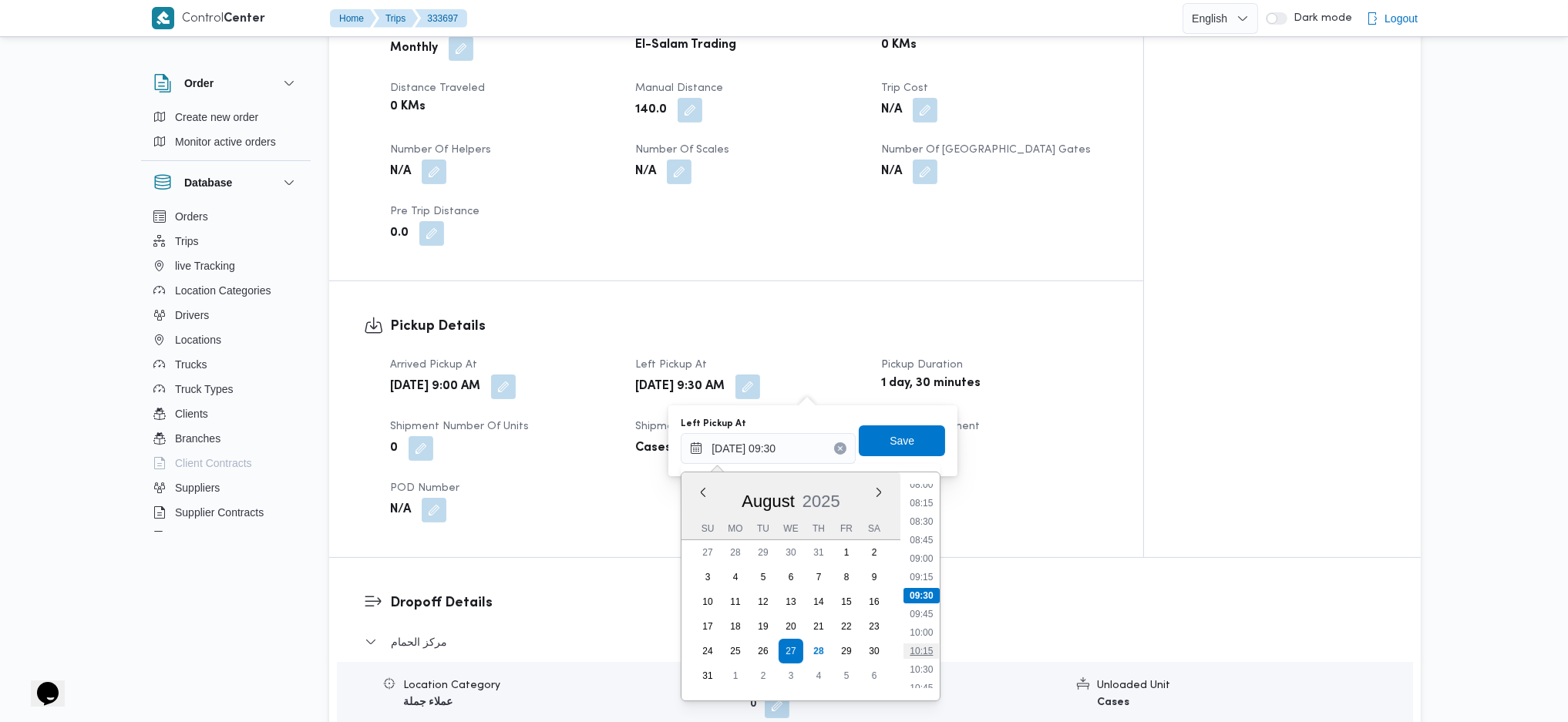
click at [907, 650] on li "10:15" at bounding box center [922, 651] width 35 height 16
type input "[DATE] 10:15"
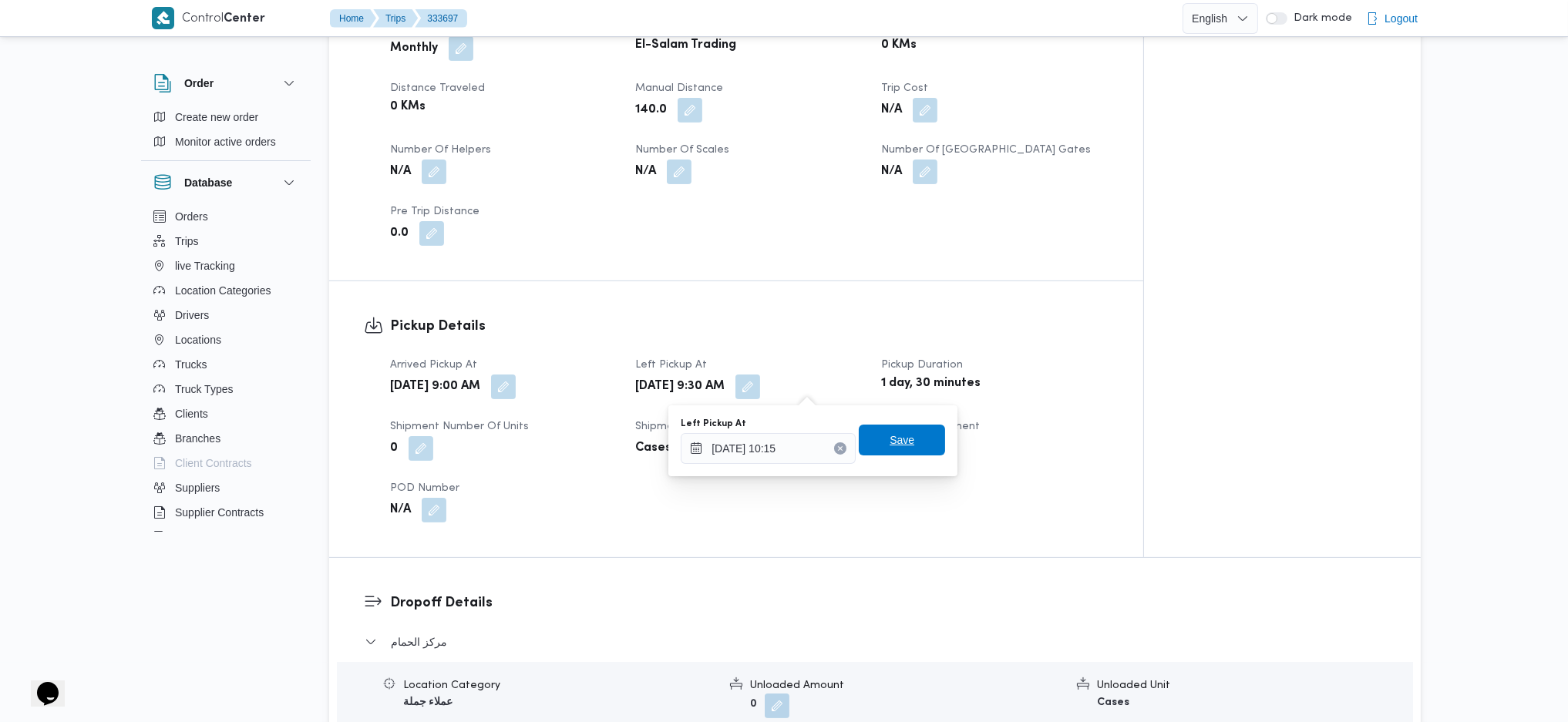
click at [876, 449] on span "Save" at bounding box center [902, 440] width 87 height 31
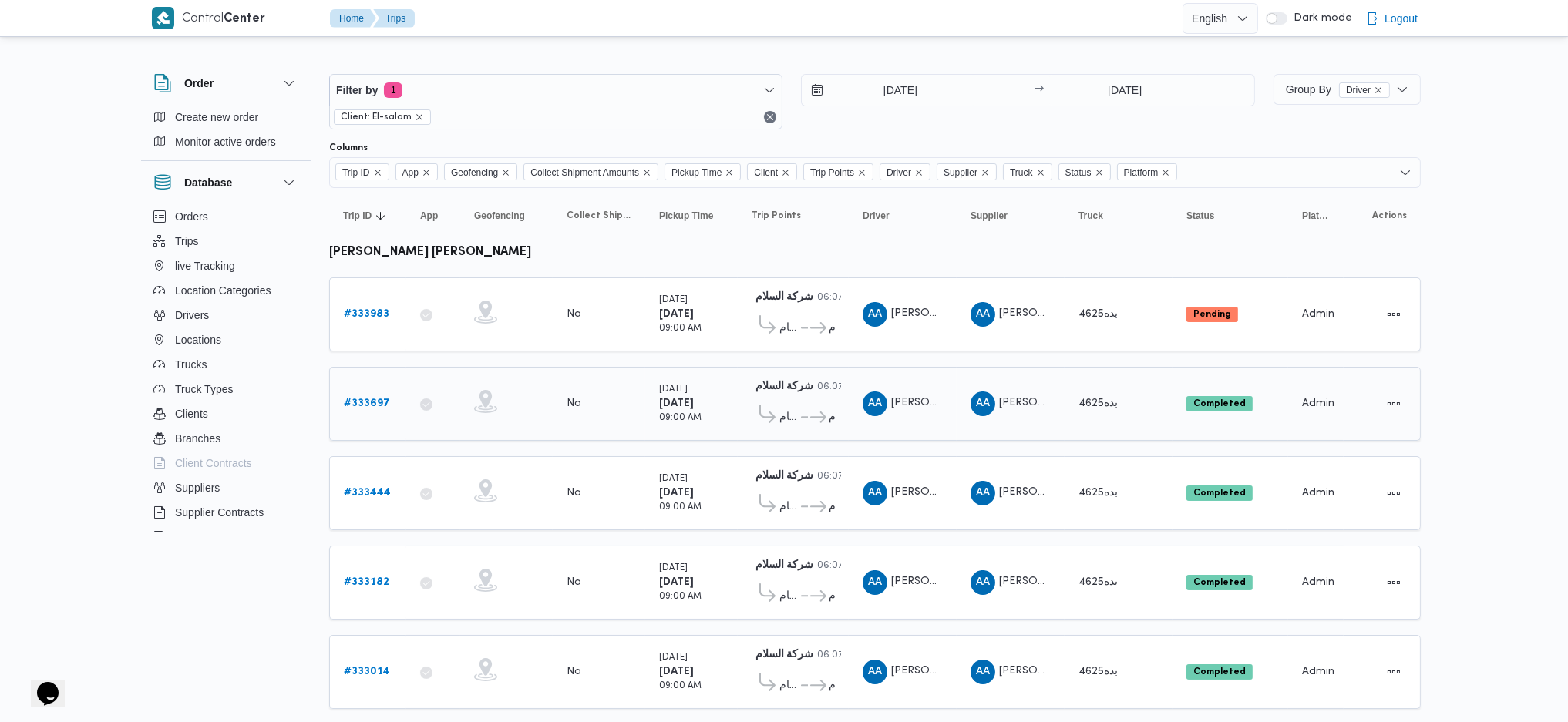
click at [367, 405] on b "# 333697" at bounding box center [367, 403] width 46 height 10
click at [377, 305] on link "# 333983" at bounding box center [366, 314] width 45 height 18
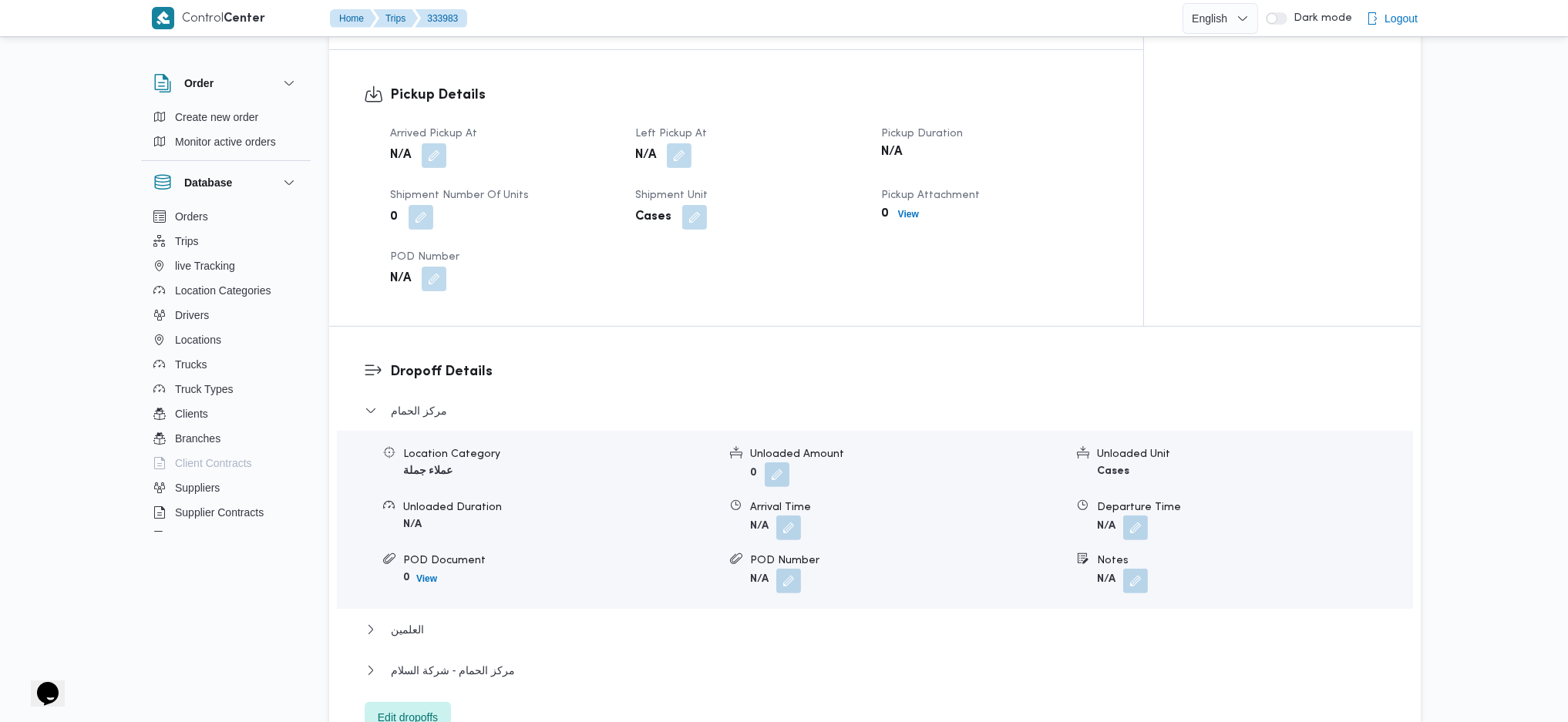
scroll to position [925, 0]
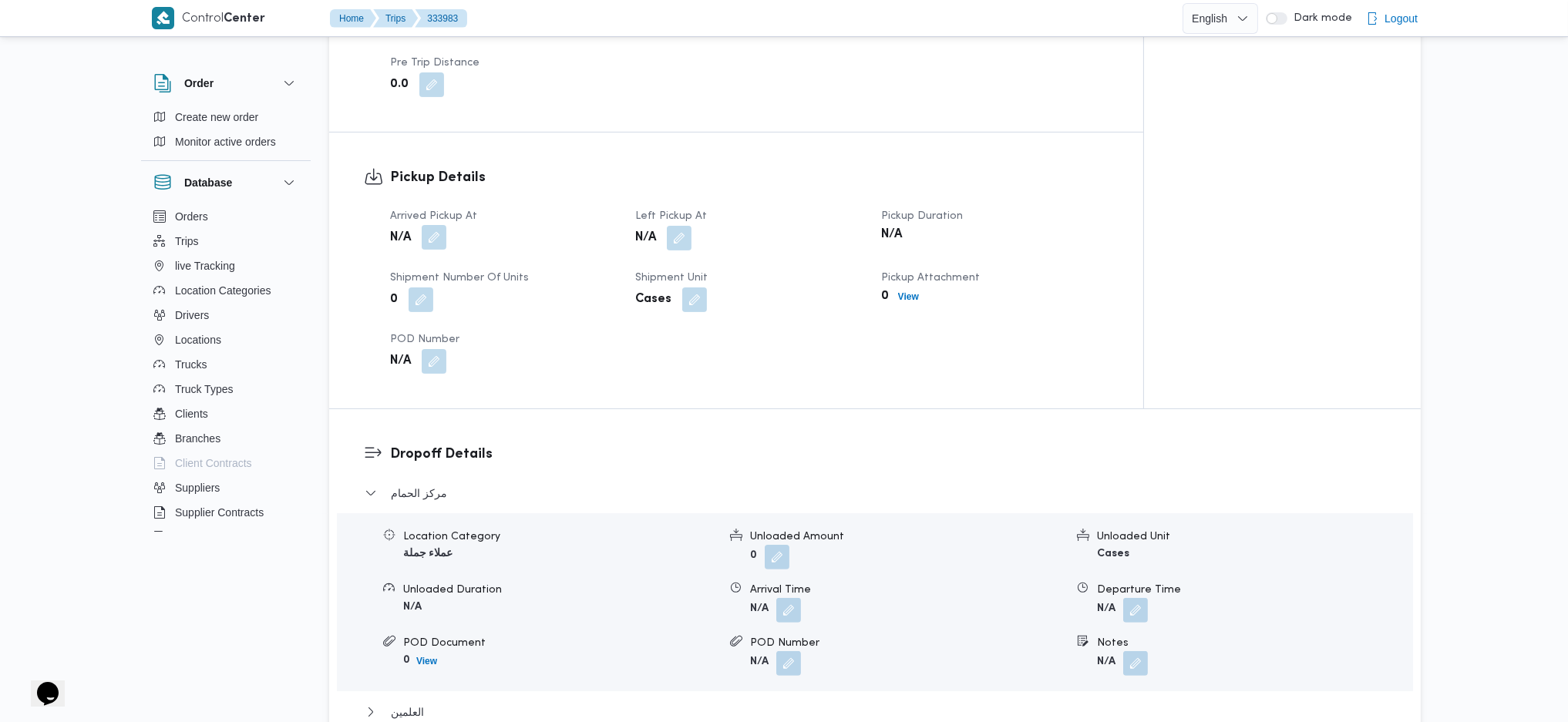
click at [439, 225] on button "button" at bounding box center [434, 238] width 25 height 25
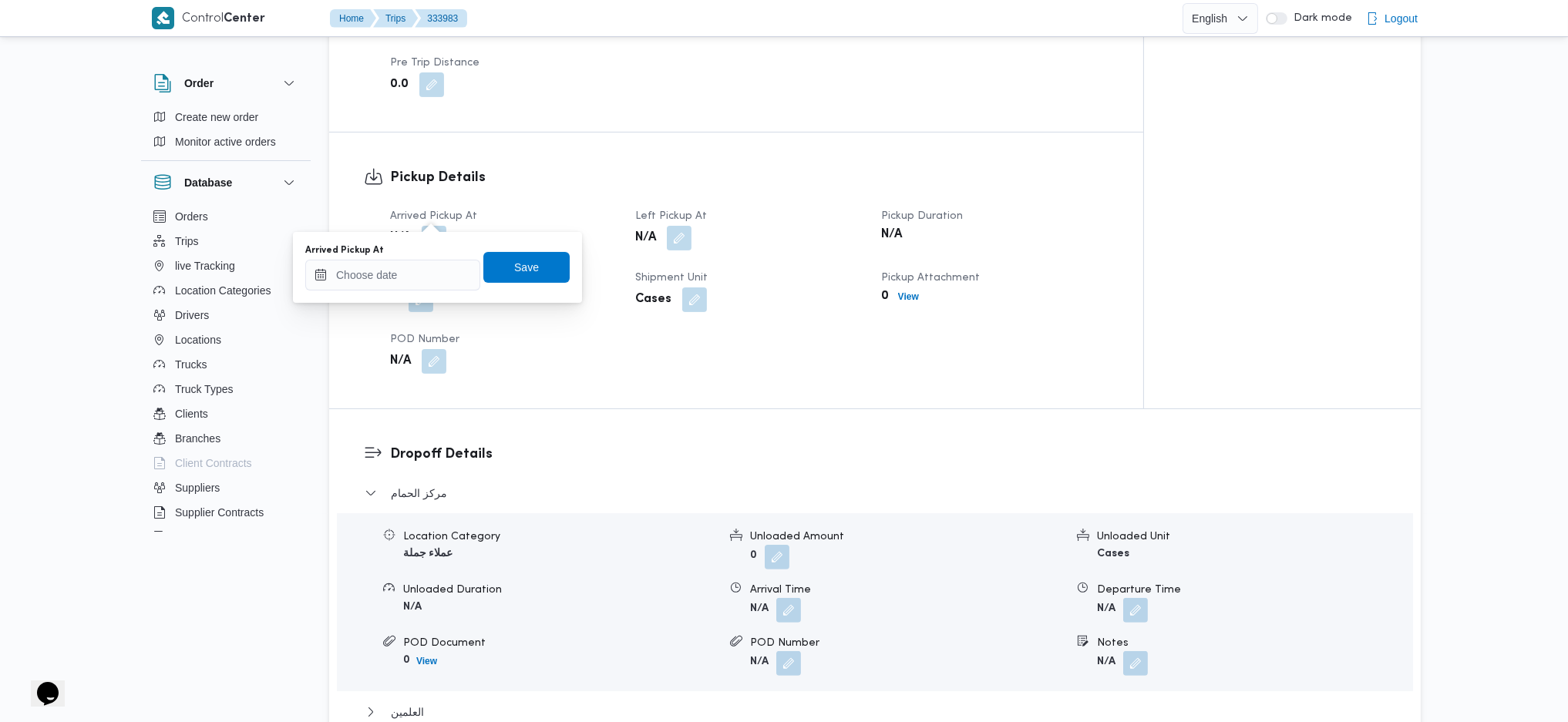
click at [432, 334] on span "POD Number" at bounding box center [425, 339] width 69 height 10
click at [428, 277] on input "Arrived Pickup At" at bounding box center [393, 275] width 175 height 31
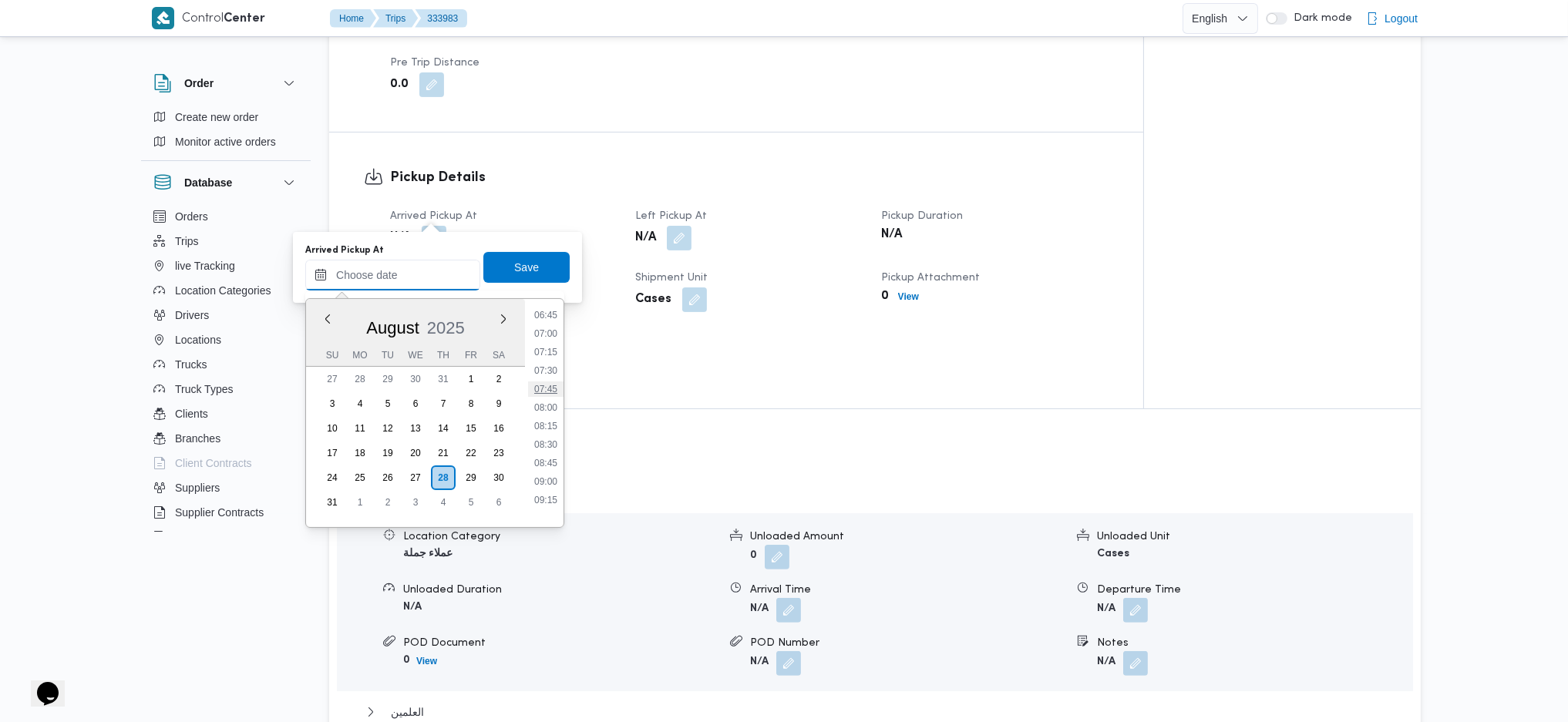
scroll to position [487, 0]
click at [550, 503] on li "09:00" at bounding box center [545, 498] width 35 height 16
type input "28/08/2025 09:00"
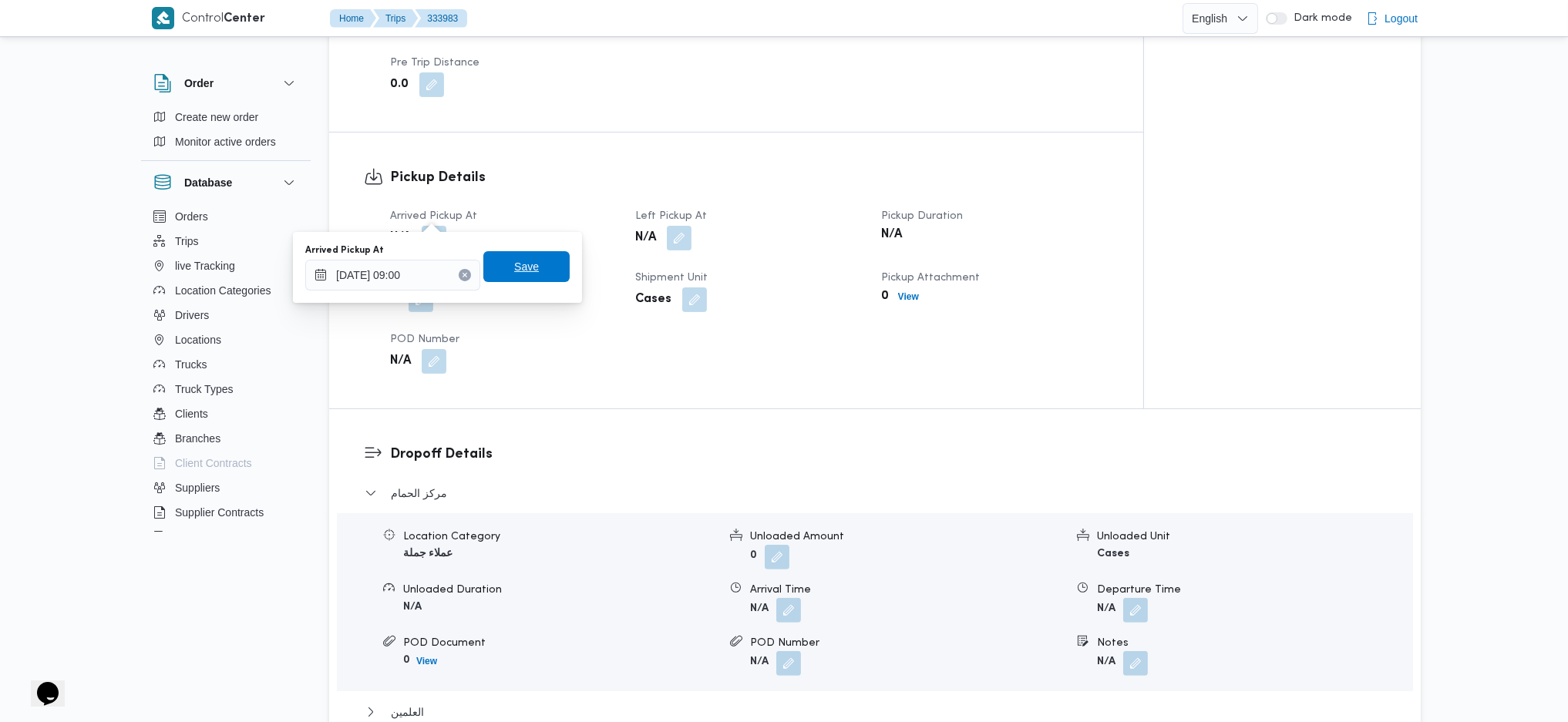
click at [524, 276] on span "Save" at bounding box center [527, 267] width 25 height 18
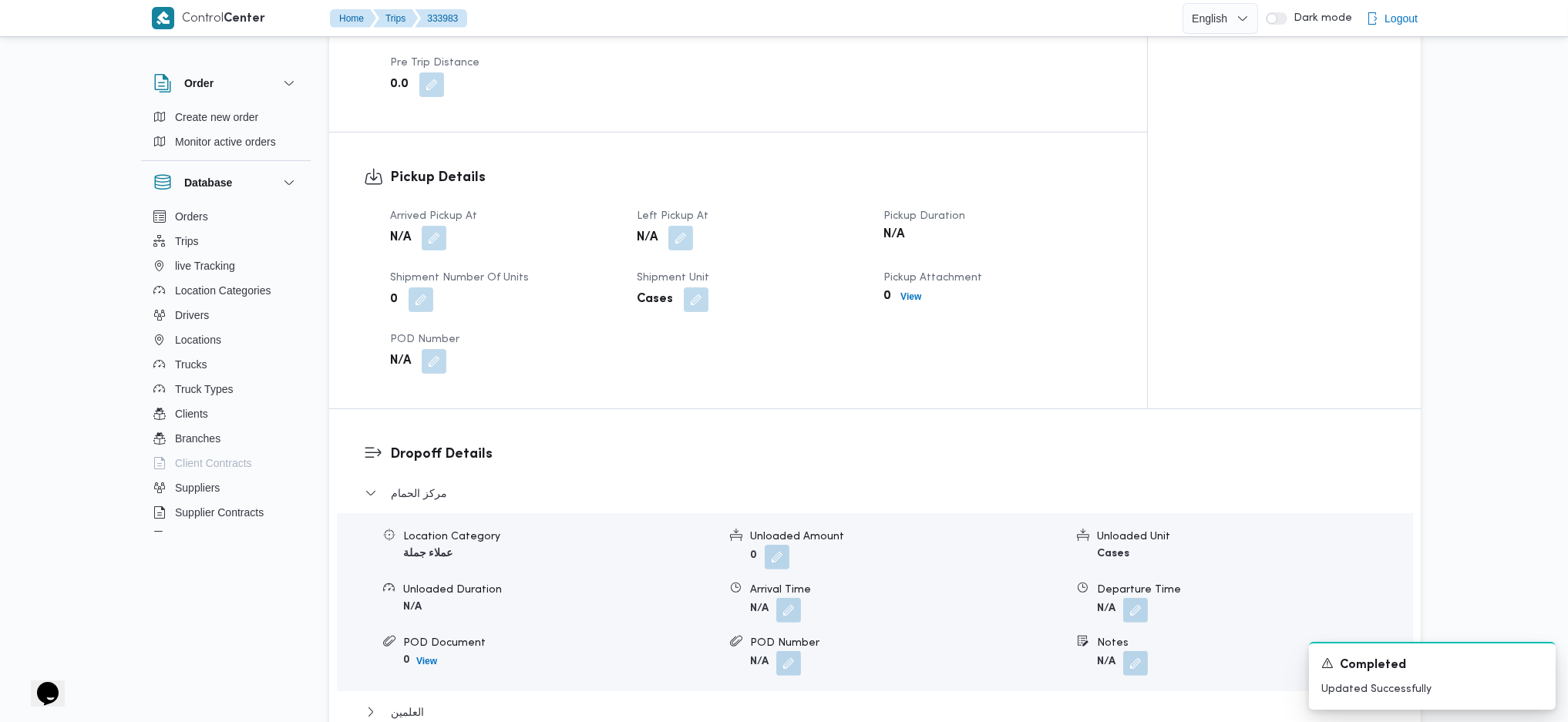
click at [667, 226] on span at bounding box center [677, 238] width 32 height 25
click at [672, 225] on button "button" at bounding box center [681, 238] width 25 height 25
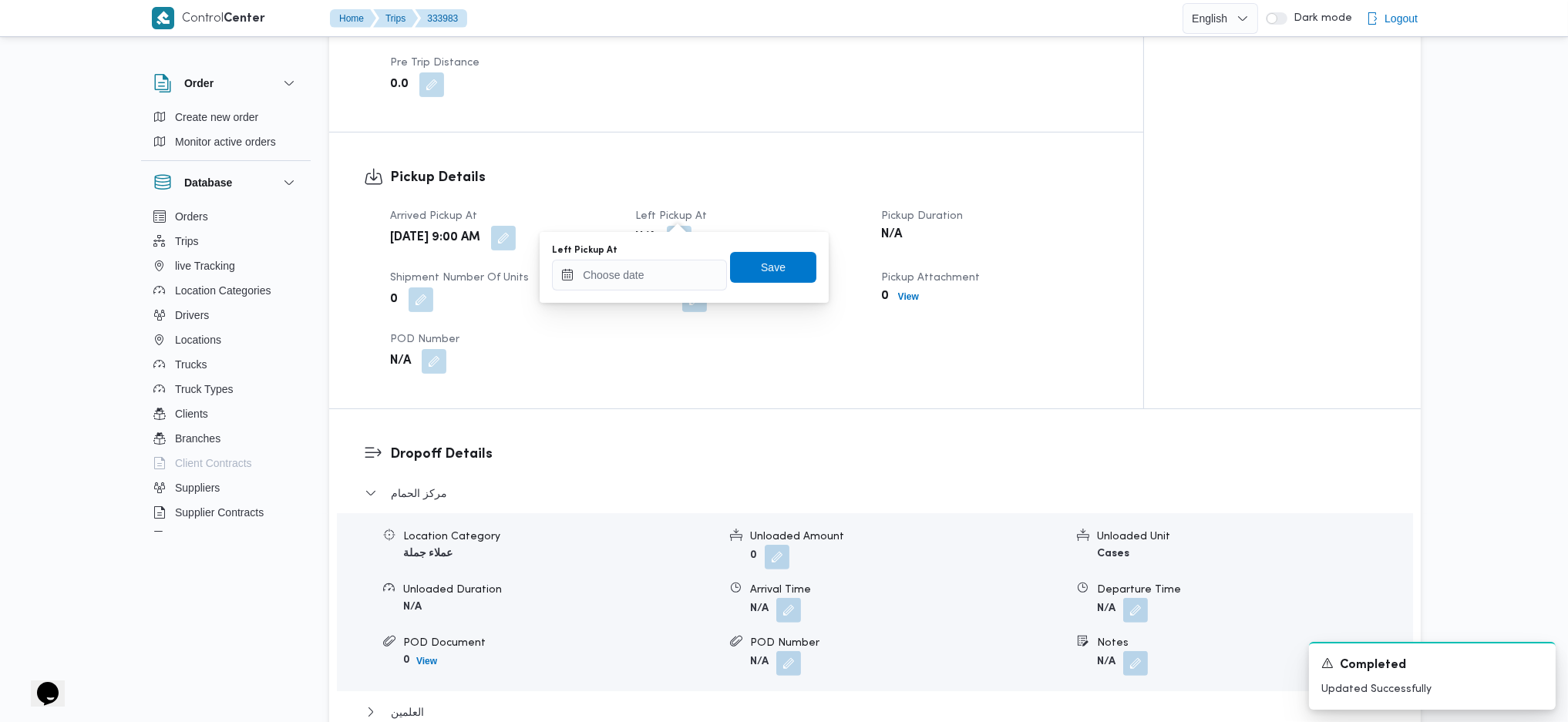
drag, startPoint x: 641, startPoint y: 296, endPoint x: 675, endPoint y: 289, distance: 34.7
click at [641, 295] on div "You are in a dialog. To close this dialog, hit escape. Left Pickup At Save" at bounding box center [684, 267] width 289 height 71
click at [686, 278] on input "Left Pickup At" at bounding box center [640, 275] width 175 height 31
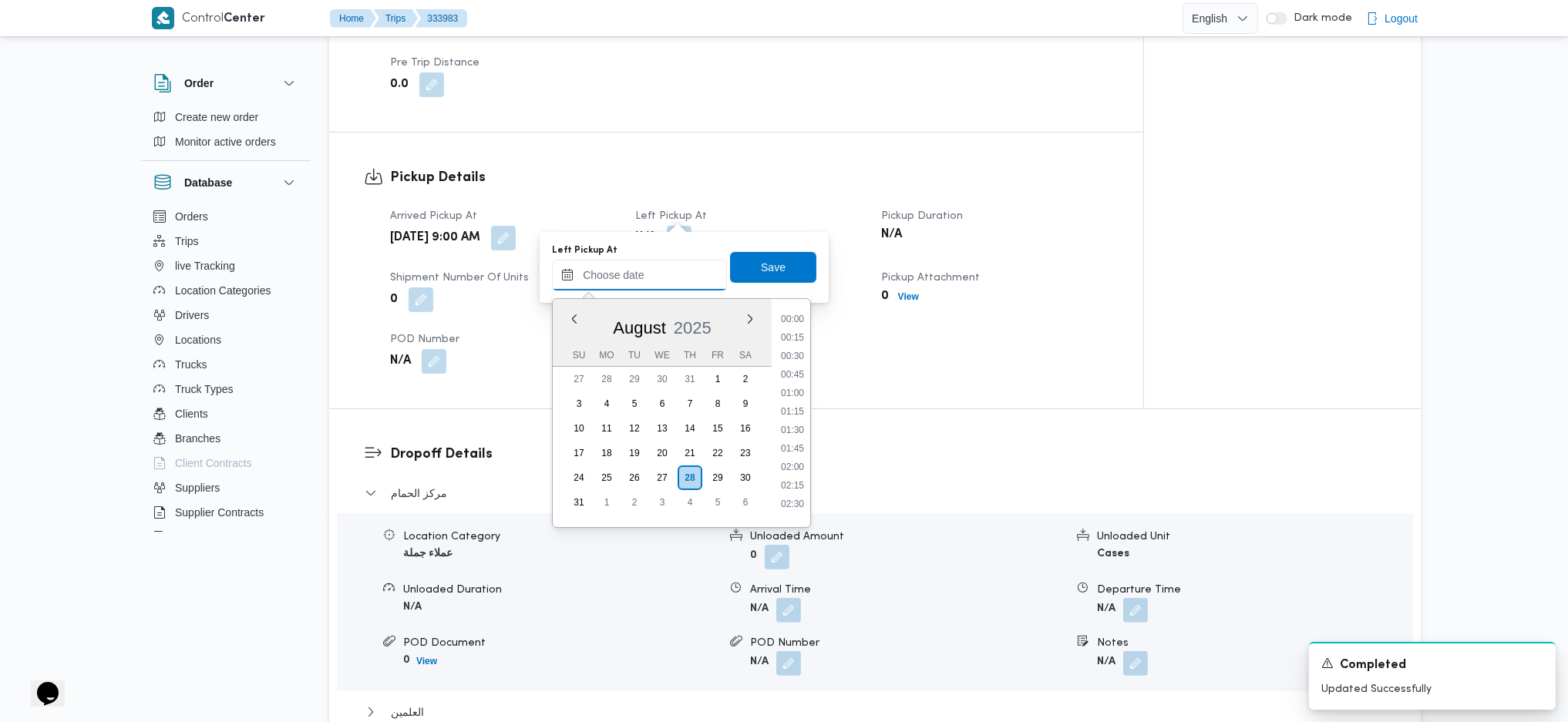
scroll to position [693, 0]
click at [802, 363] on li "10:00" at bounding box center [792, 366] width 35 height 16
type input "28/08/2025 10:00"
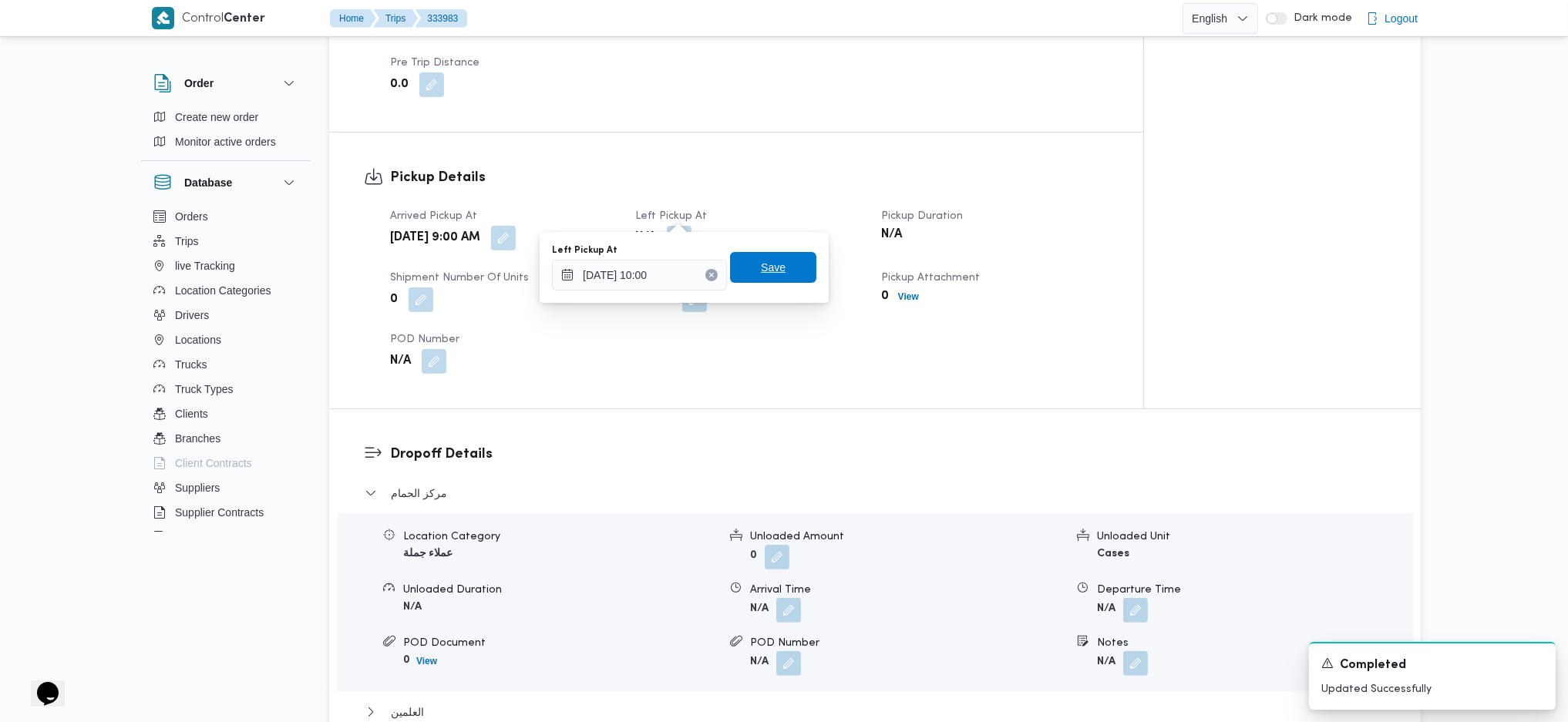
click at [763, 275] on span "Save" at bounding box center [773, 267] width 25 height 18
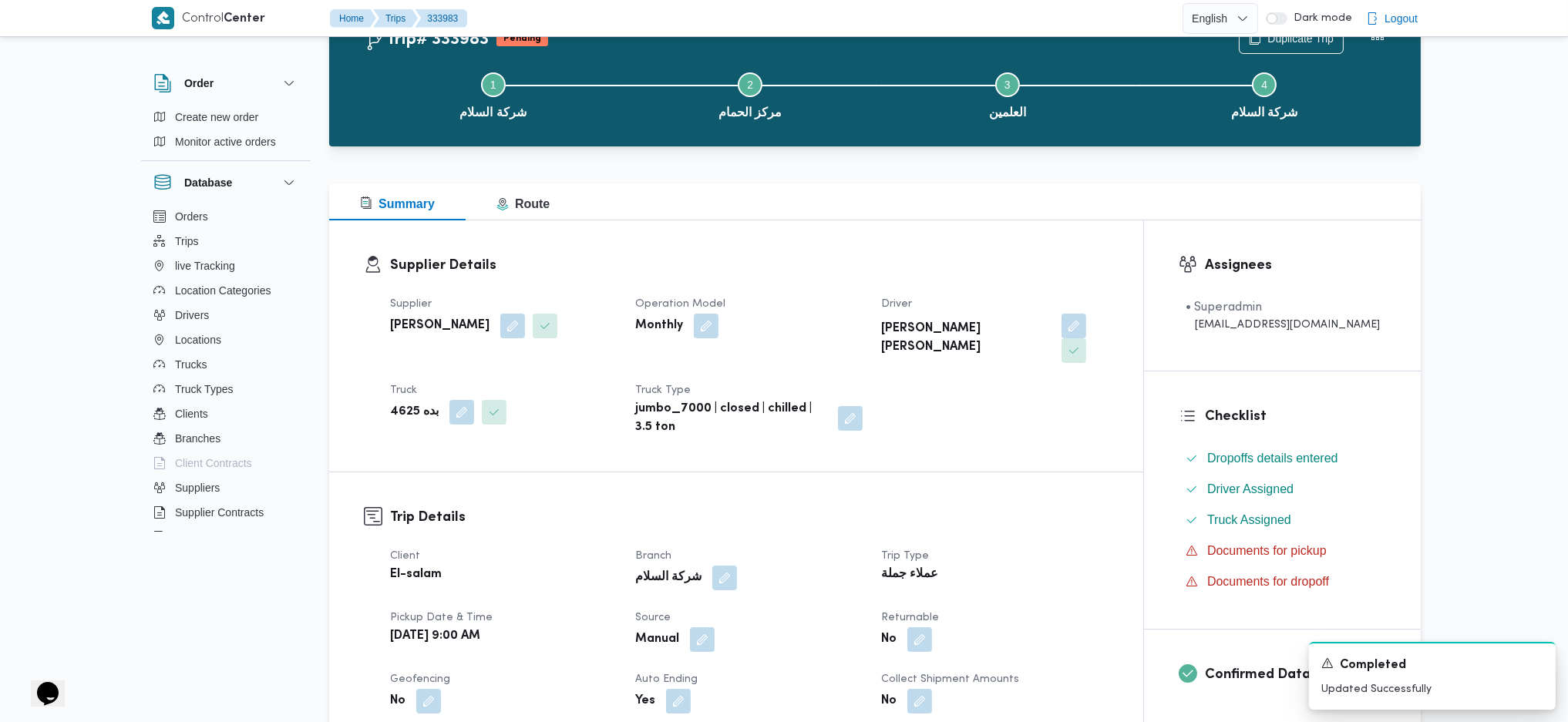
scroll to position [0, 0]
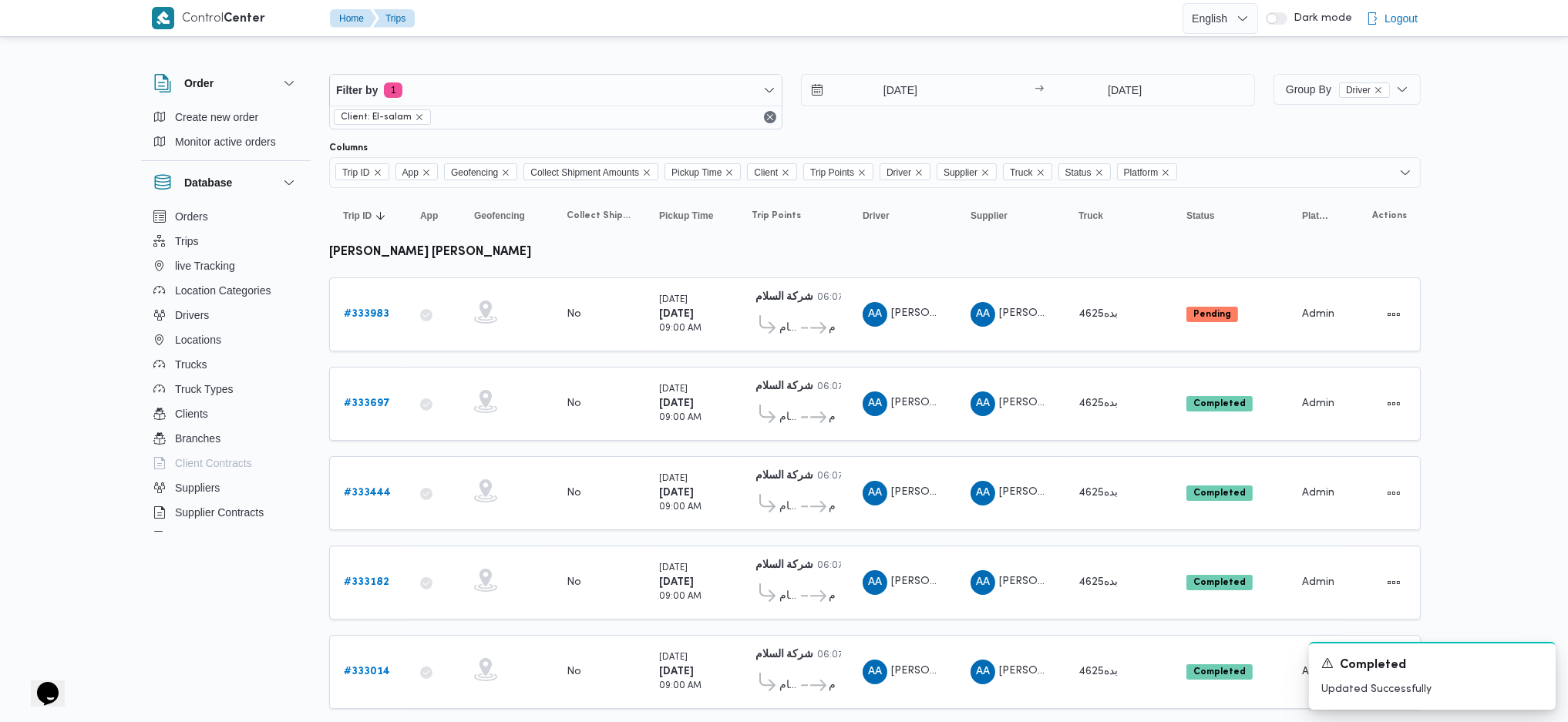
scroll to position [411, 0]
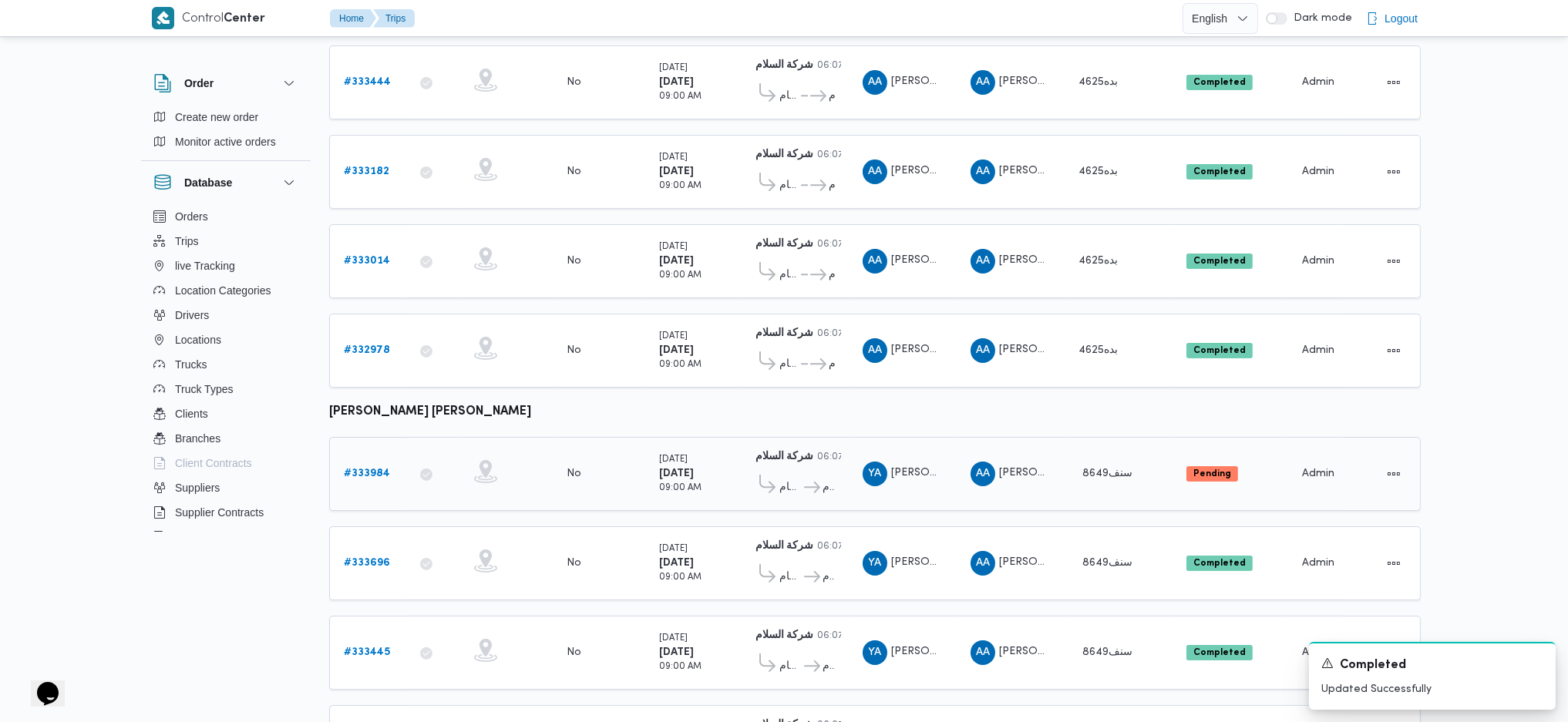
click at [370, 465] on link "# 333984" at bounding box center [367, 474] width 46 height 18
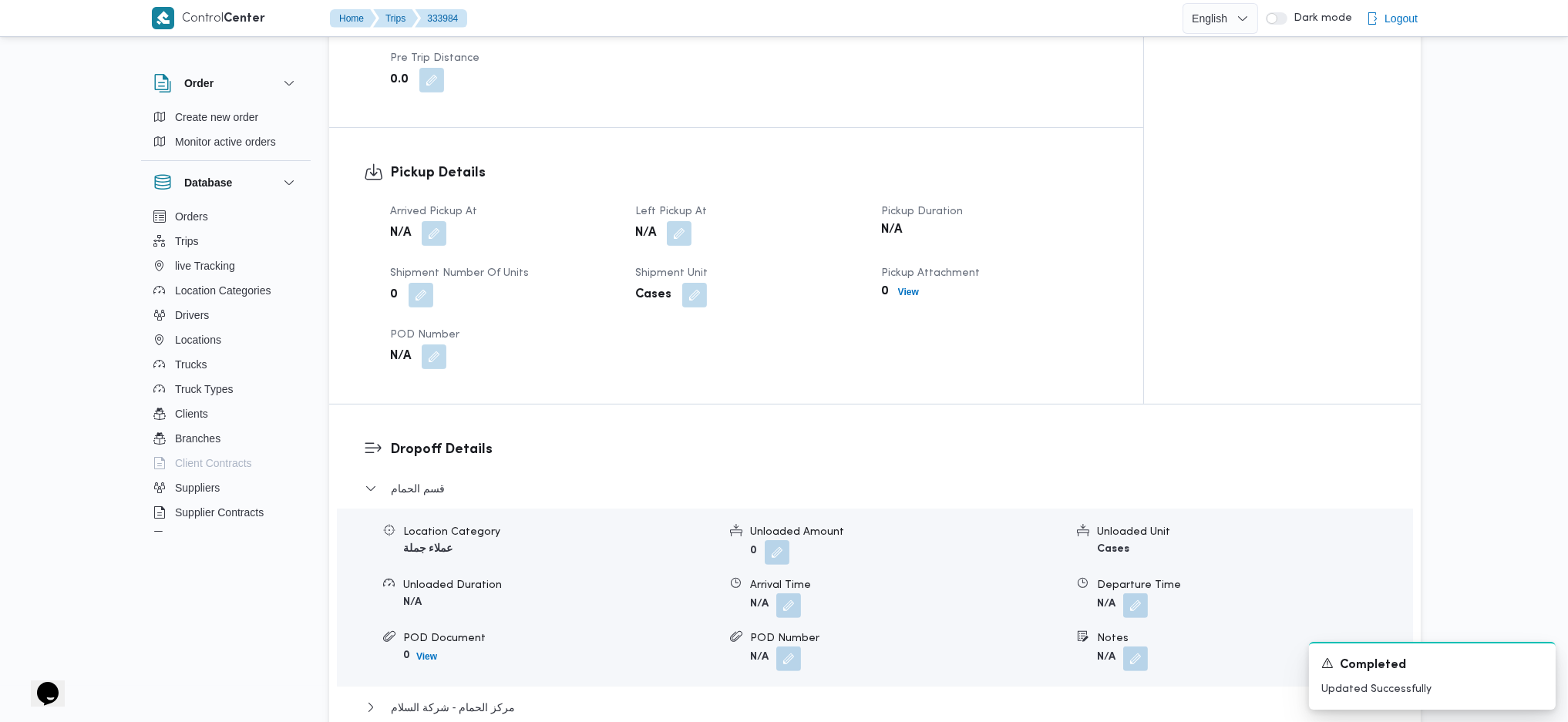
scroll to position [1027, 0]
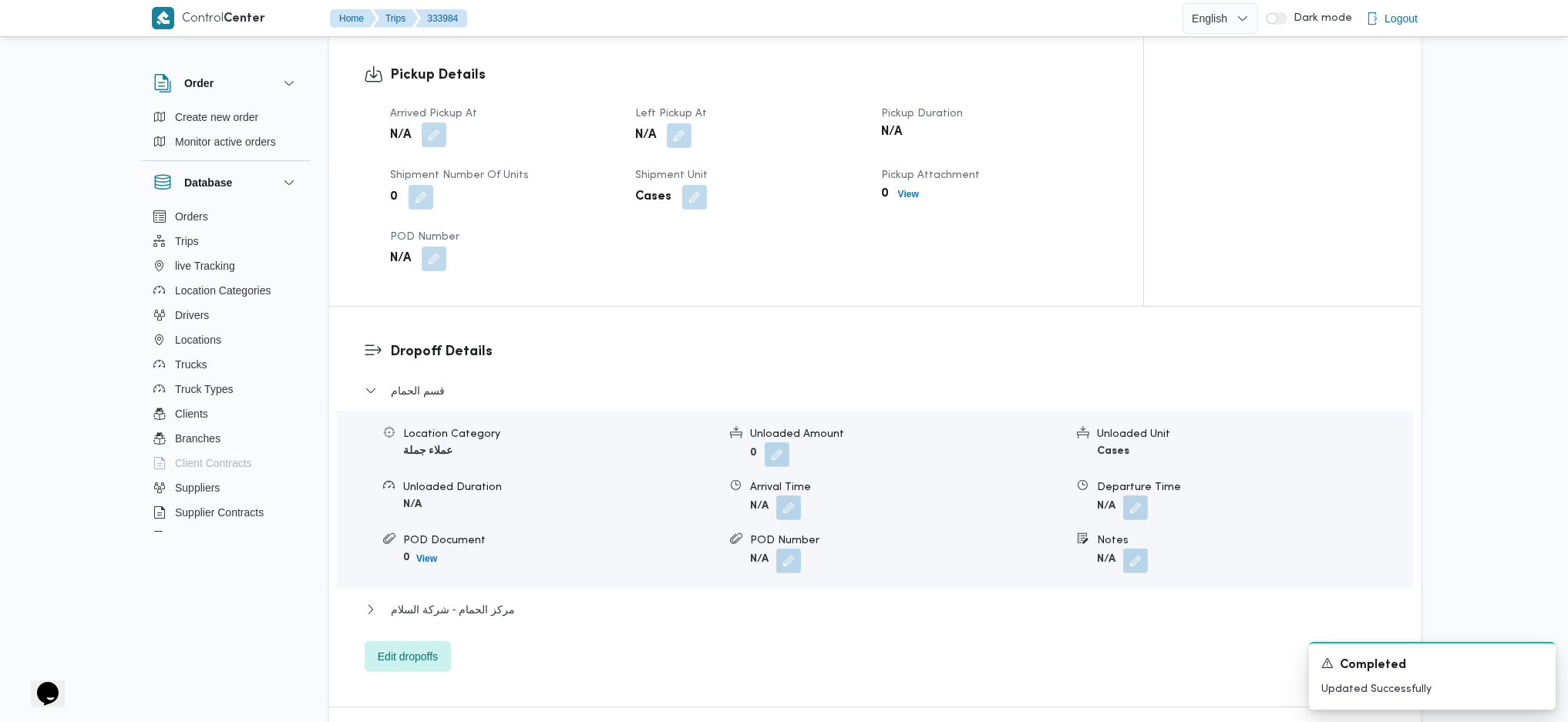
drag, startPoint x: 433, startPoint y: 139, endPoint x: 434, endPoint y: 106, distance: 33.0
click at [433, 139] on div "Arrived Pickup At N/A Left Pickup At N/A Pickup Duration N/A Shipment Number of…" at bounding box center [749, 188] width 737 height 185
click at [435, 109] on span "Arrived Pickup At" at bounding box center [434, 114] width 87 height 10
drag, startPoint x: 434, startPoint y: 105, endPoint x: 439, endPoint y: 115, distance: 11.2
click at [433, 123] on button "button" at bounding box center [434, 135] width 25 height 25
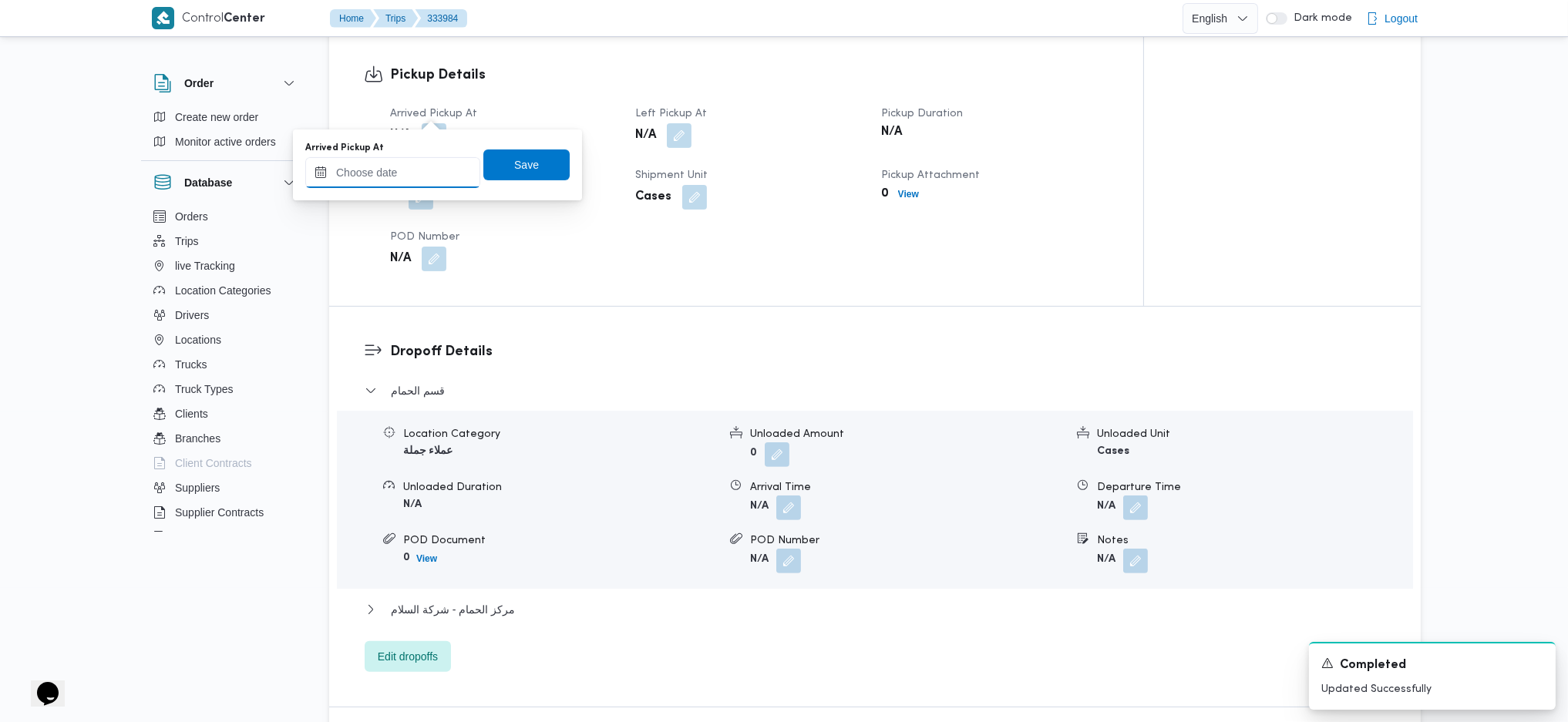
click at [428, 177] on input "Arrived Pickup At" at bounding box center [393, 172] width 175 height 31
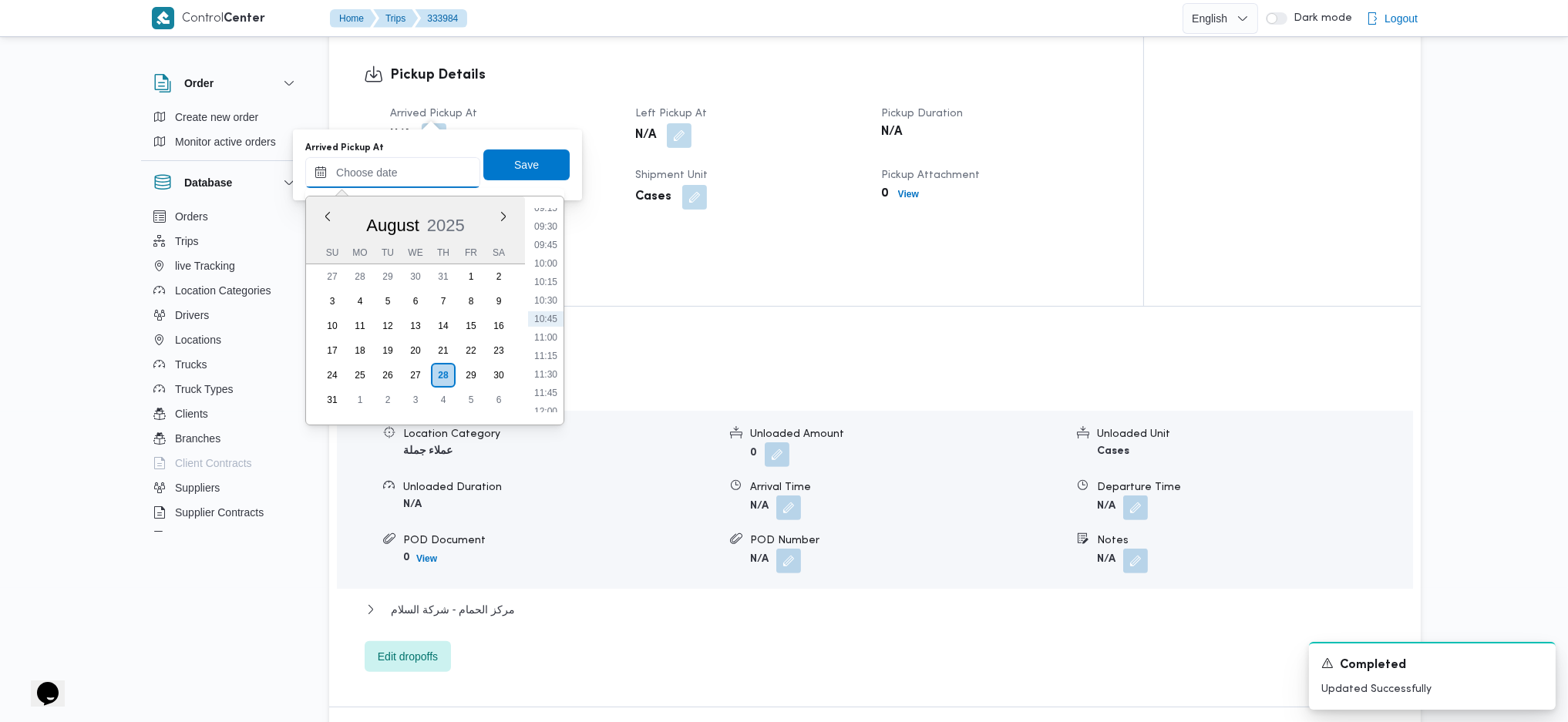
scroll to position [590, 0]
click at [539, 298] on li "09:00" at bounding box center [545, 293] width 35 height 16
type input "28/08/2025 09:00"
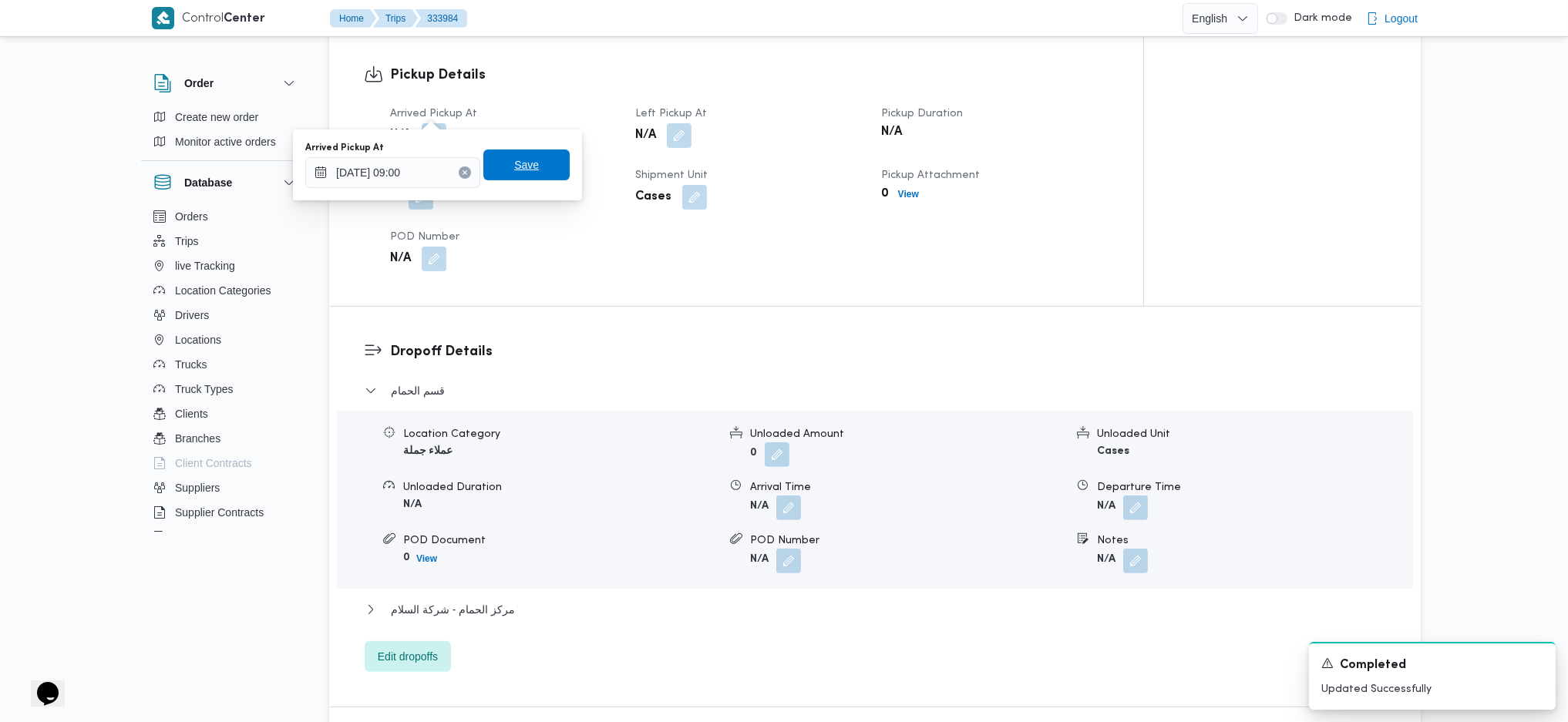
drag, startPoint x: 509, startPoint y: 172, endPoint x: 581, endPoint y: 161, distance: 72.8
click at [514, 172] on span "Save" at bounding box center [527, 165] width 25 height 18
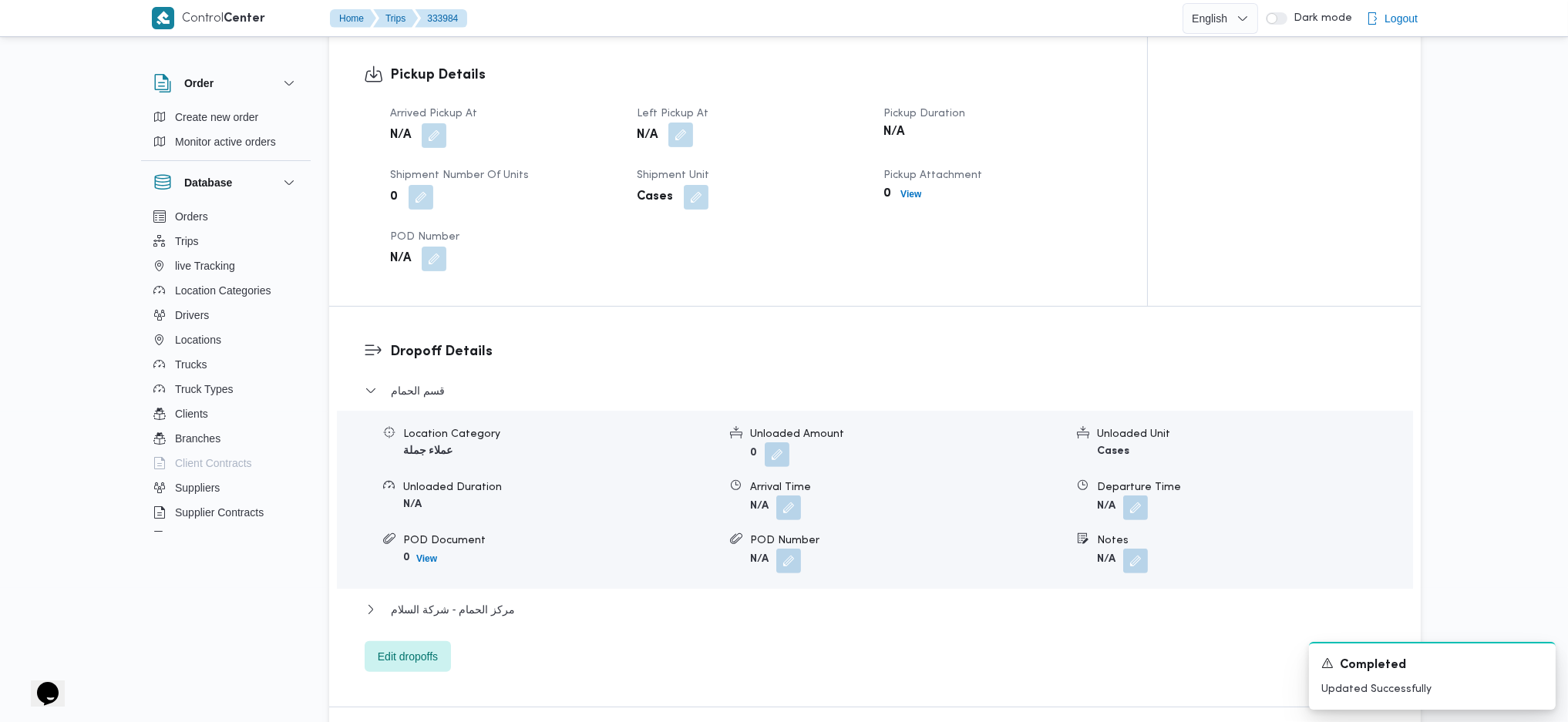
click at [685, 123] on button "button" at bounding box center [681, 135] width 25 height 25
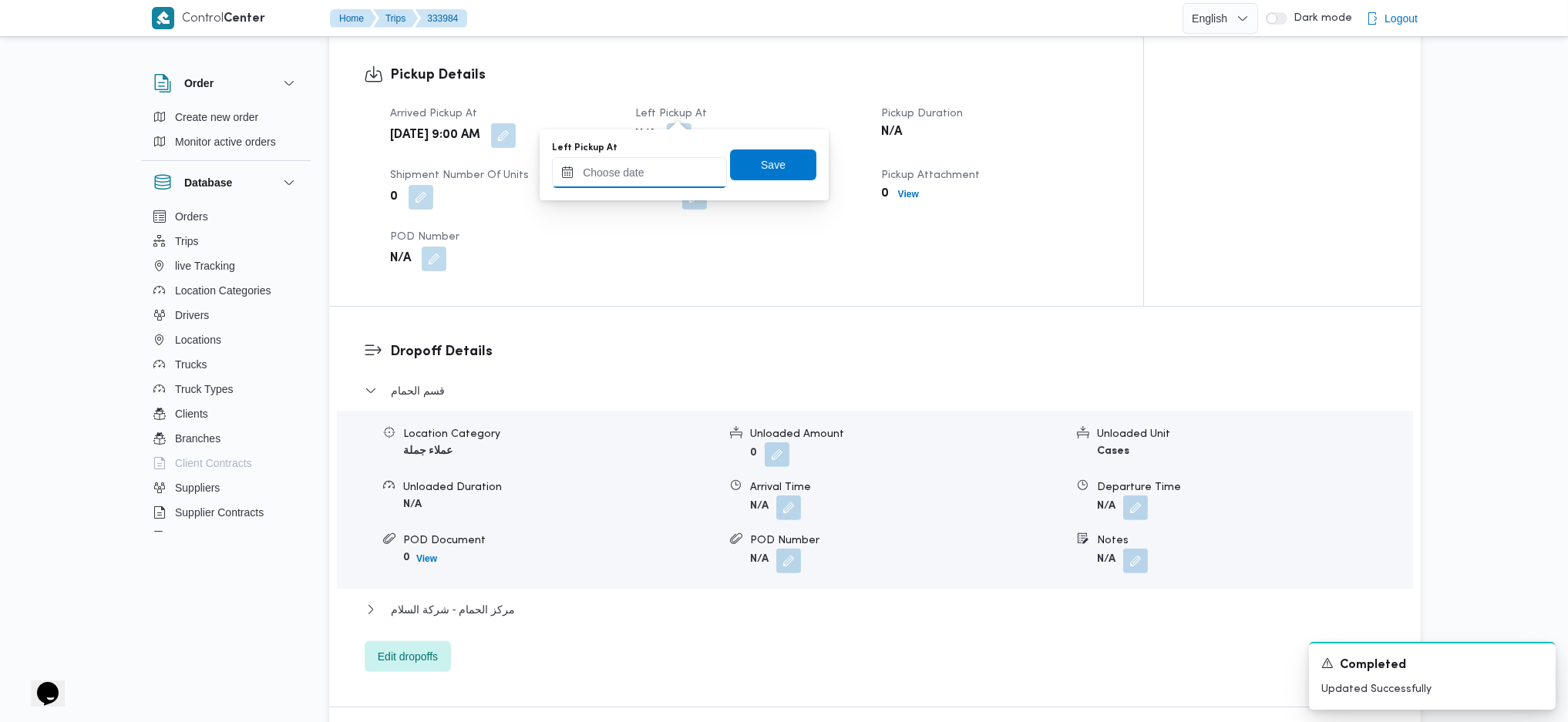
click at [655, 166] on input "Left Pickup At" at bounding box center [640, 172] width 175 height 31
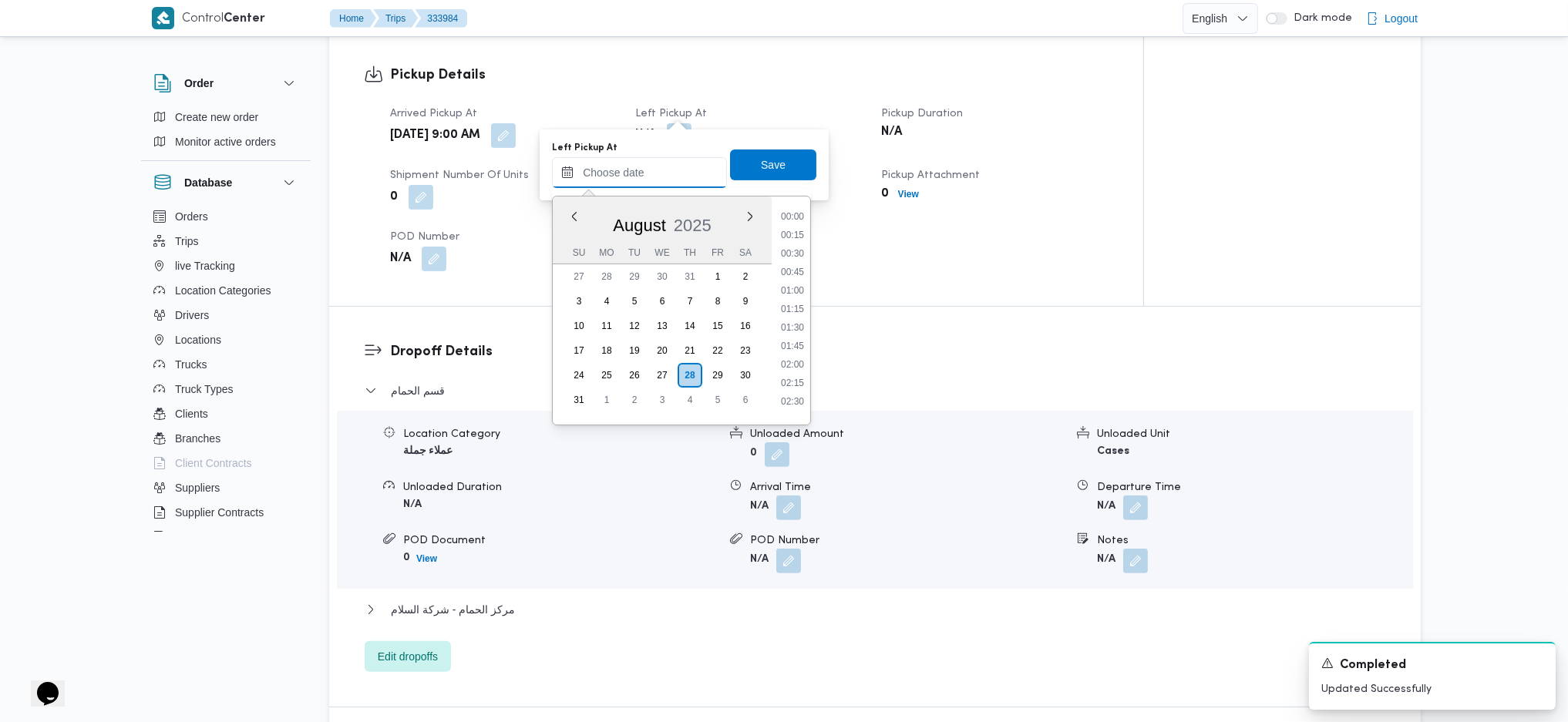
scroll to position [693, 0]
click at [783, 246] on li "09:45" at bounding box center [792, 245] width 35 height 16
type input "28/08/2025 09:45"
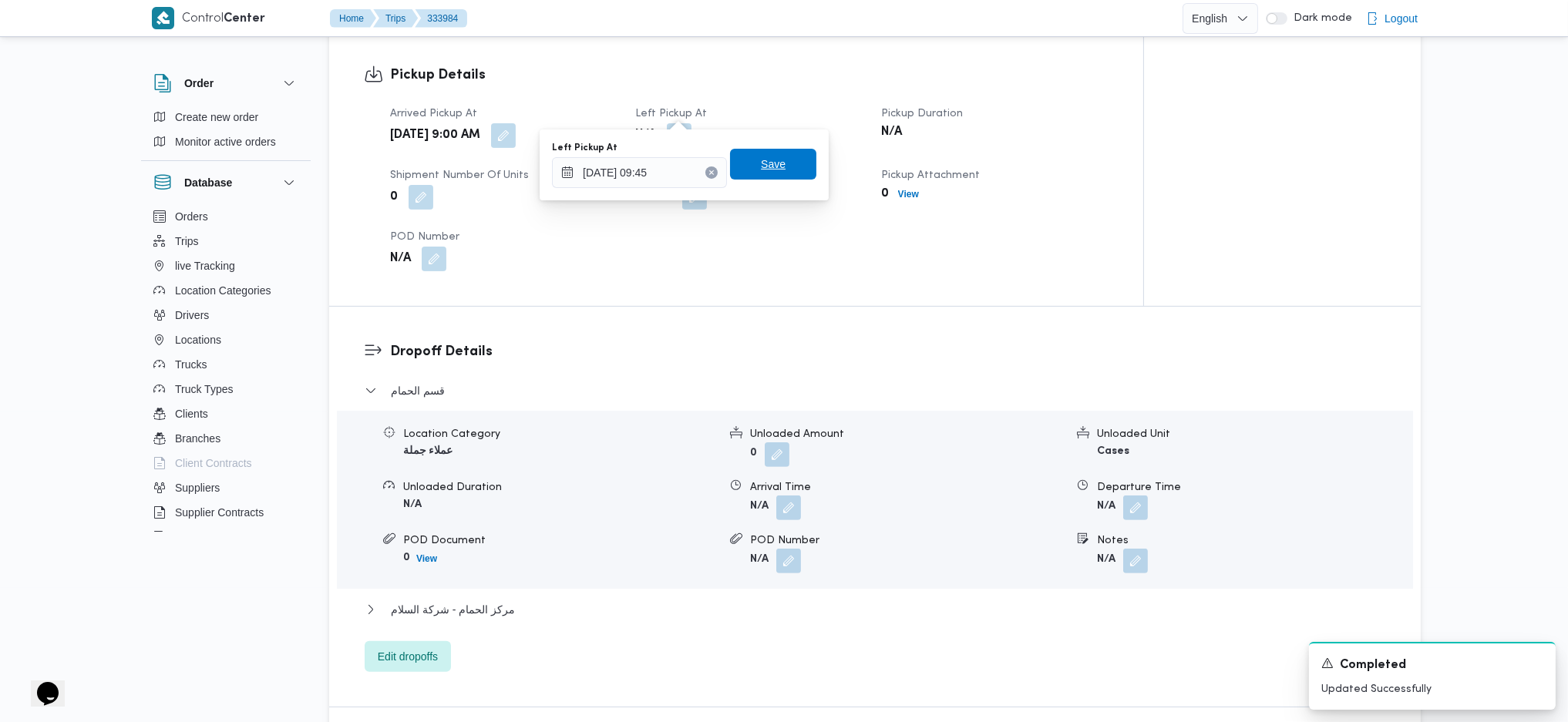
click at [761, 168] on span "Save" at bounding box center [773, 164] width 25 height 18
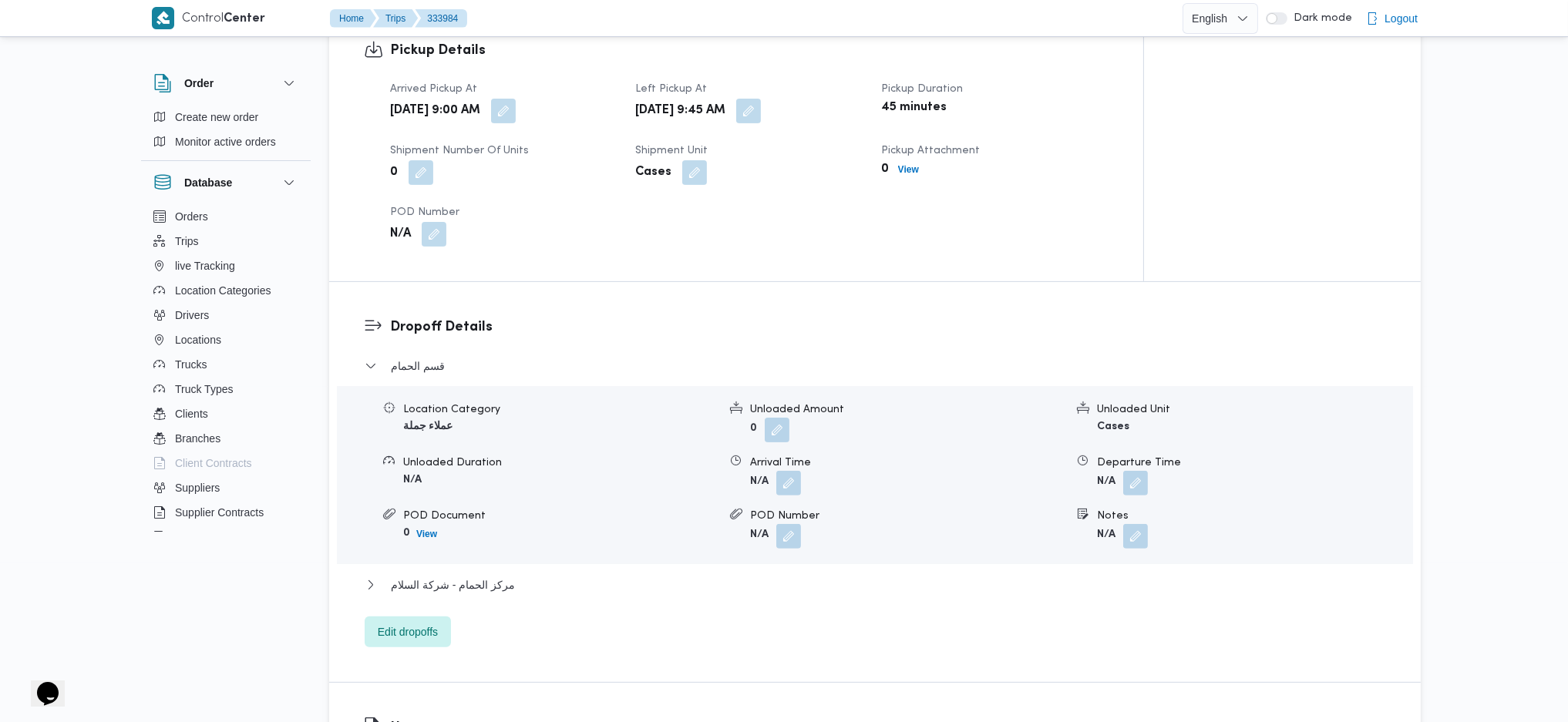
click at [893, 251] on div "Arrived Pickup At Thu, Aug 28, 2025 9:00 AM Left Pickup At Thu, Aug 28, 2025 9:…" at bounding box center [749, 163] width 737 height 185
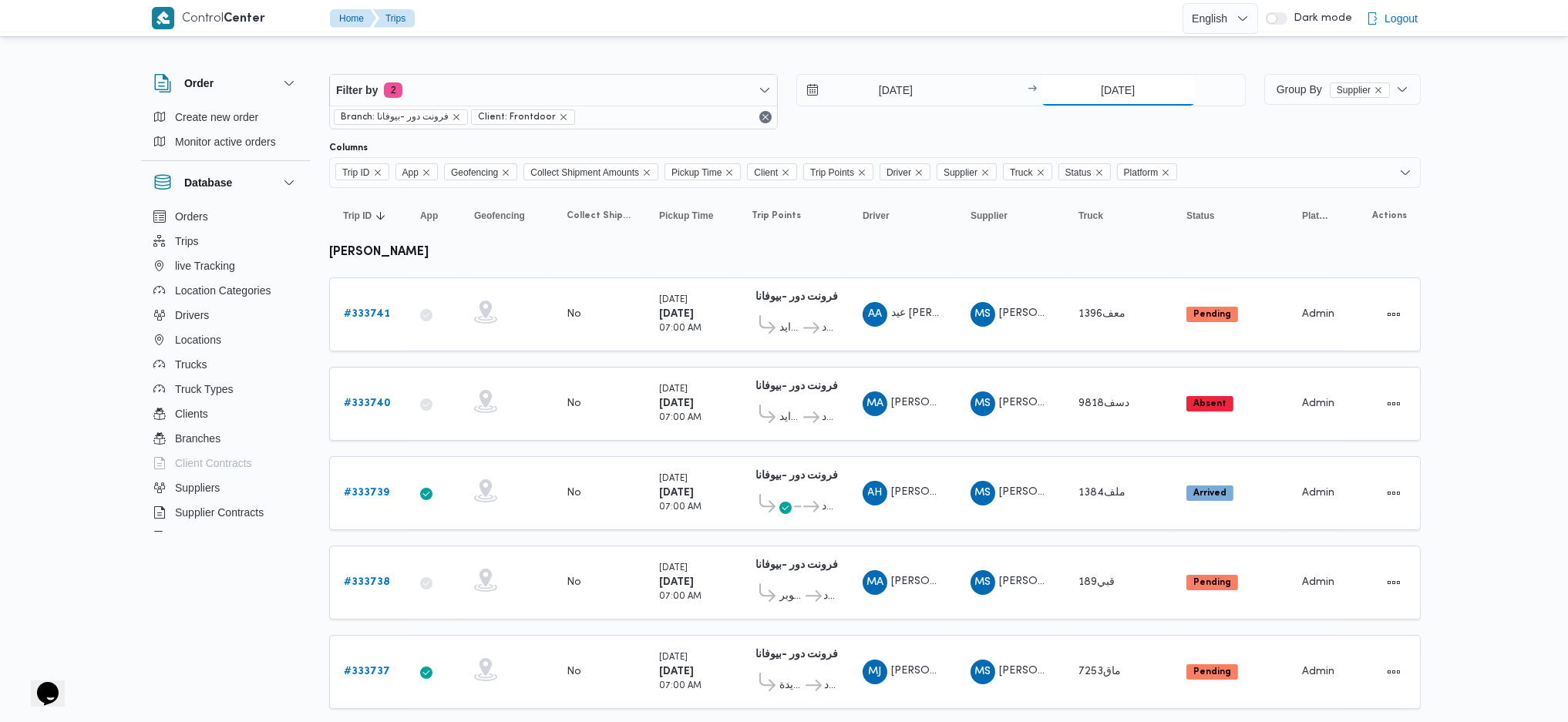
click at [1133, 102] on input "[DATE]" at bounding box center [1118, 90] width 153 height 31
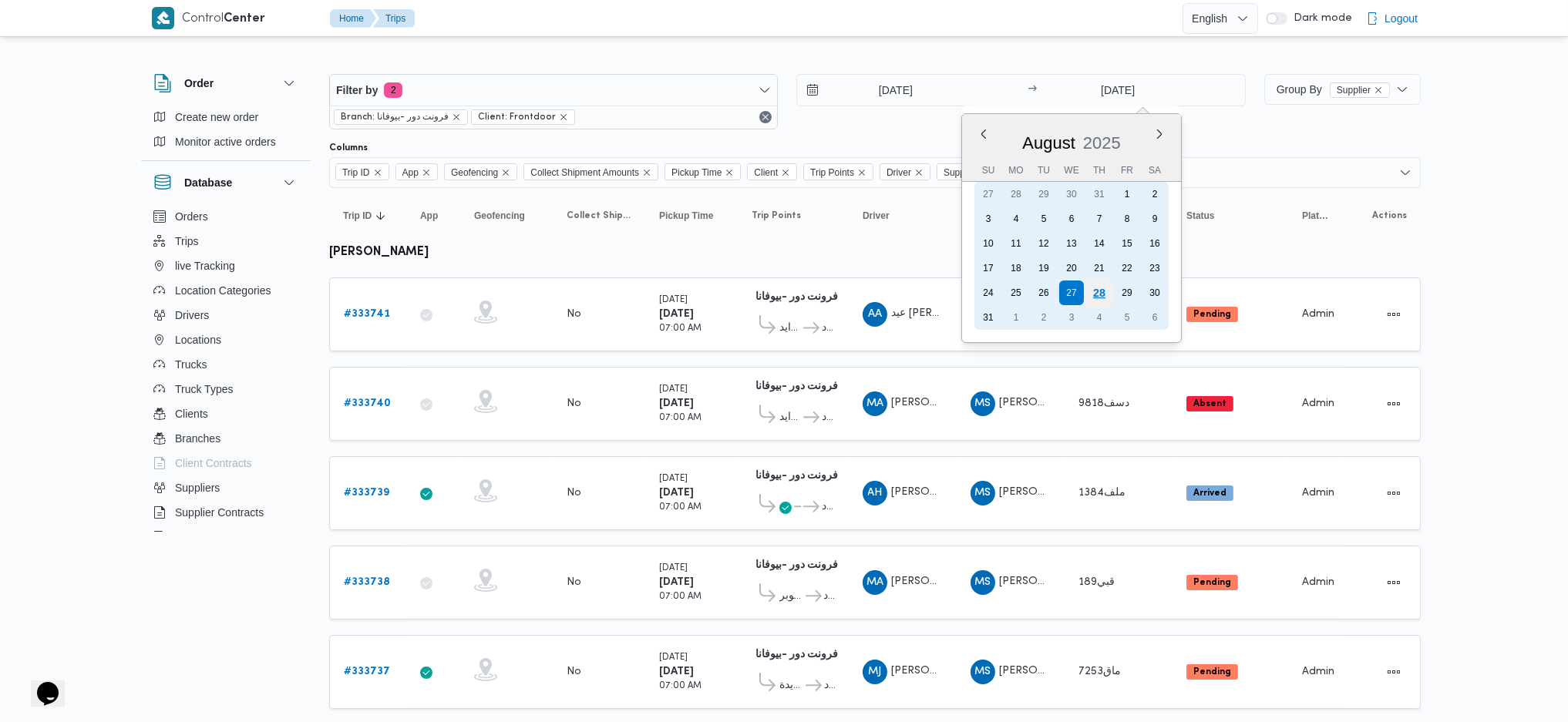
click at [1098, 285] on div "28" at bounding box center [1099, 293] width 30 height 30
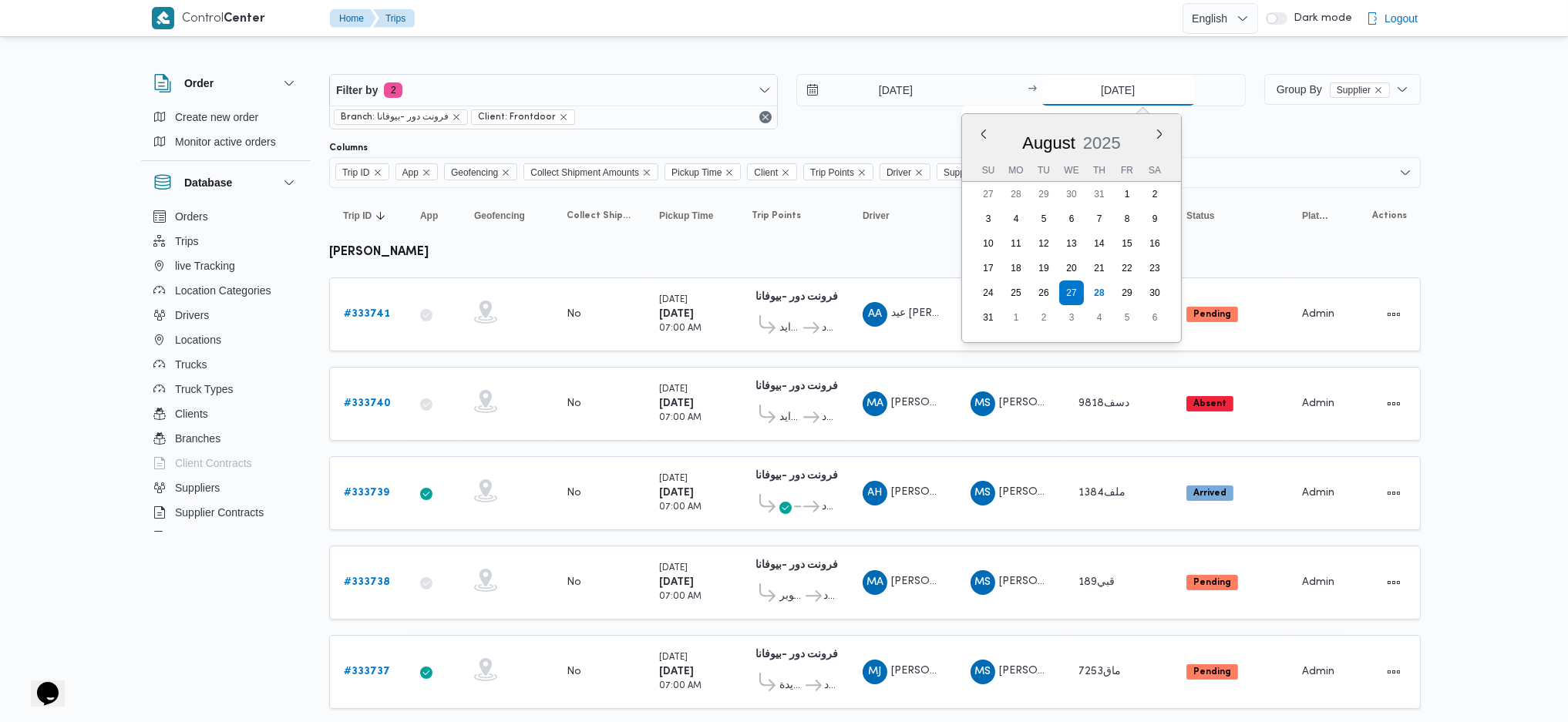
type input "[DATE]"
click at [904, 91] on input "[DATE]" at bounding box center [885, 90] width 175 height 31
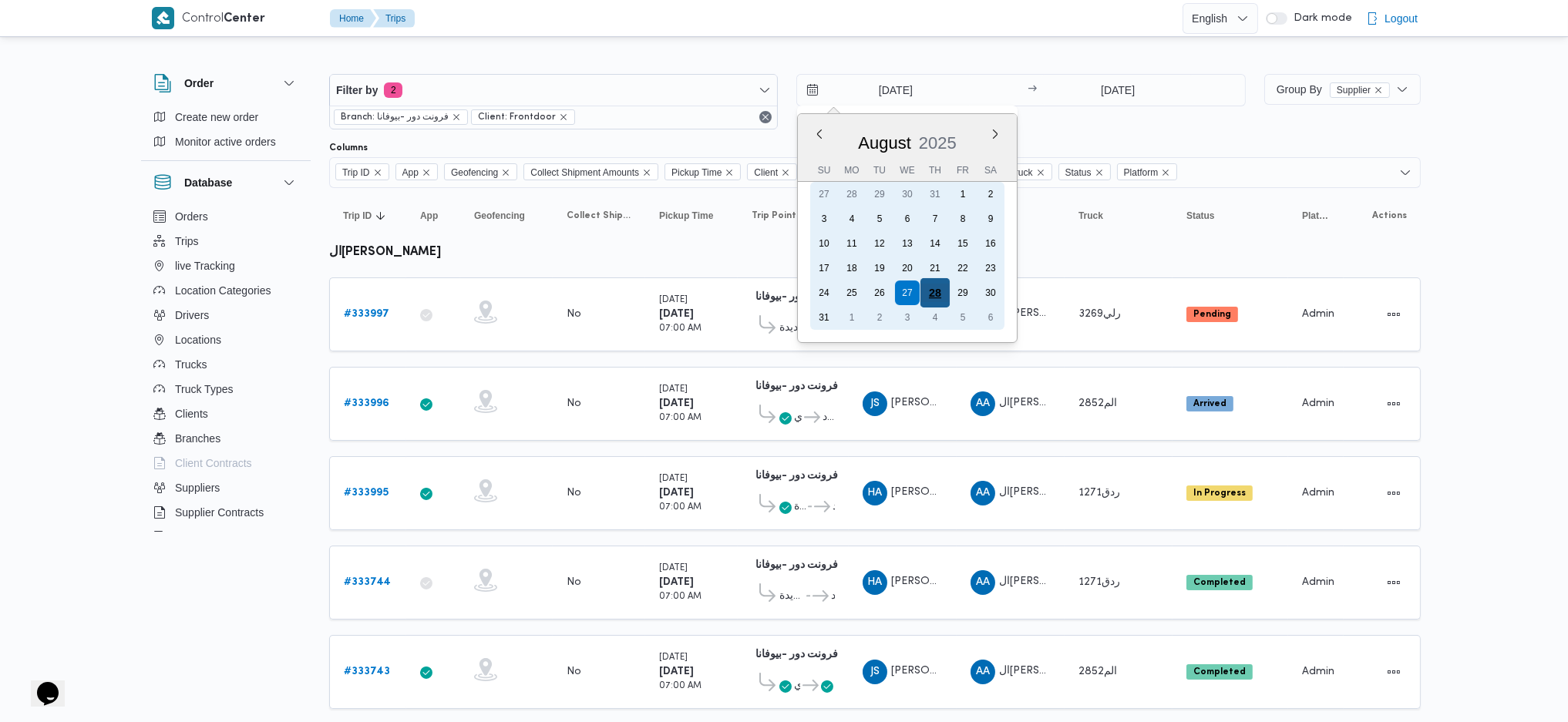
click at [936, 287] on div "28" at bounding box center [936, 293] width 30 height 30
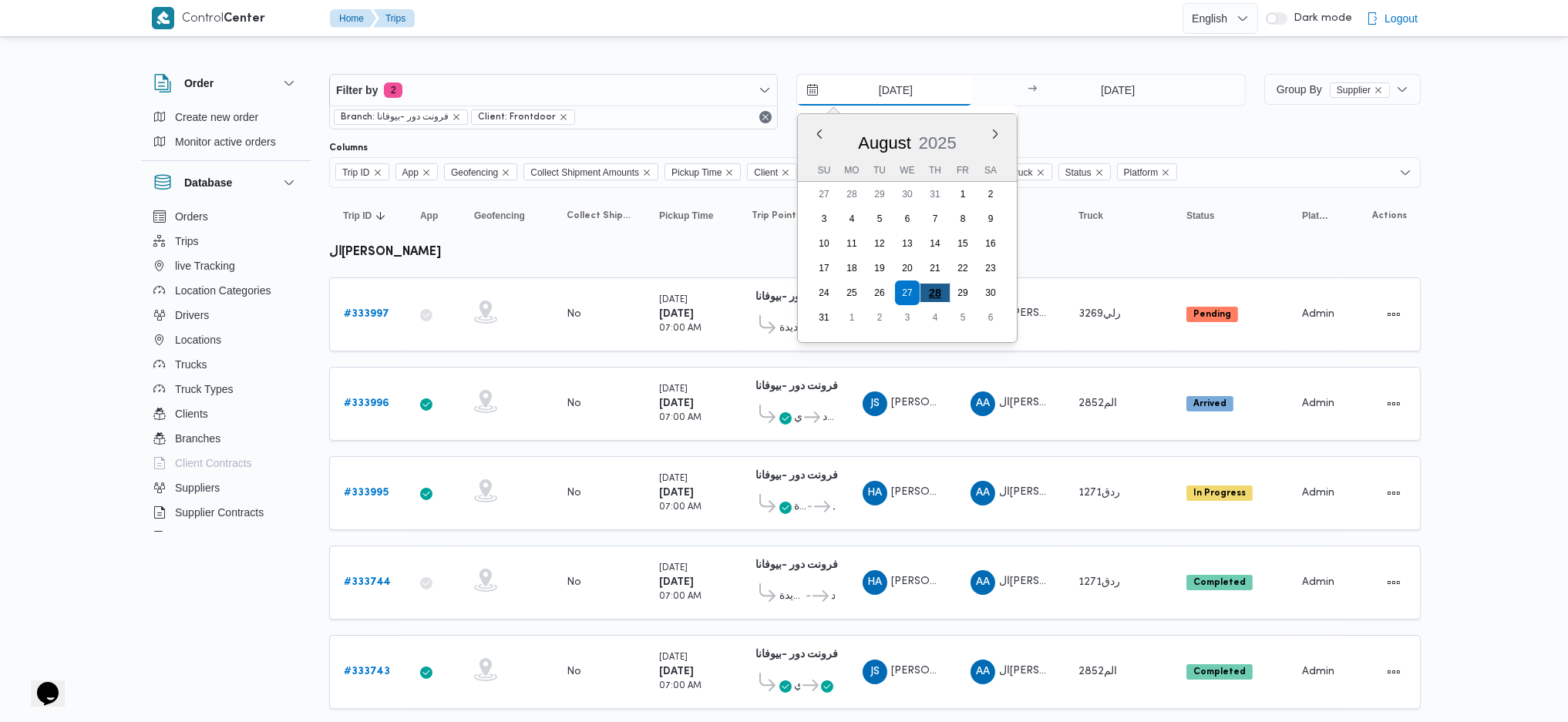
type input "28/8/2025"
